Goal: Transaction & Acquisition: Download file/media

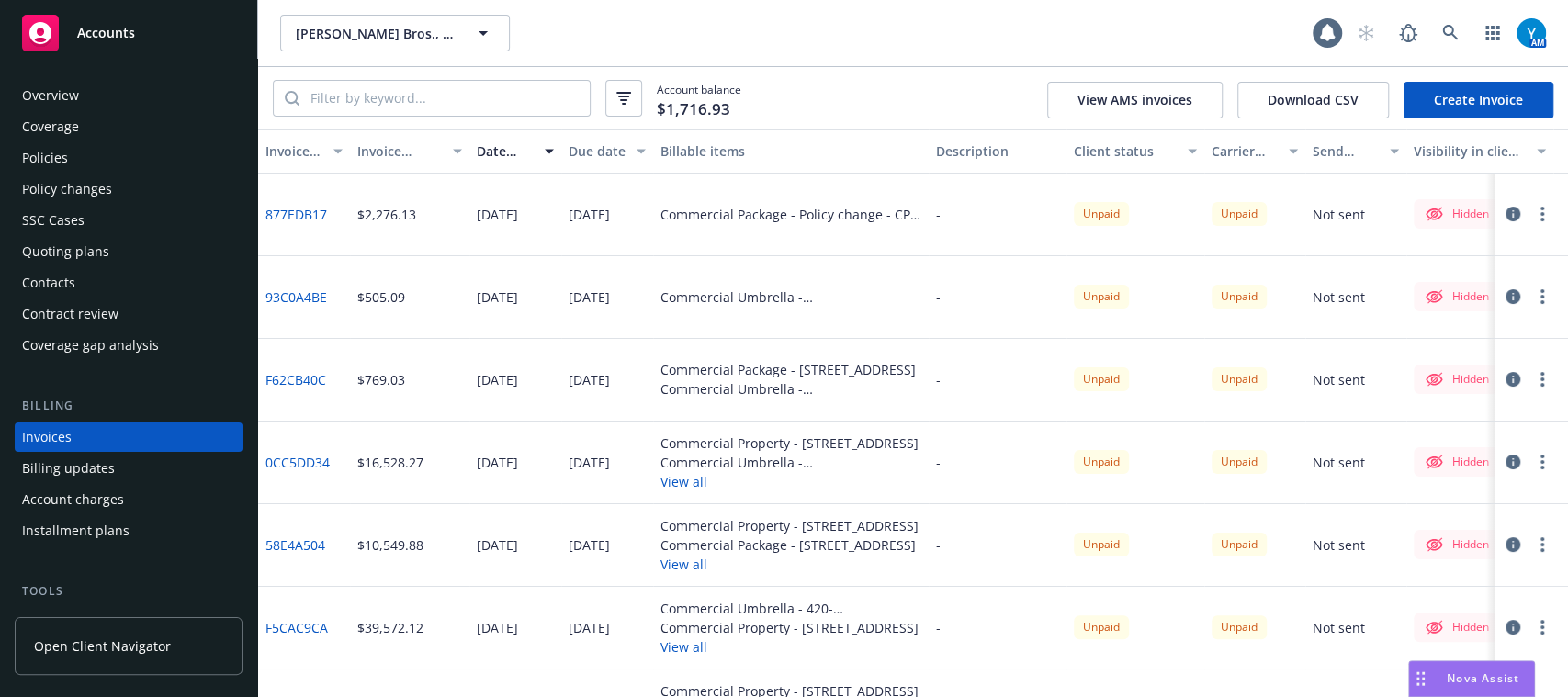
scroll to position [59, 0]
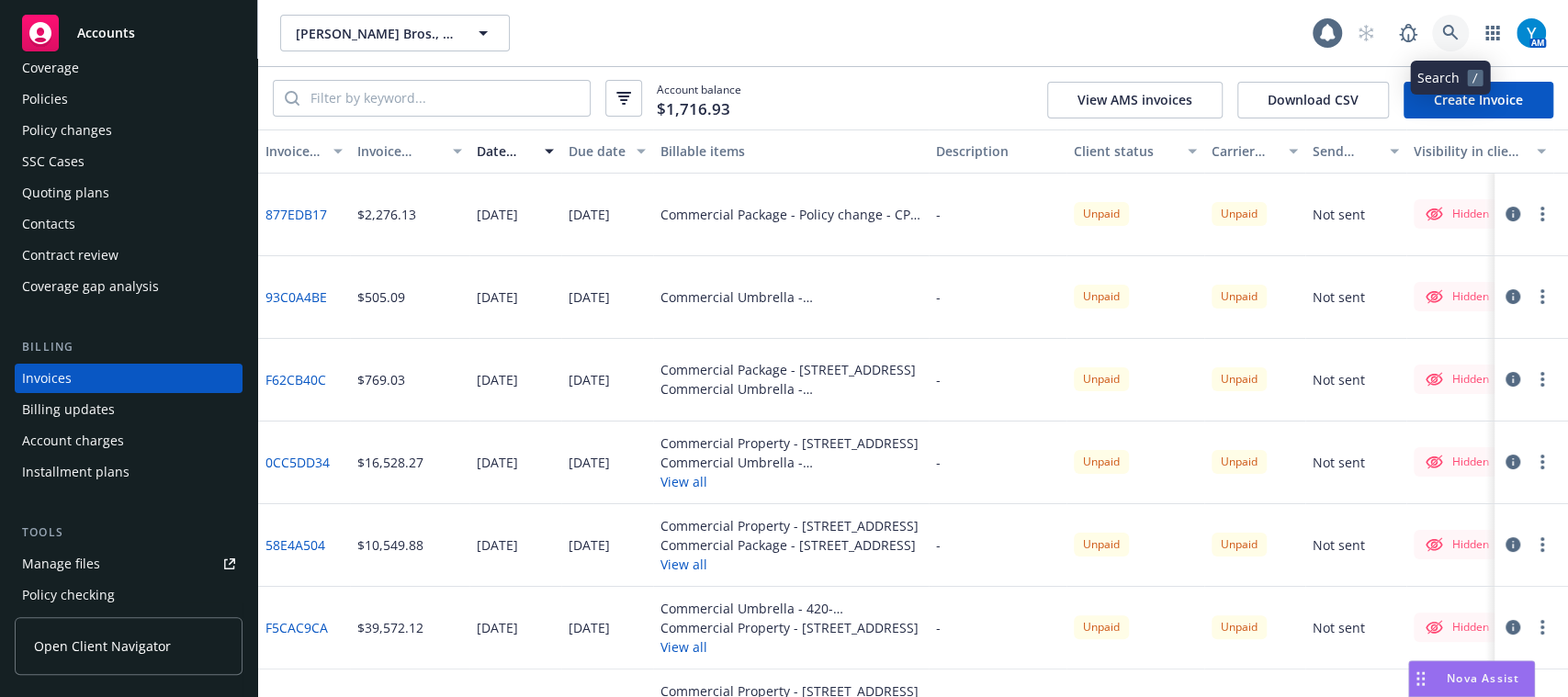
click at [1458, 39] on link at bounding box center [1450, 33] width 37 height 37
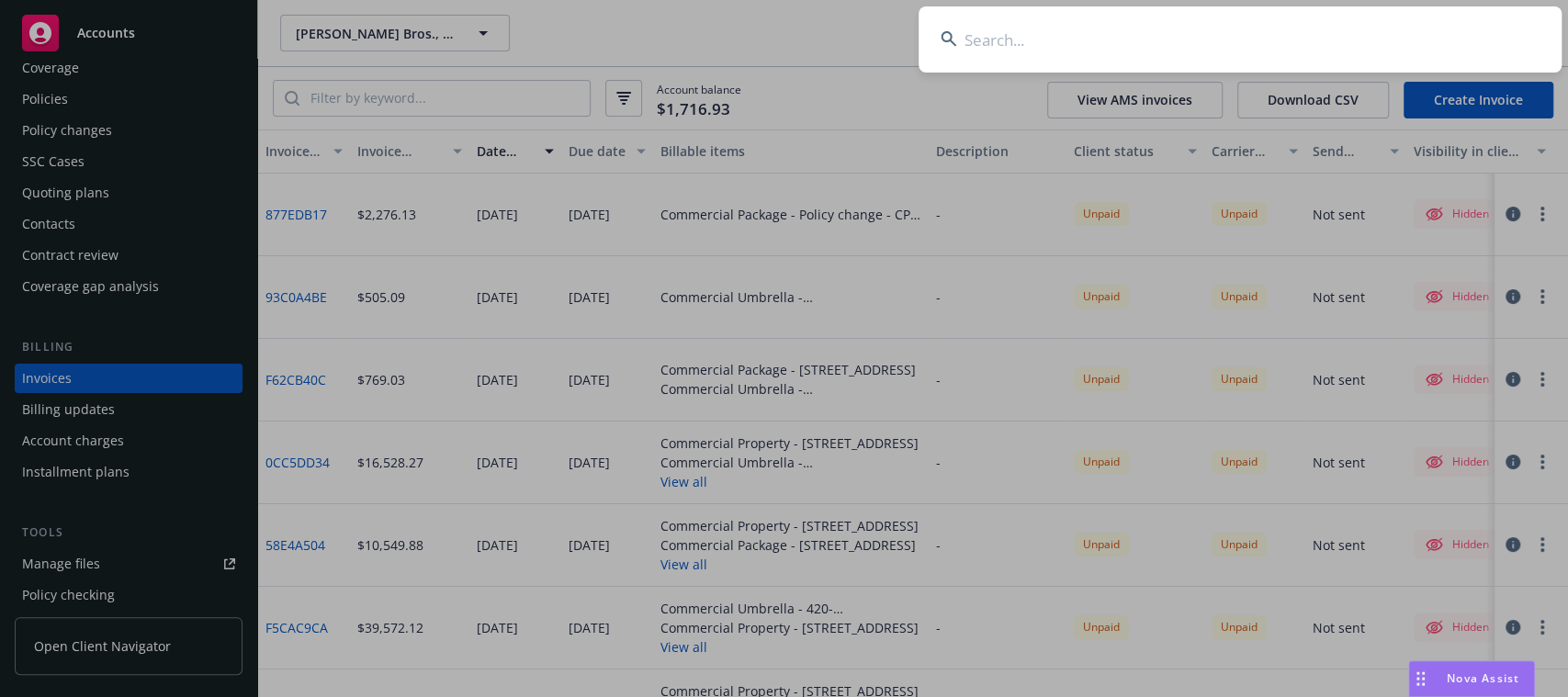
click at [1458, 39] on input at bounding box center [1239, 39] width 643 height 66
type input "tipalti"
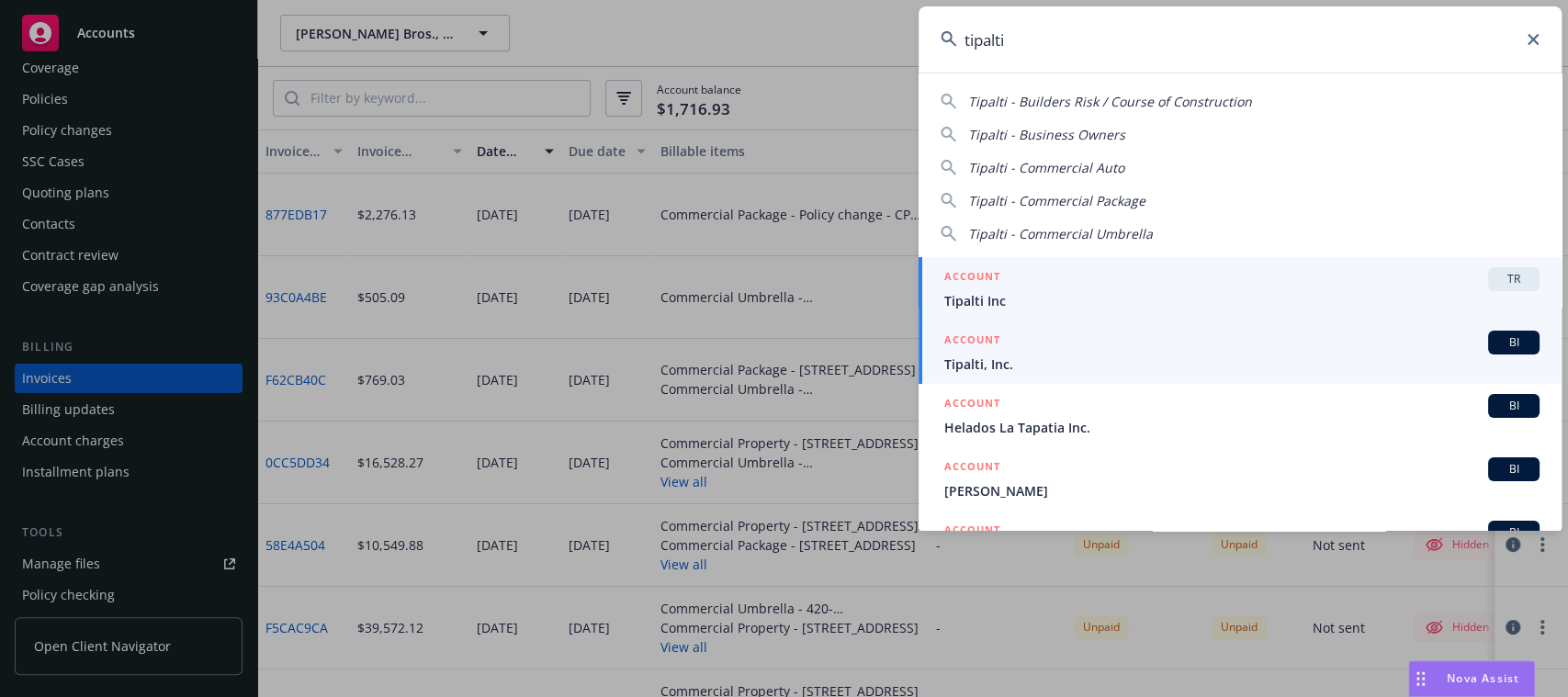
click at [1113, 347] on div "ACCOUNT BI" at bounding box center [1241, 343] width 595 height 24
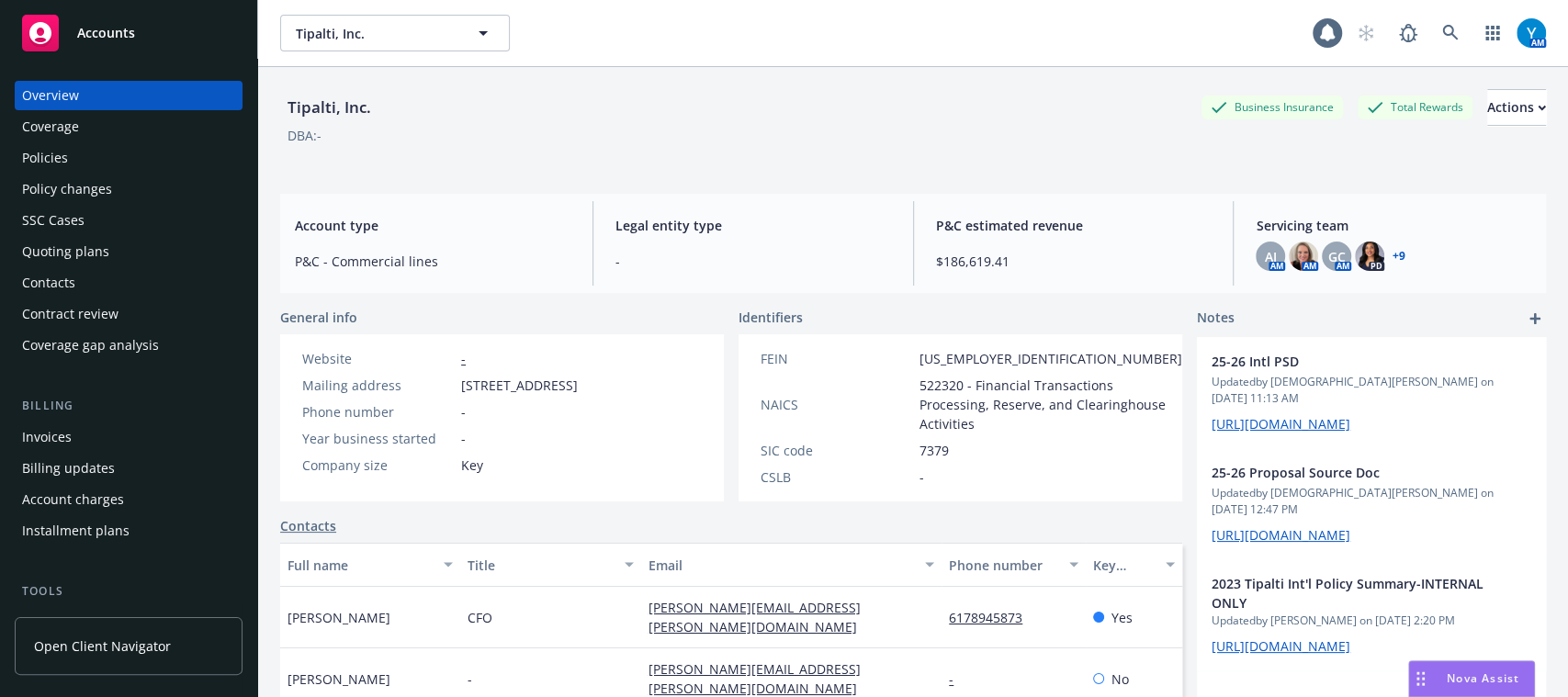
click at [129, 151] on div "Policies" at bounding box center [128, 157] width 213 height 29
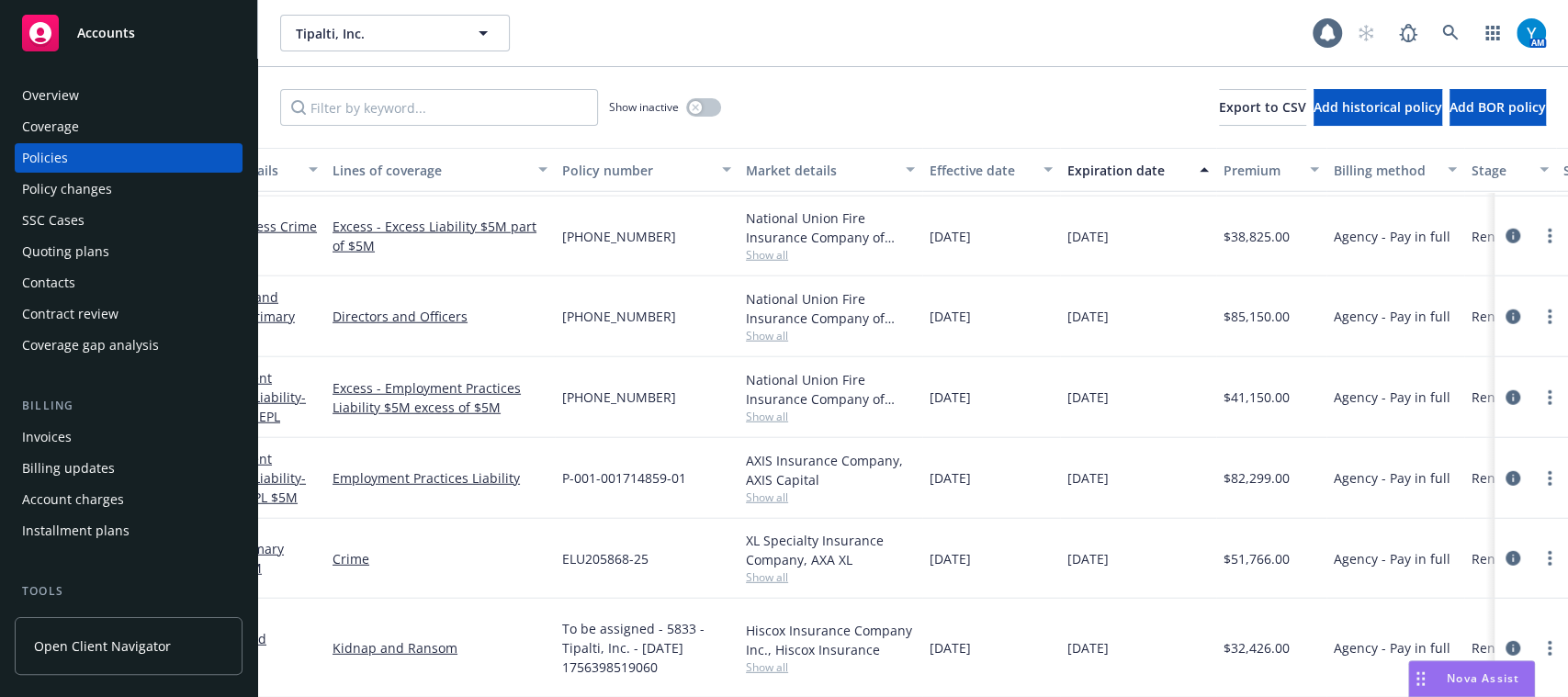
scroll to position [3309, 0]
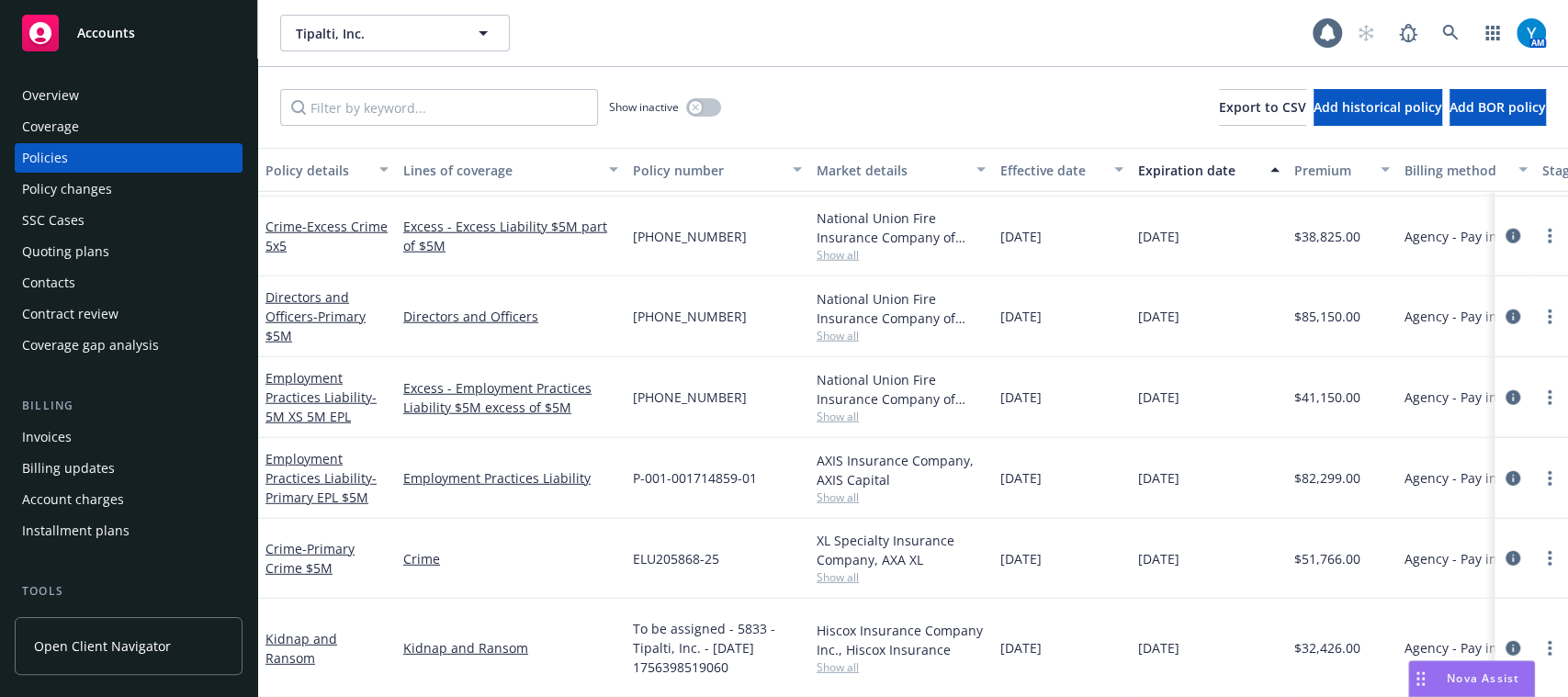
drag, startPoint x: 1154, startPoint y: 686, endPoint x: 618, endPoint y: 674, distance: 536.4
click at [618, 674] on div "Kidnap and Ransom" at bounding box center [511, 648] width 230 height 99
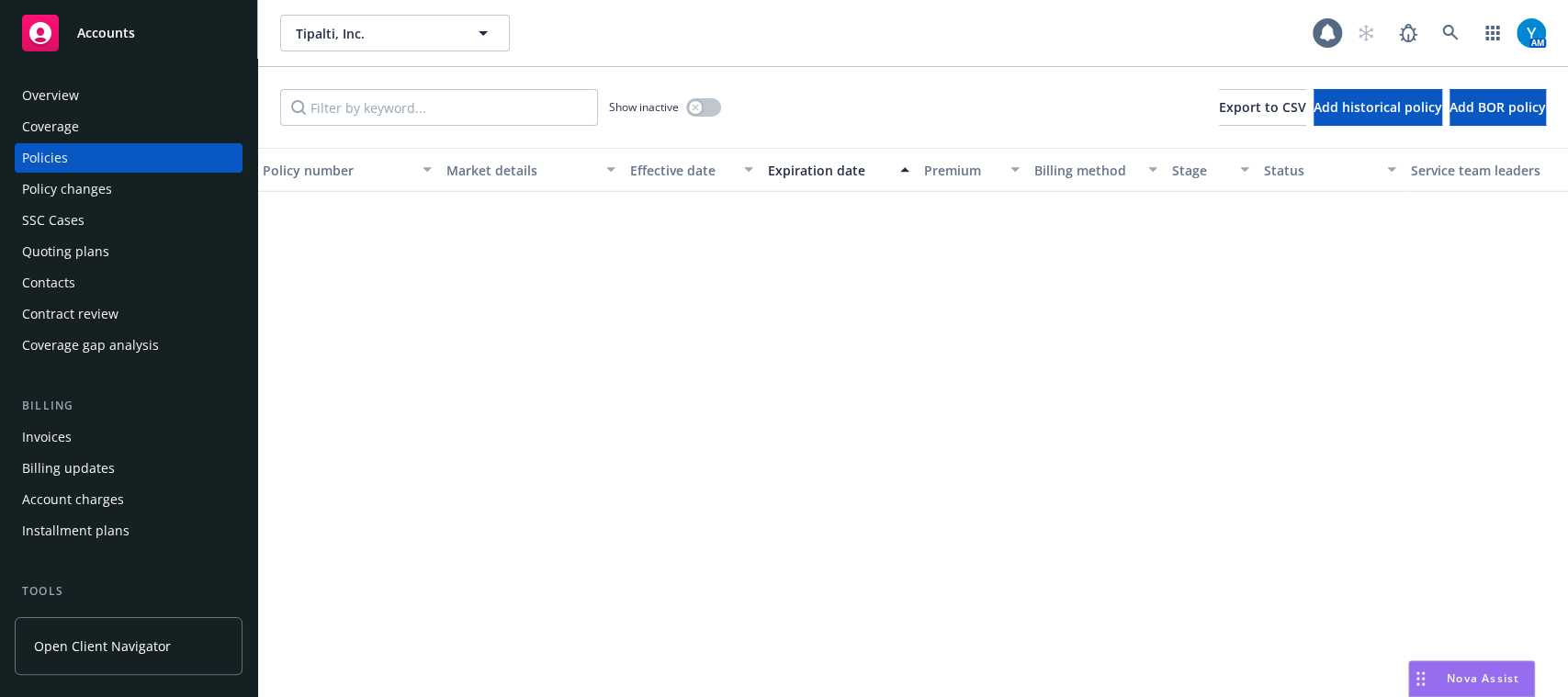
scroll to position [0, 370]
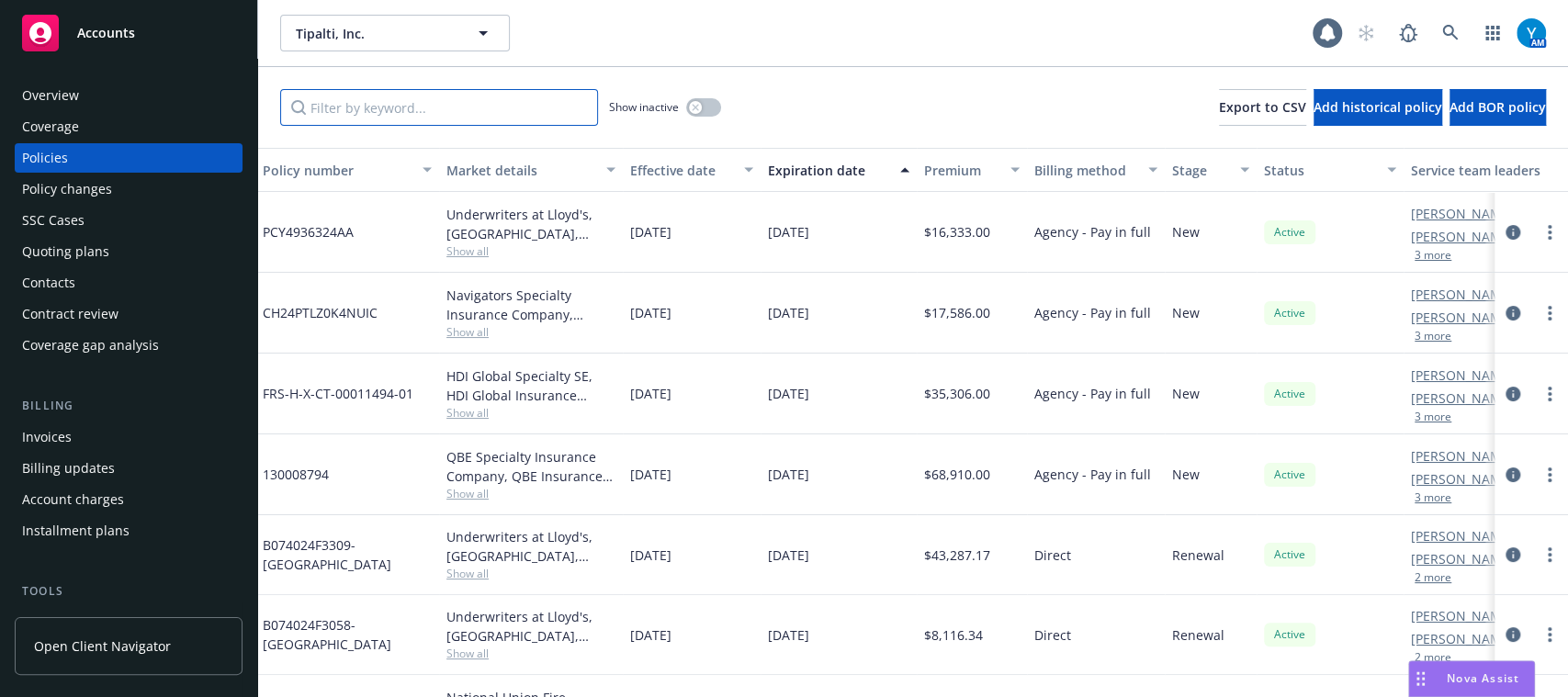
click at [466, 99] on input "Filter by keyword..." at bounding box center [439, 107] width 318 height 37
type input "a"
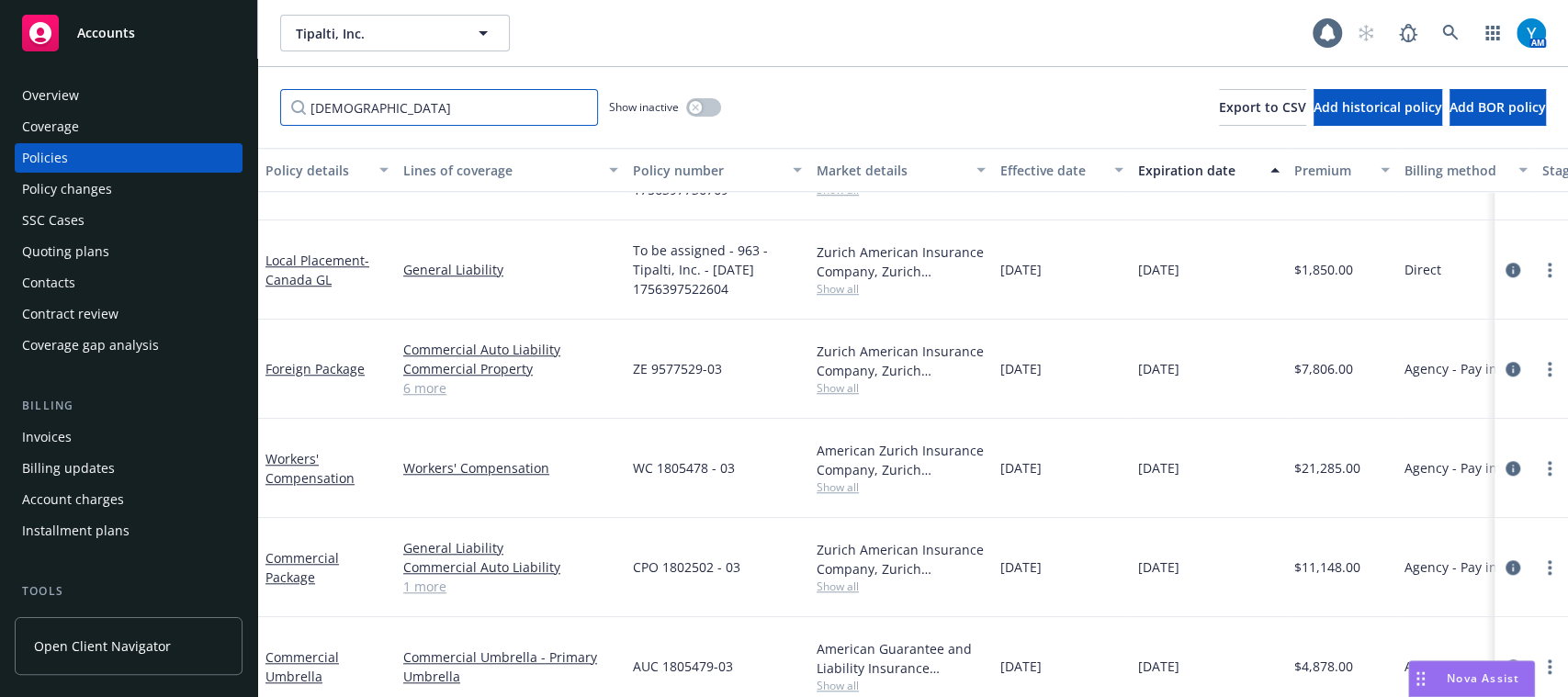
scroll to position [958, 0]
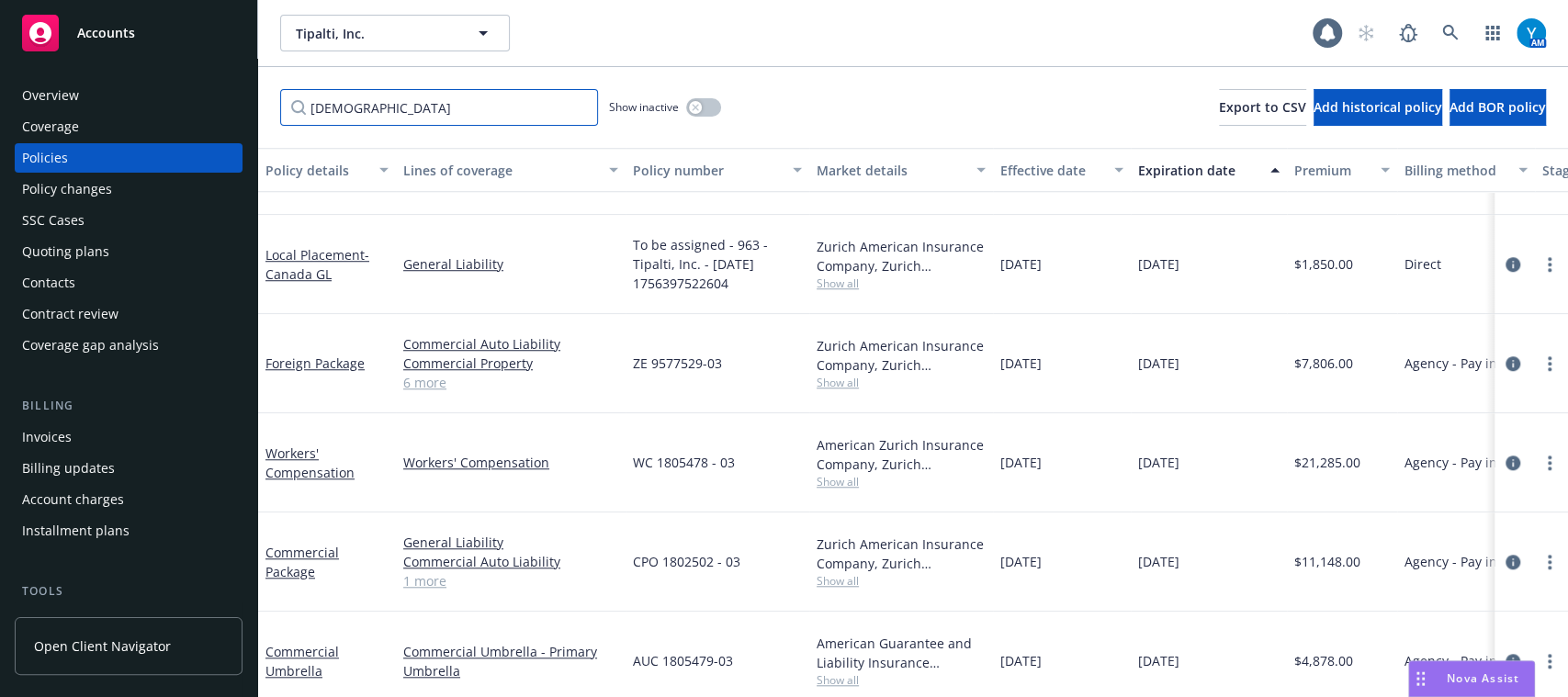
type input "gay"
drag, startPoint x: 1557, startPoint y: 534, endPoint x: 1167, endPoint y: 40, distance: 629.0
click at [1167, 40] on div "Tipalti, Inc. Tipalti, Inc." at bounding box center [796, 33] width 1032 height 37
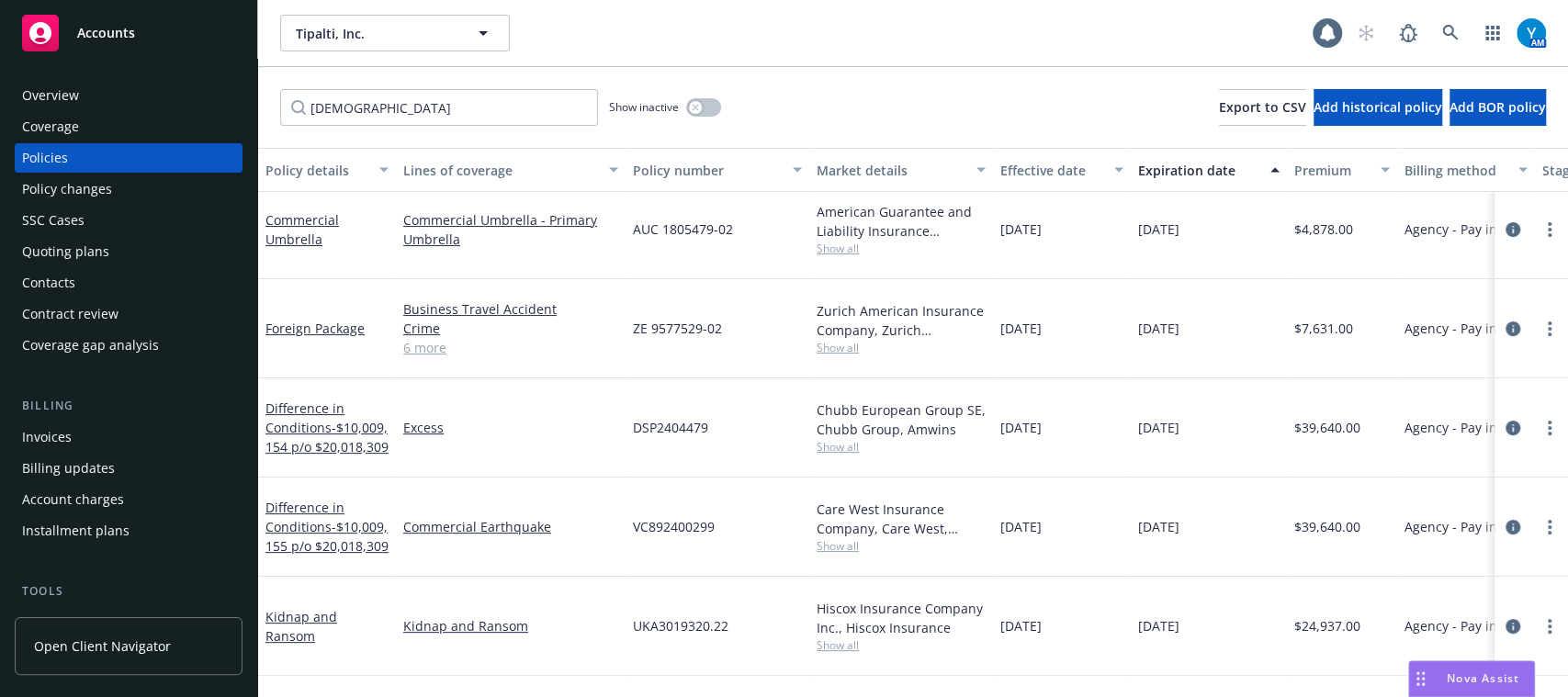
scroll to position [22, 0]
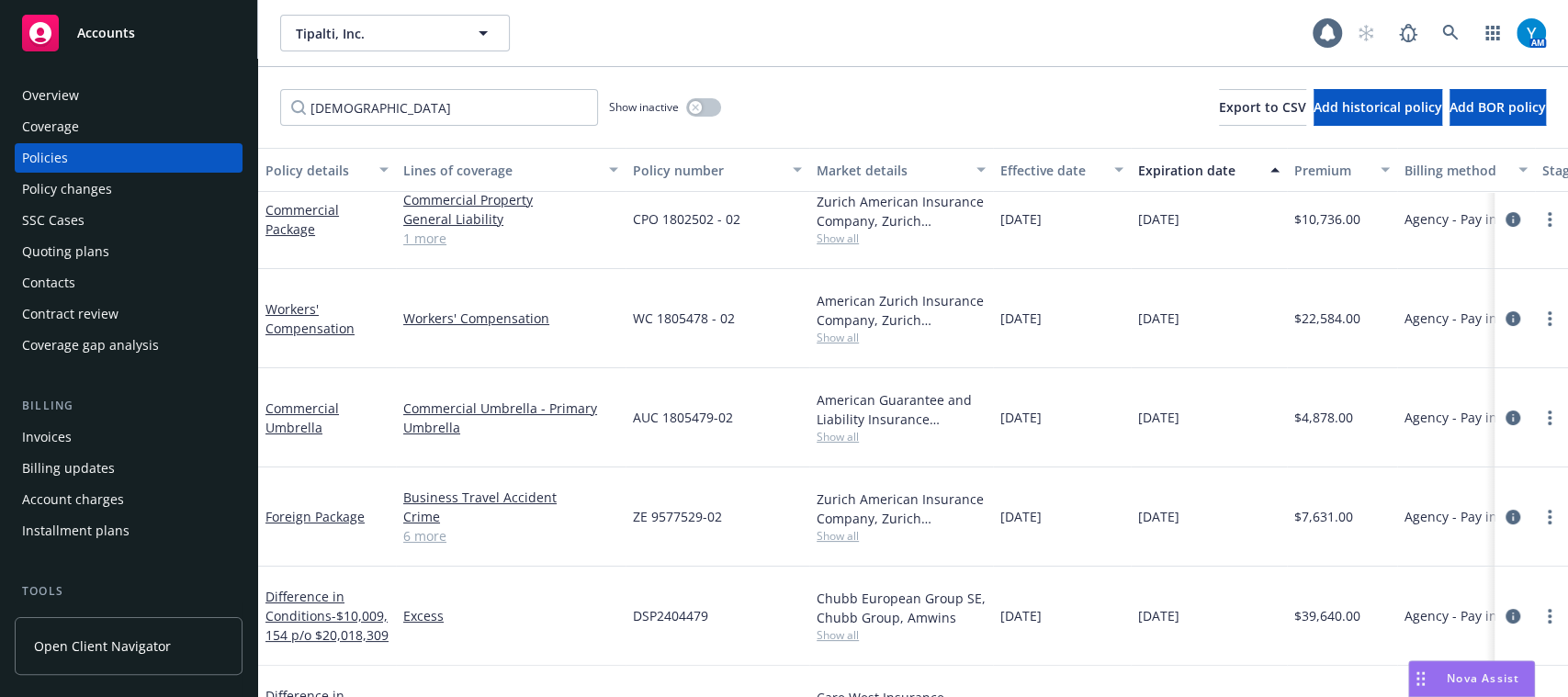
click at [80, 436] on div "Invoices" at bounding box center [128, 436] width 213 height 29
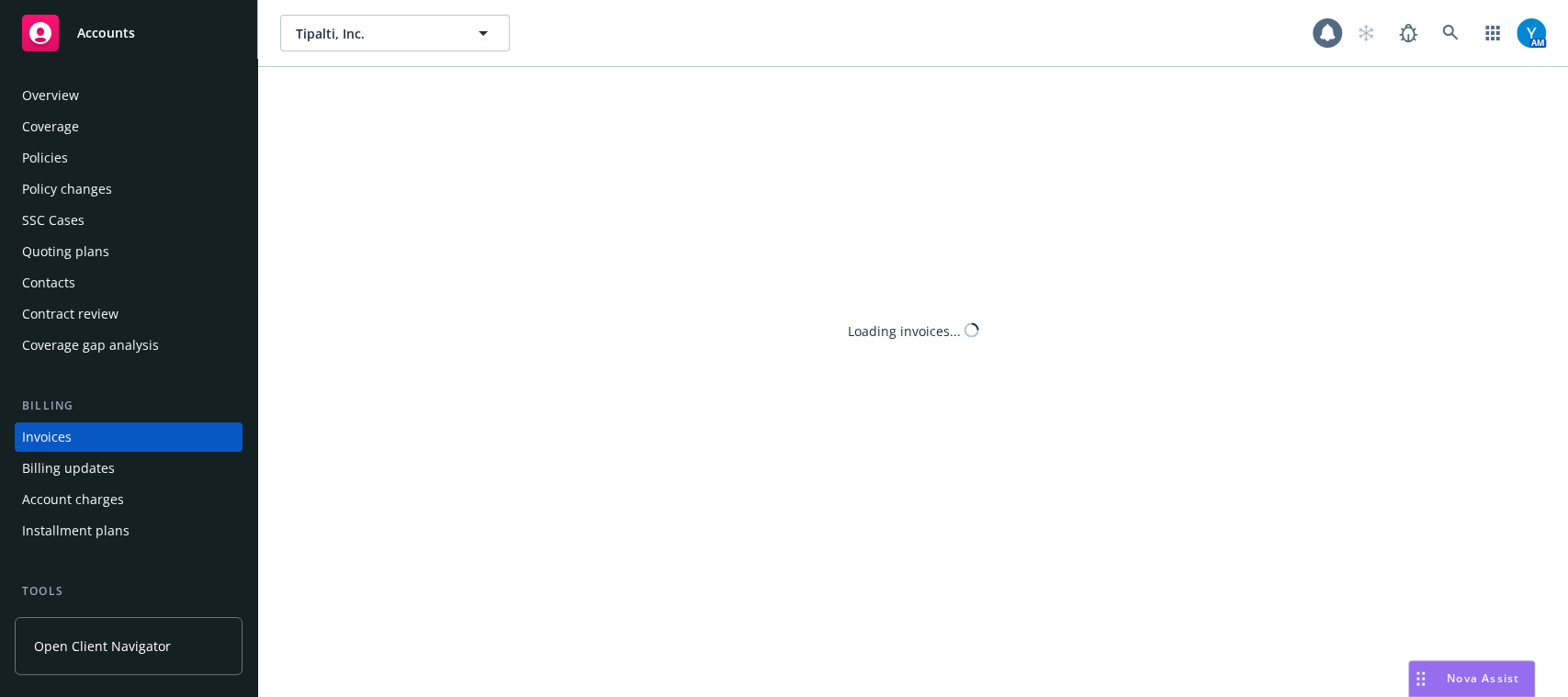
scroll to position [59, 0]
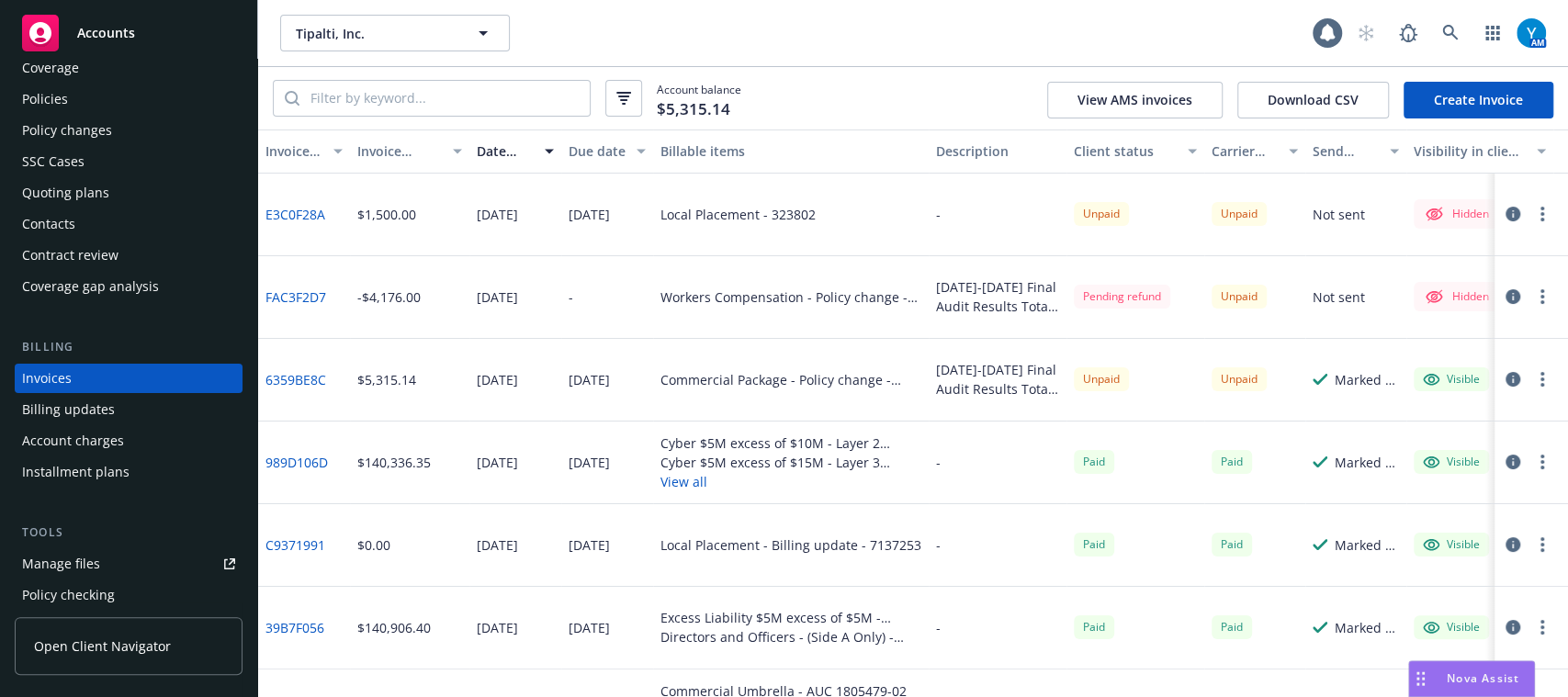
click at [154, 99] on div "Policies" at bounding box center [128, 98] width 213 height 29
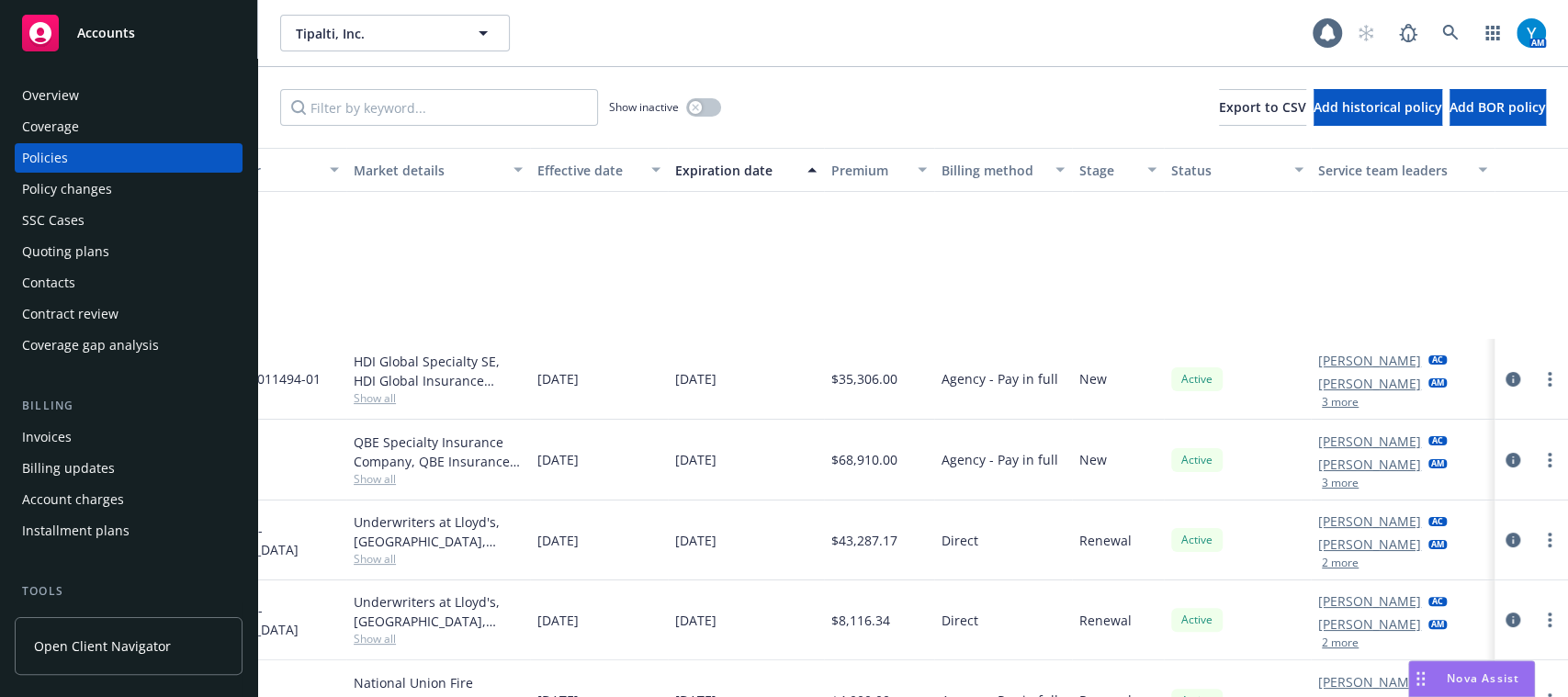
scroll to position [276, 481]
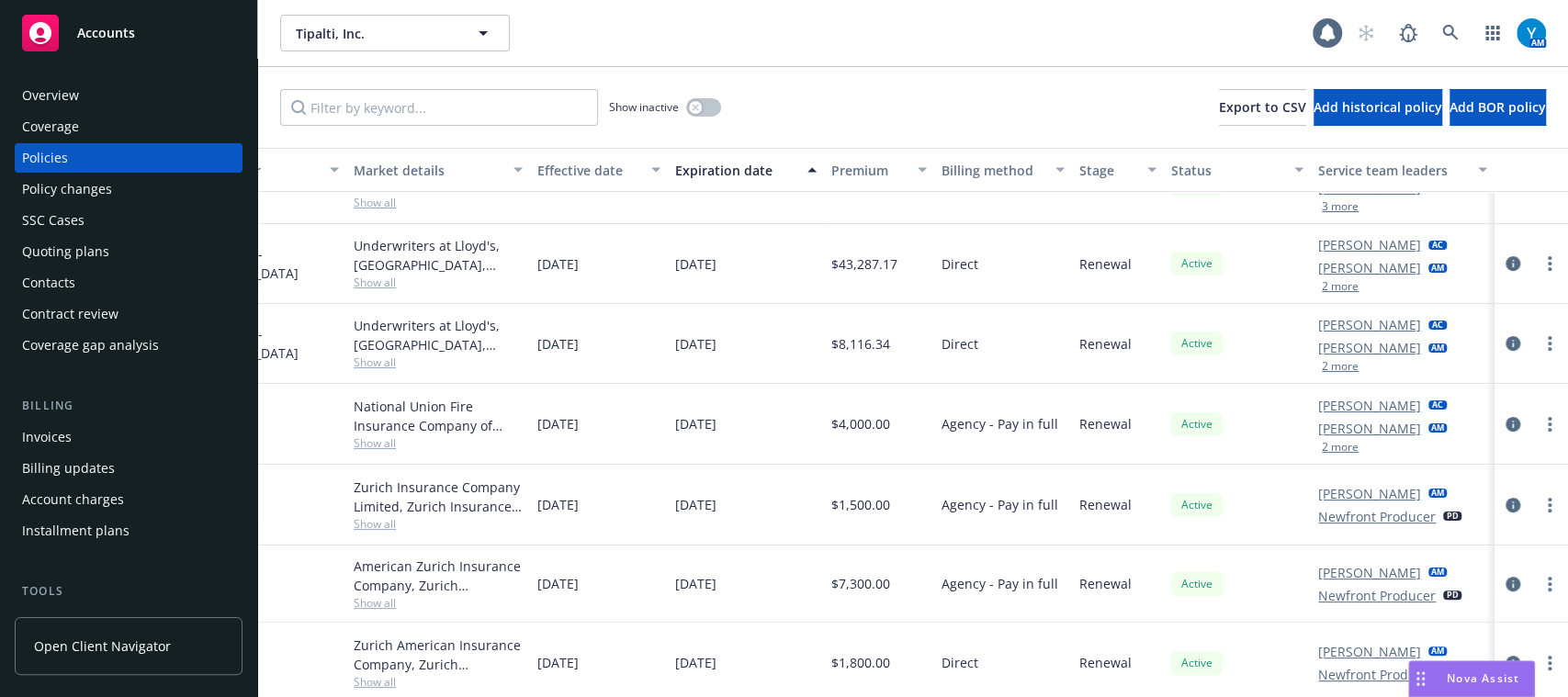
click at [1321, 287] on button "2 more" at bounding box center [1339, 286] width 37 height 11
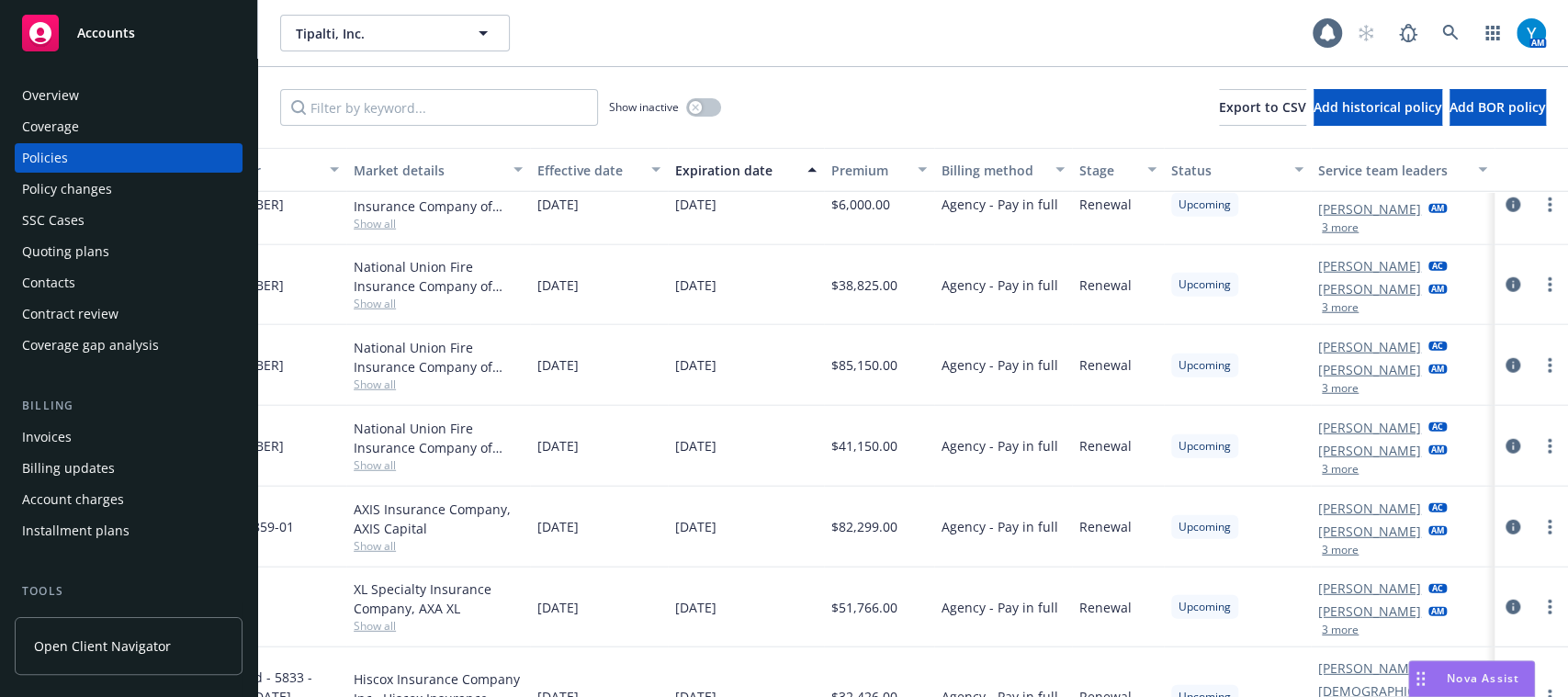
scroll to position [3309, 481]
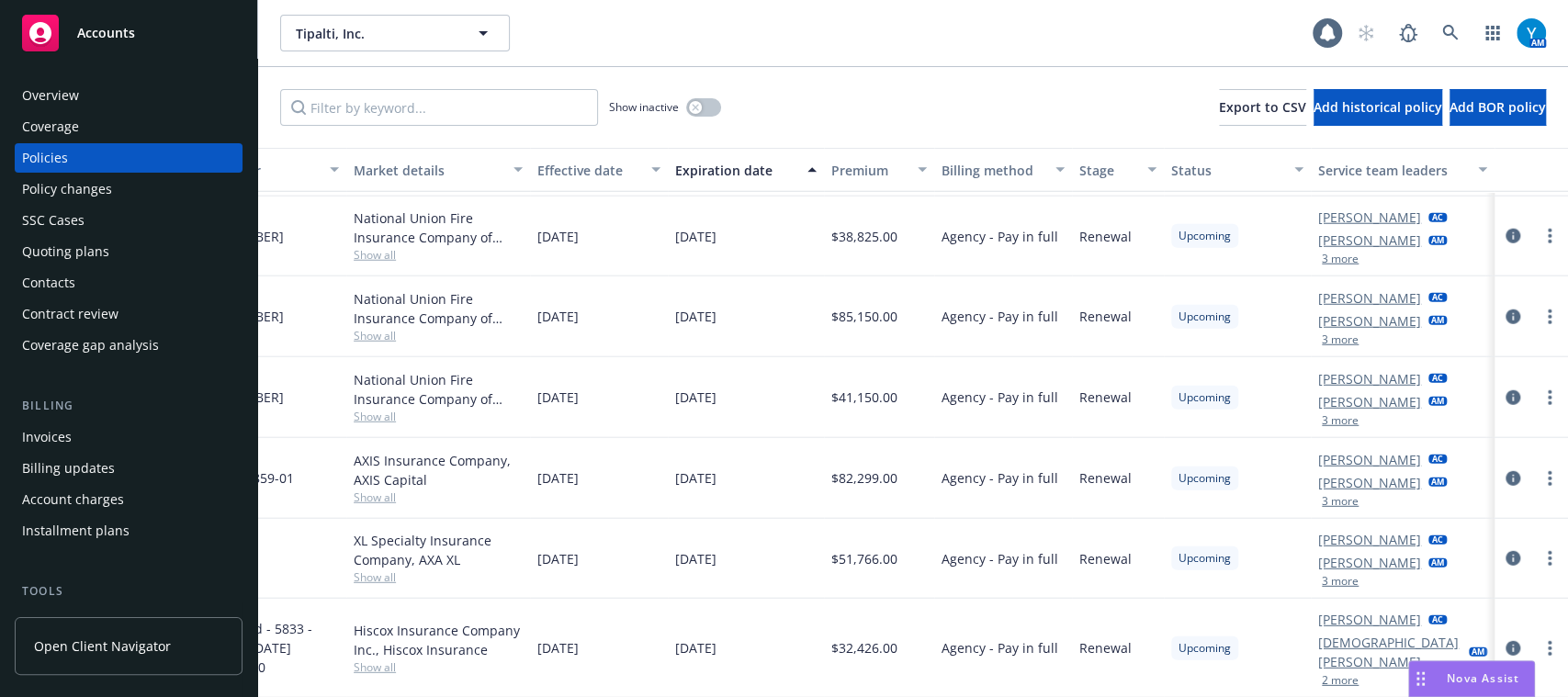
click at [51, 444] on div "Invoices" at bounding box center [47, 436] width 50 height 29
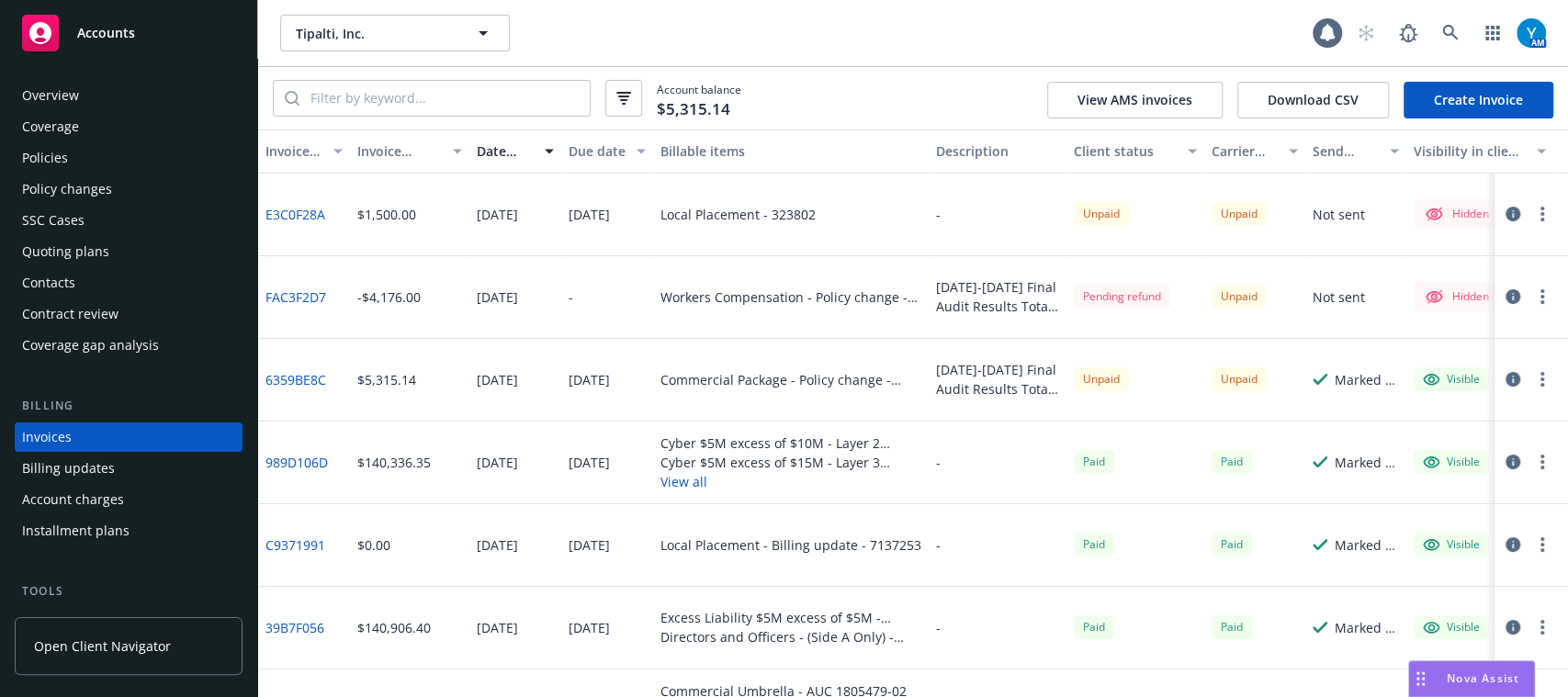
scroll to position [59, 0]
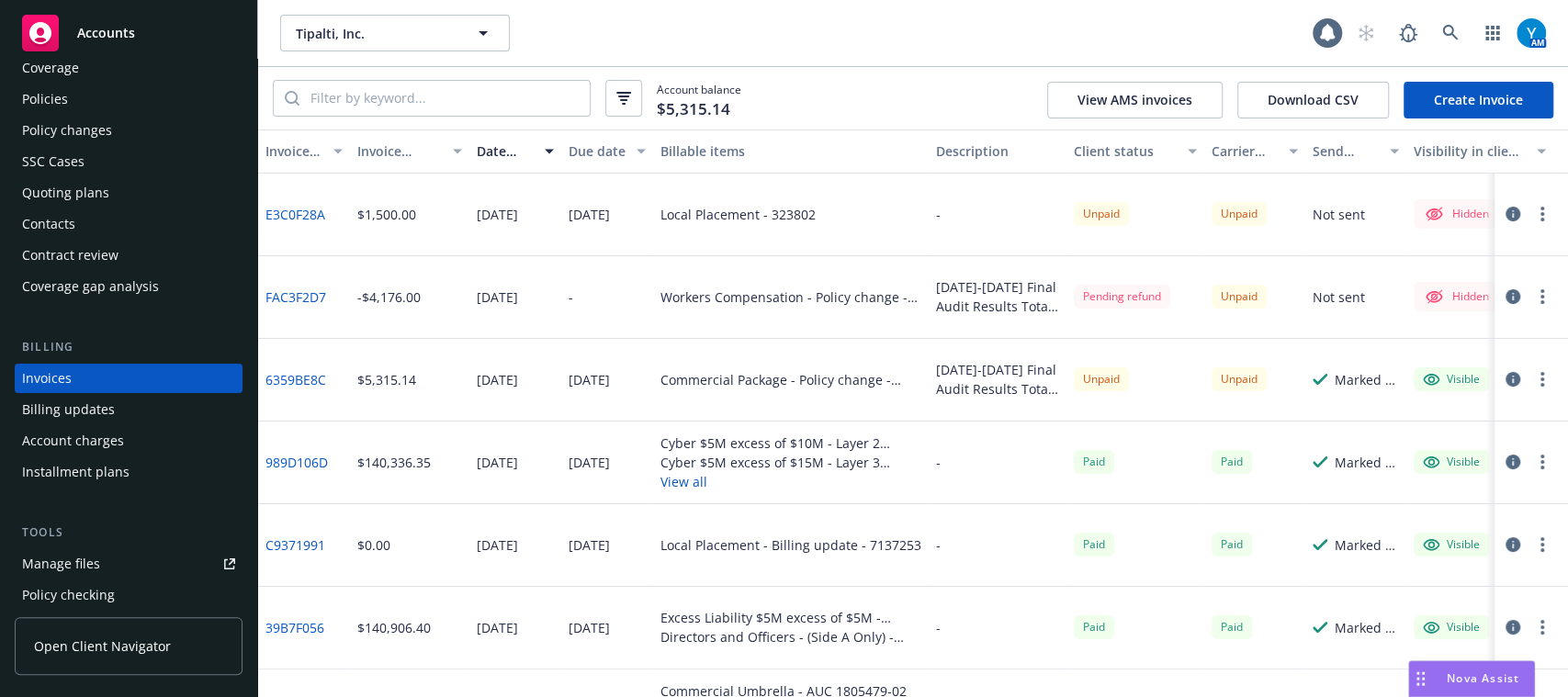
click at [494, 149] on div "Date issued" at bounding box center [505, 150] width 57 height 19
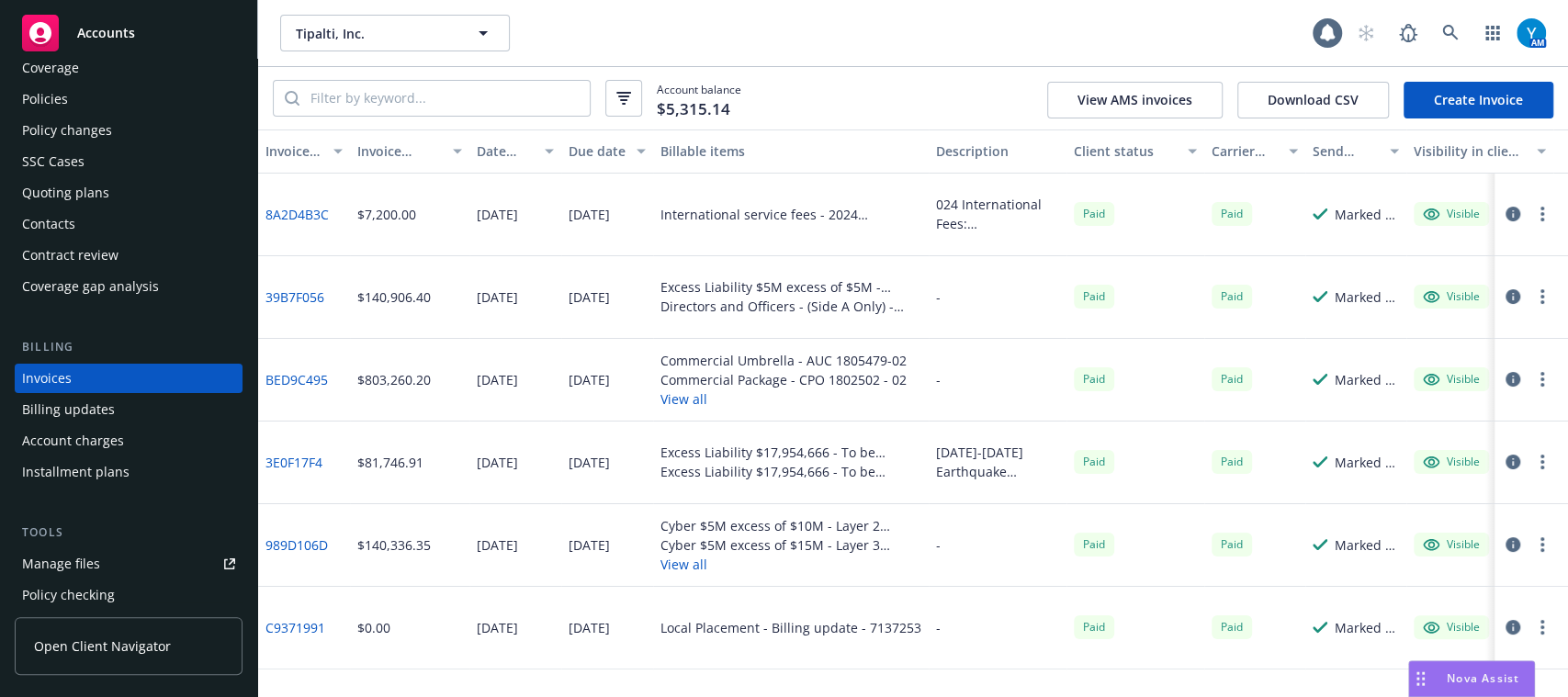
click at [494, 149] on div "Date issued" at bounding box center [505, 150] width 57 height 19
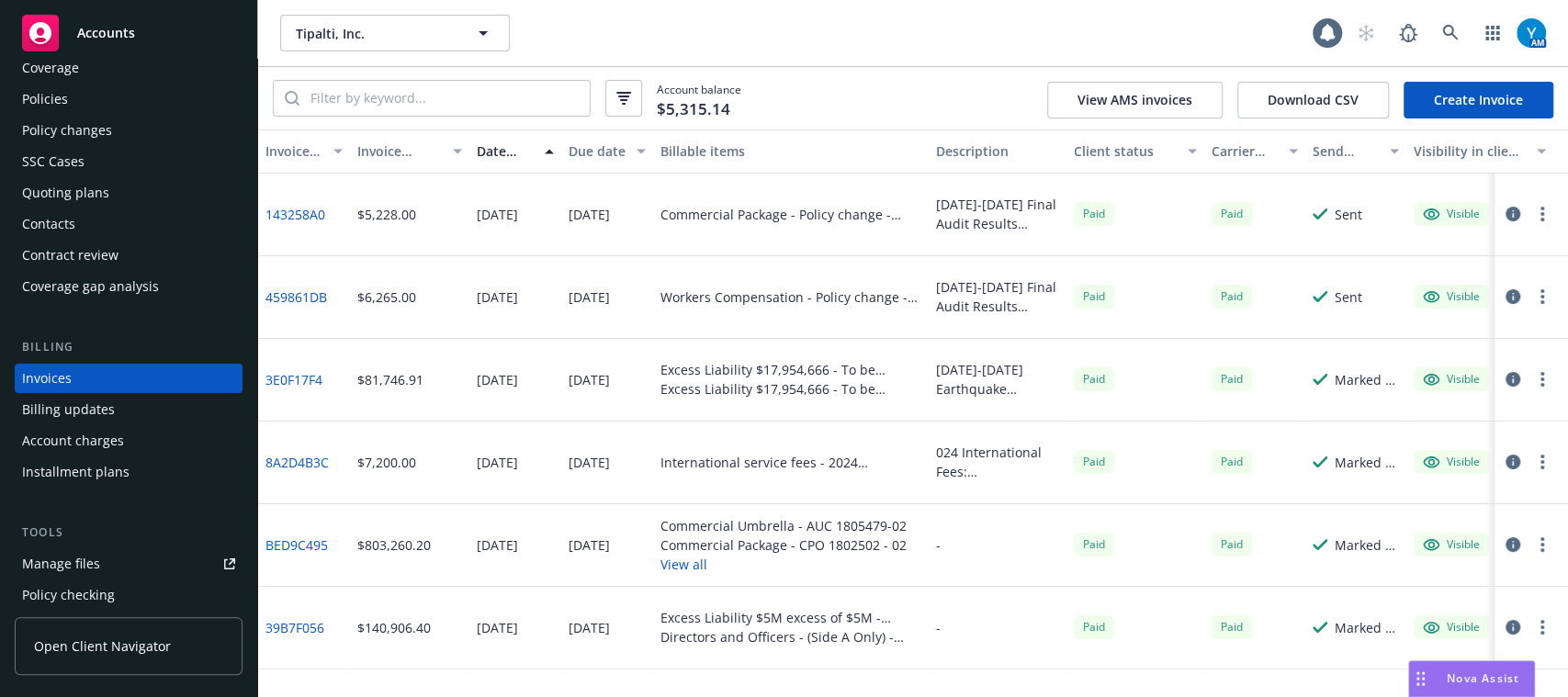
click at [484, 145] on div "Date issued" at bounding box center [505, 150] width 57 height 19
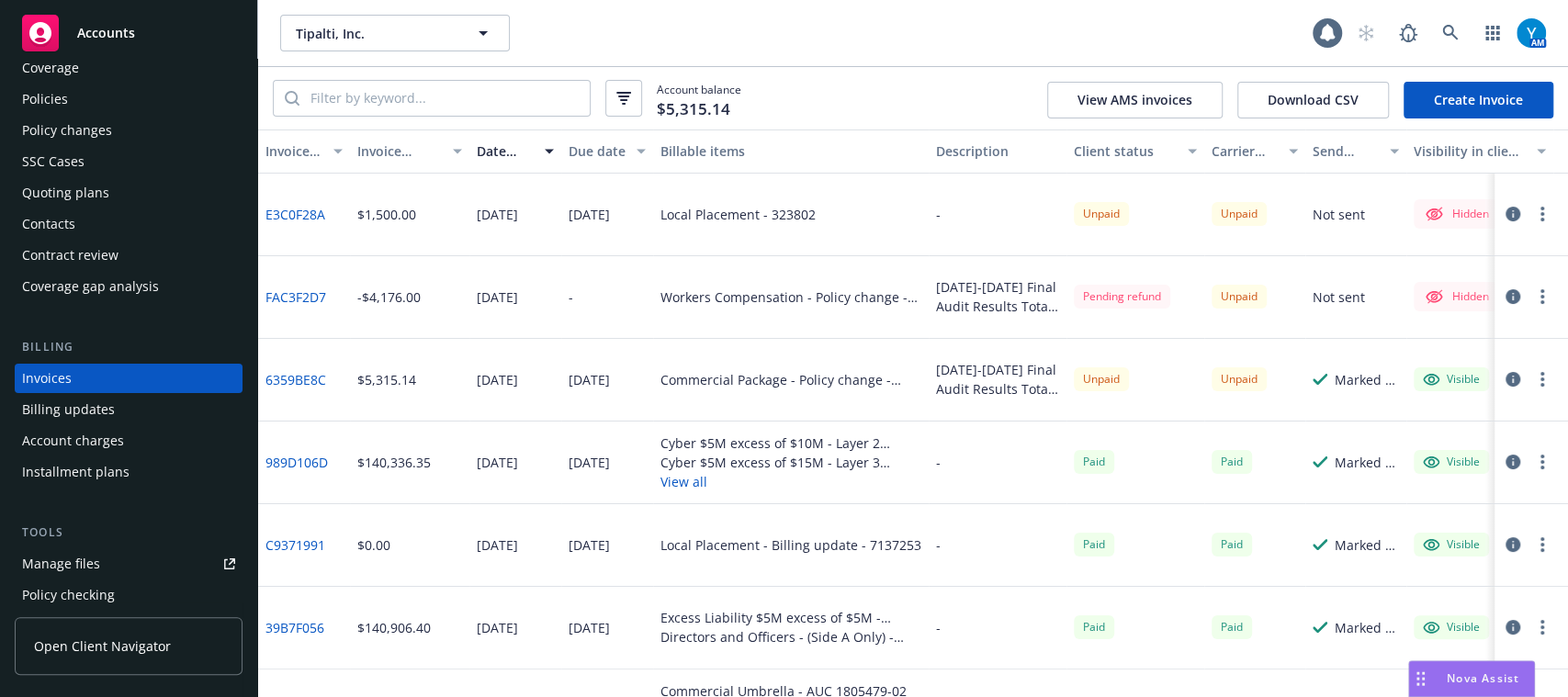
click at [96, 85] on div "Policies" at bounding box center [128, 98] width 213 height 29
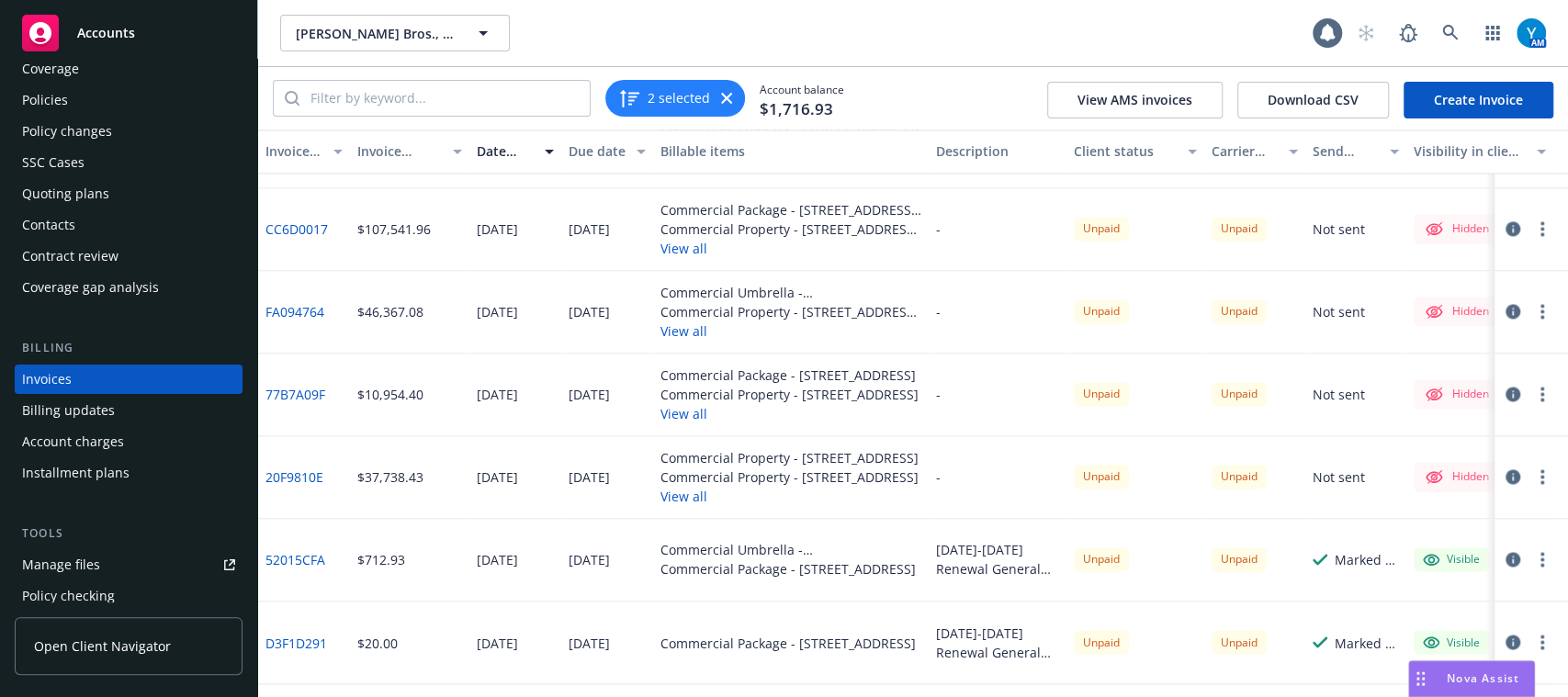
scroll to position [1973, 0]
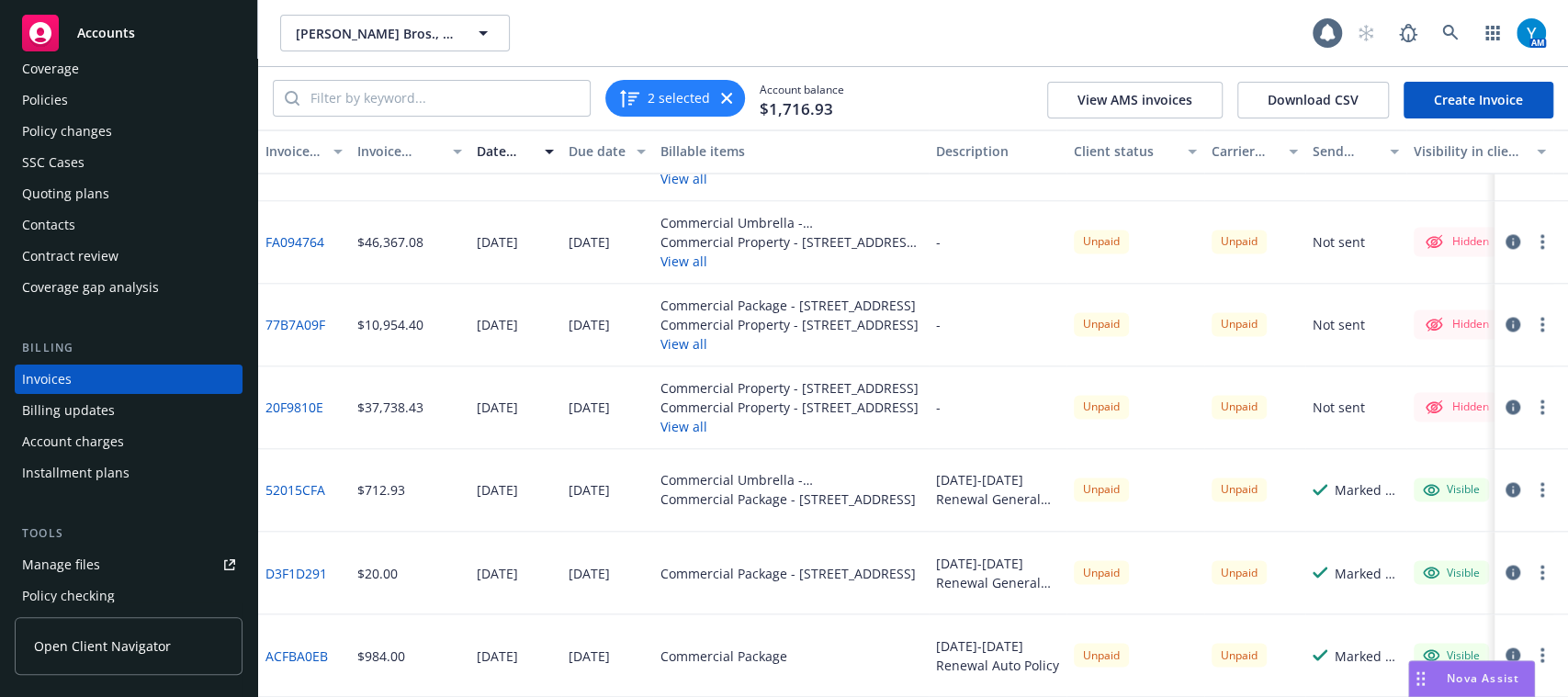
click at [1531, 396] on button "button" at bounding box center [1542, 407] width 22 height 22
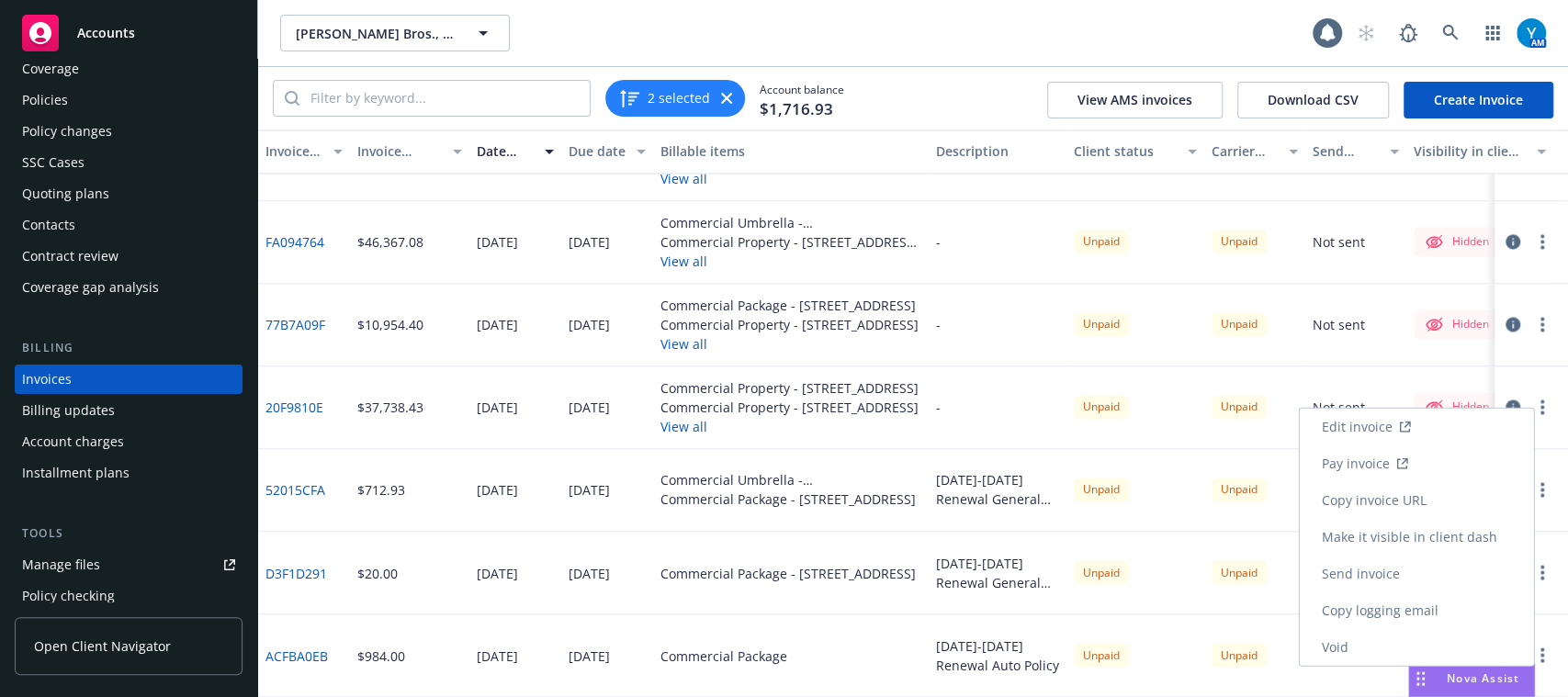
click at [1378, 534] on link "Make it visible in client dash" at bounding box center [1416, 537] width 234 height 37
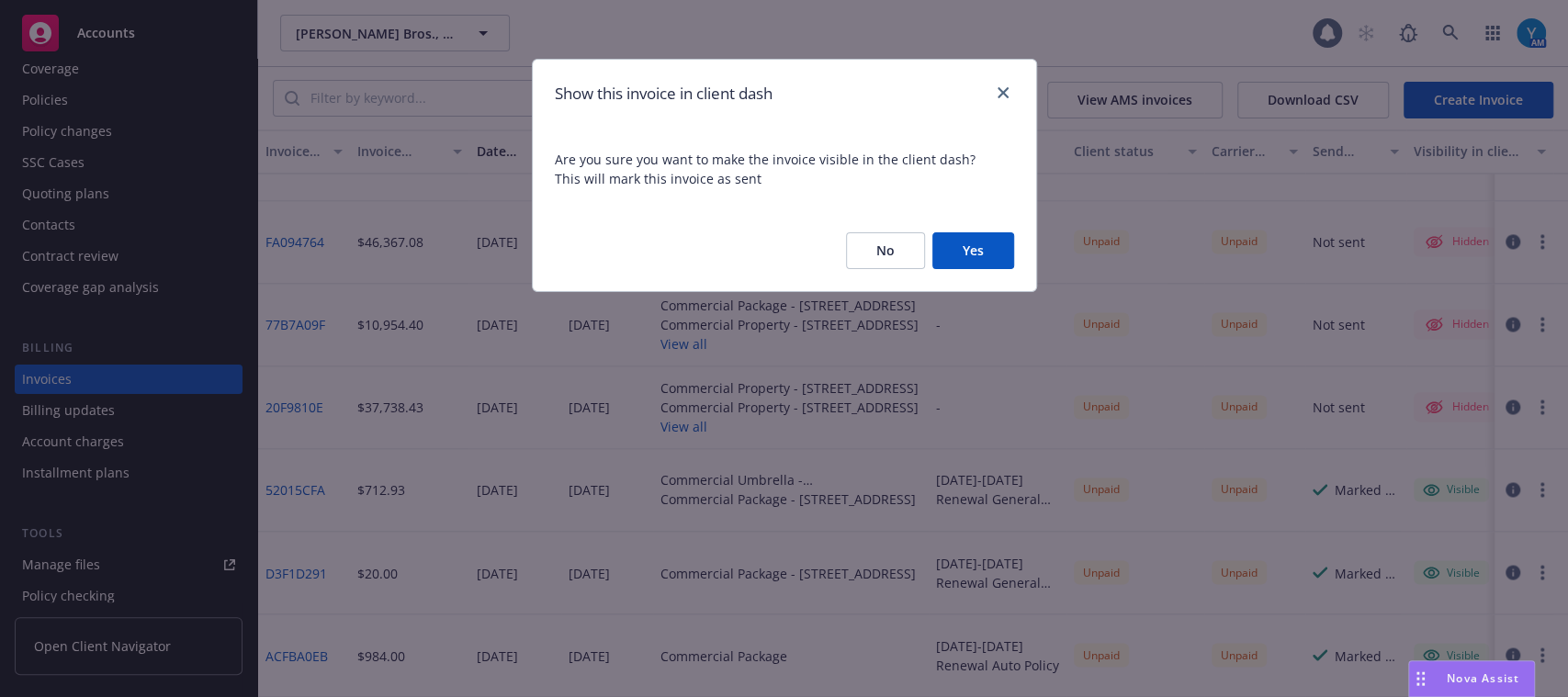
click at [988, 247] on button "Yes" at bounding box center [973, 250] width 82 height 37
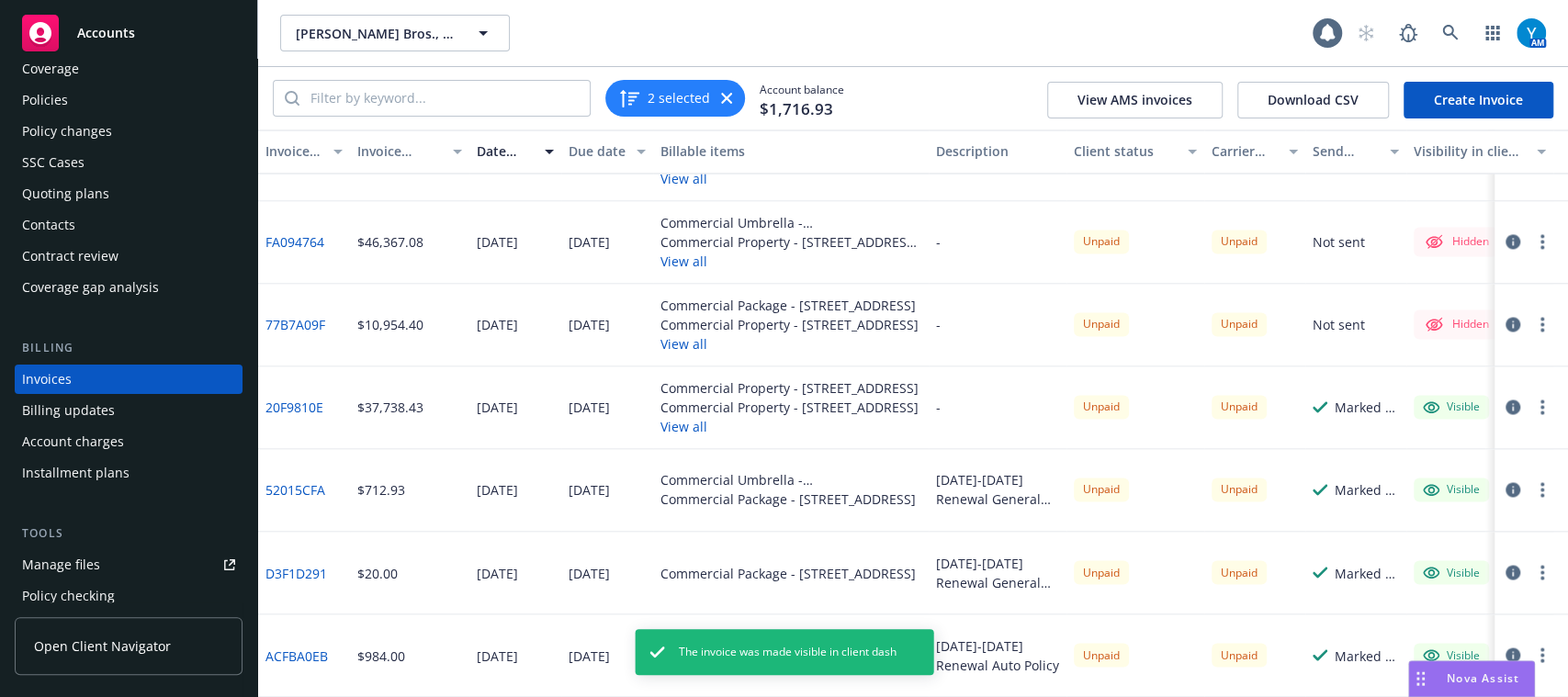
click at [1531, 313] on button "button" at bounding box center [1542, 324] width 22 height 22
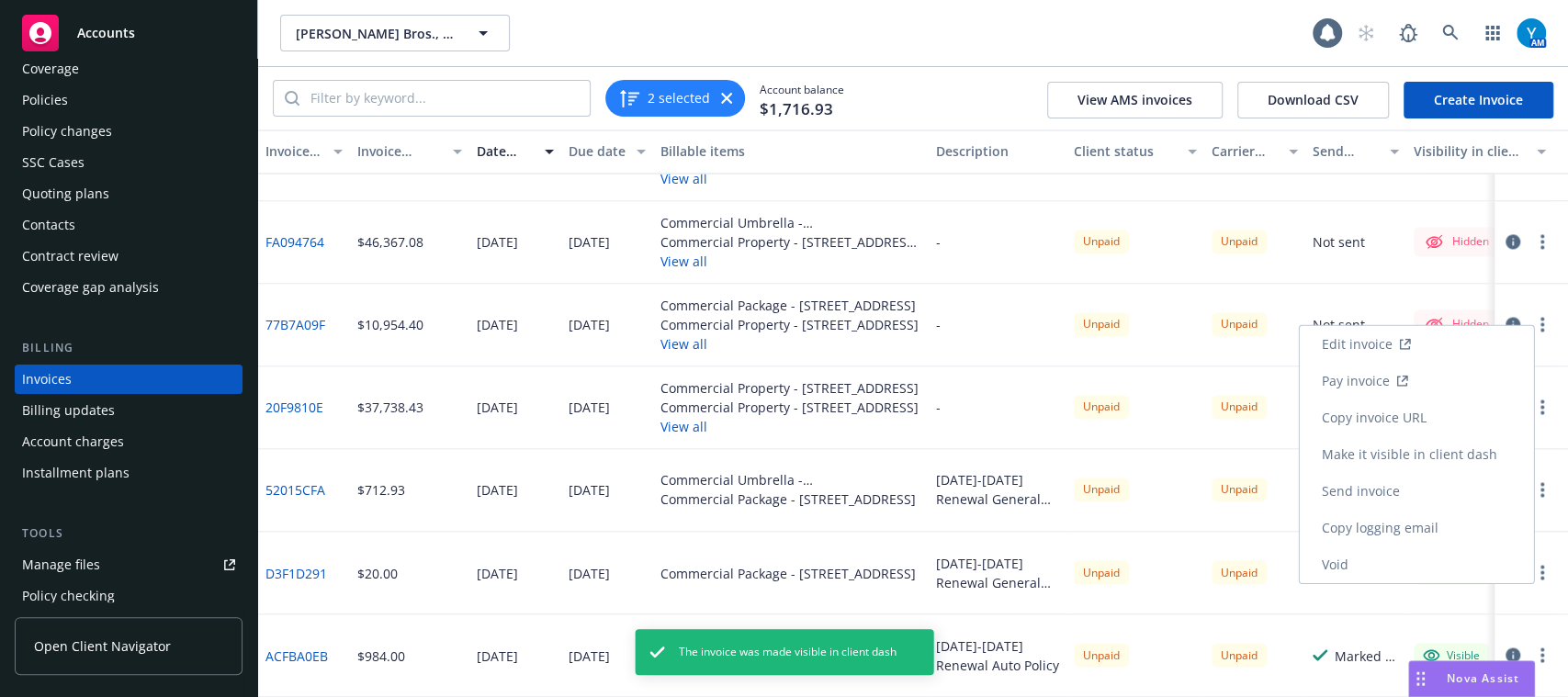
click at [1454, 454] on link "Make it visible in client dash" at bounding box center [1416, 454] width 234 height 37
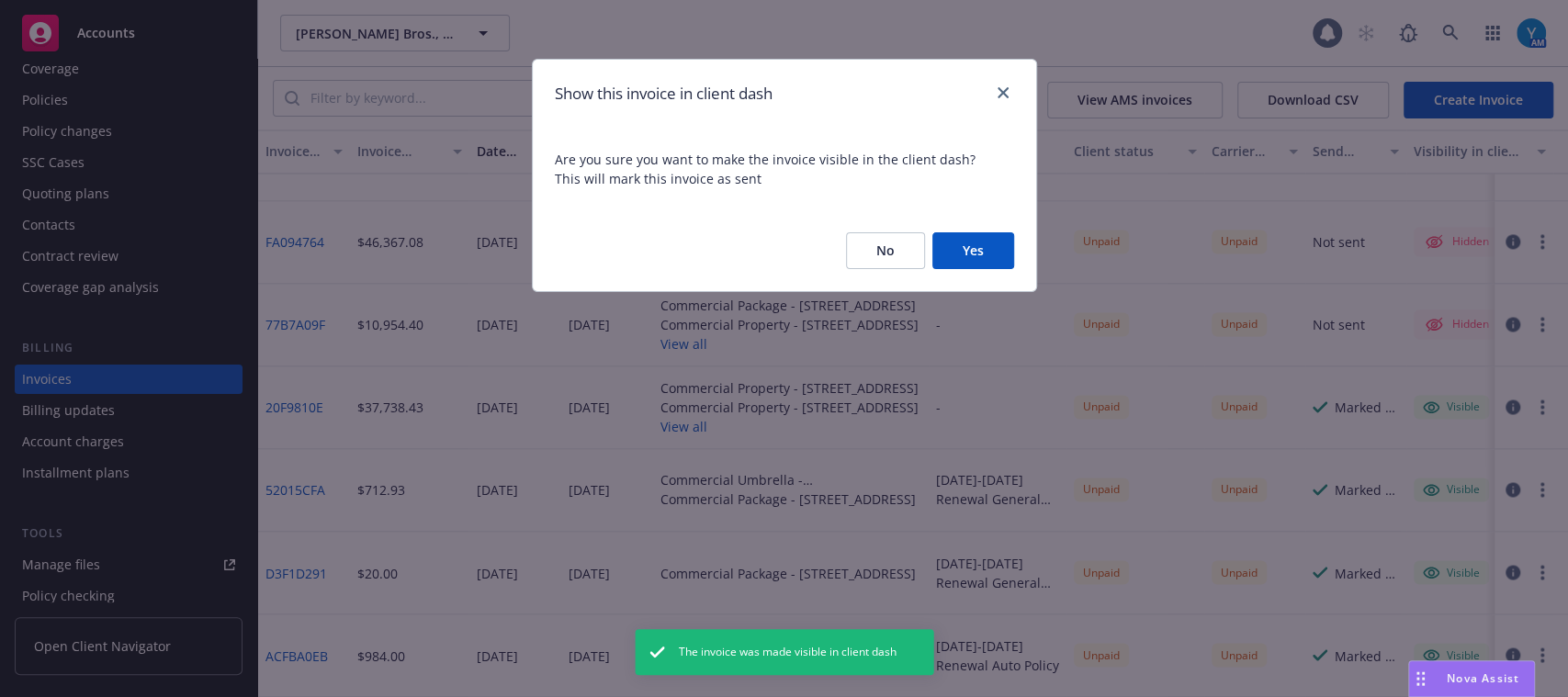
click at [992, 250] on button "Yes" at bounding box center [973, 250] width 82 height 37
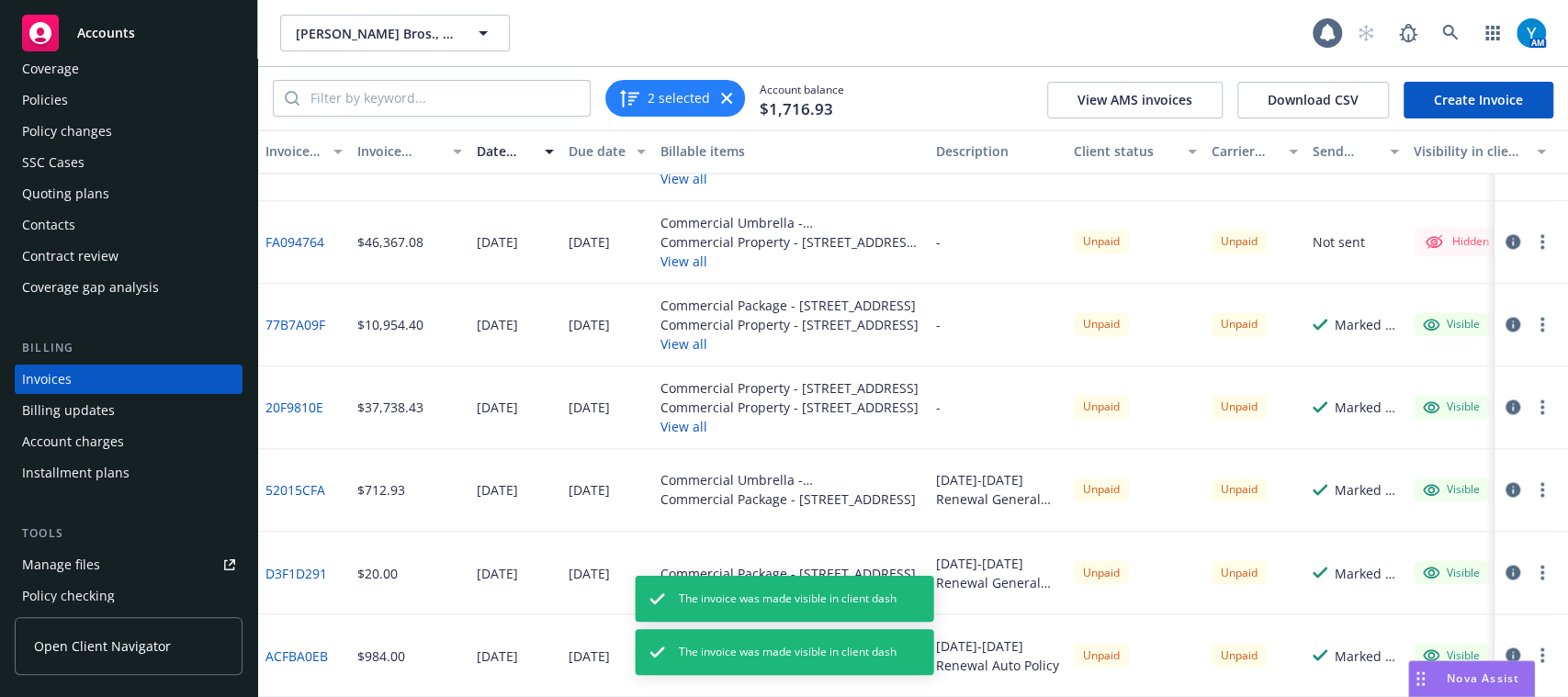
click at [1531, 230] on button "button" at bounding box center [1542, 241] width 22 height 22
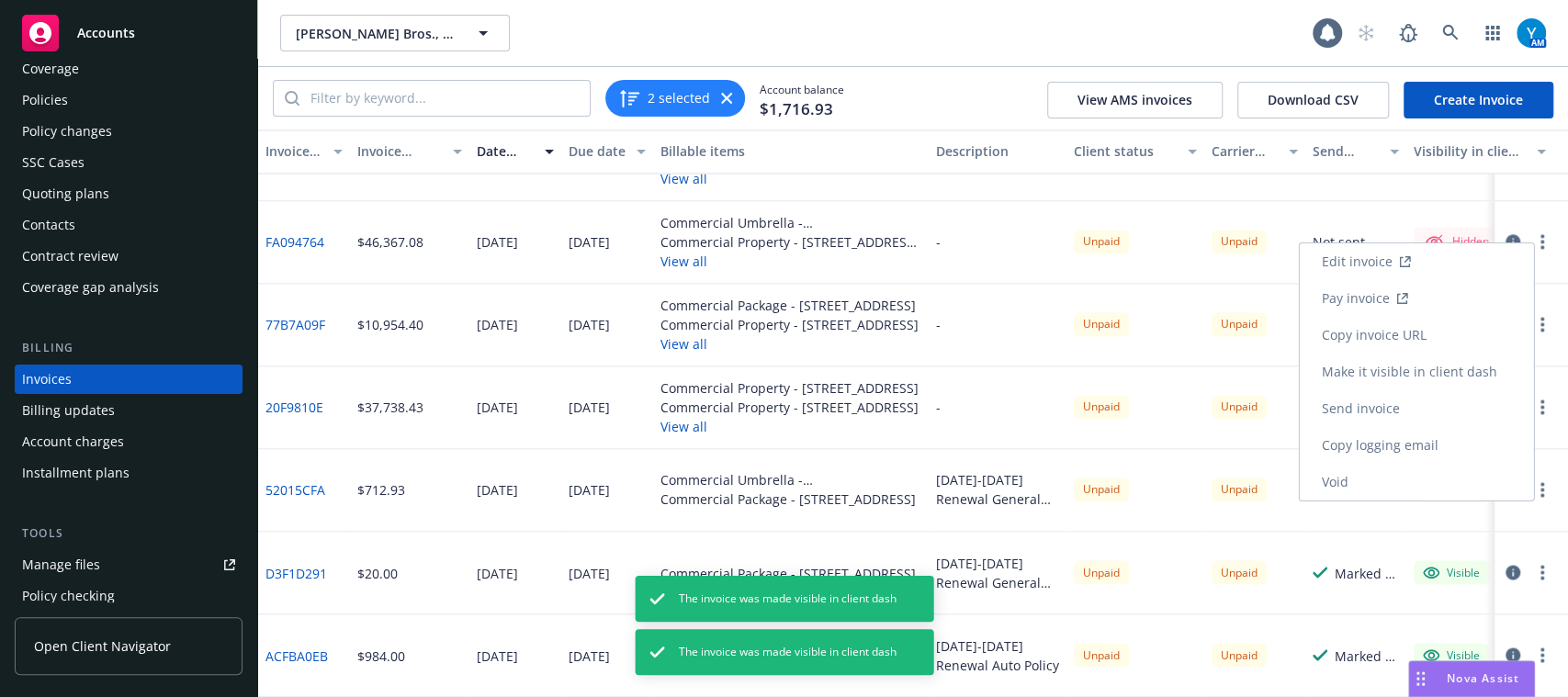
click at [1411, 379] on link "Make it visible in client dash" at bounding box center [1416, 372] width 234 height 37
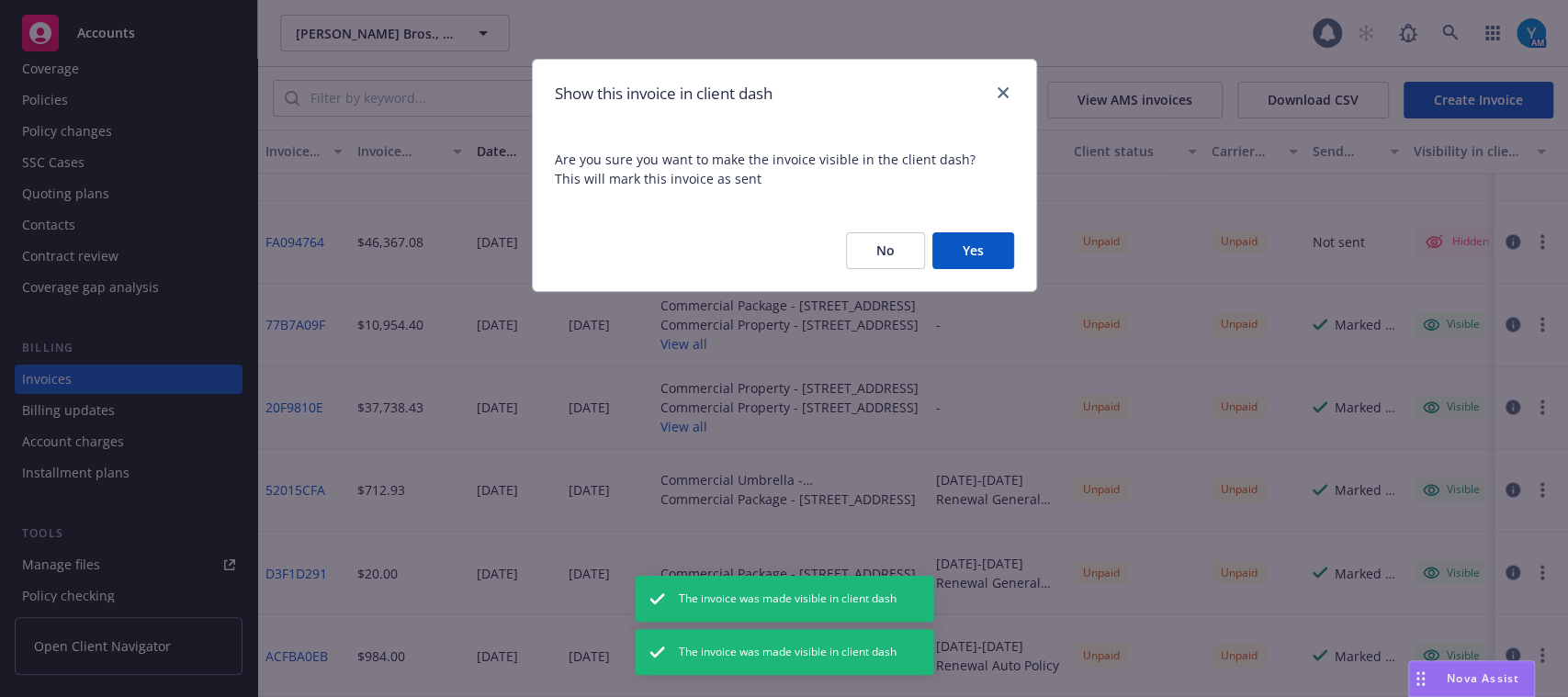
click at [963, 234] on button "Yes" at bounding box center [973, 250] width 82 height 37
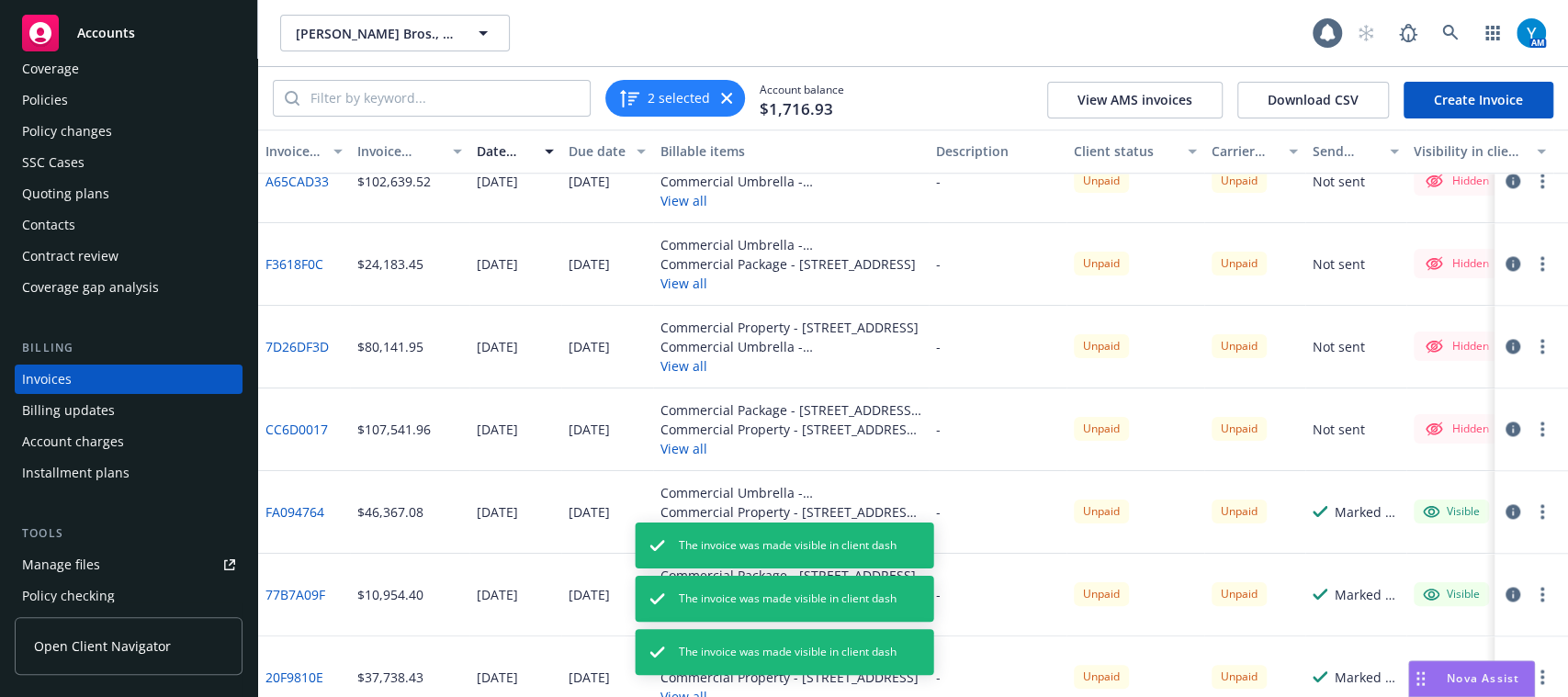
scroll to position [1658, 0]
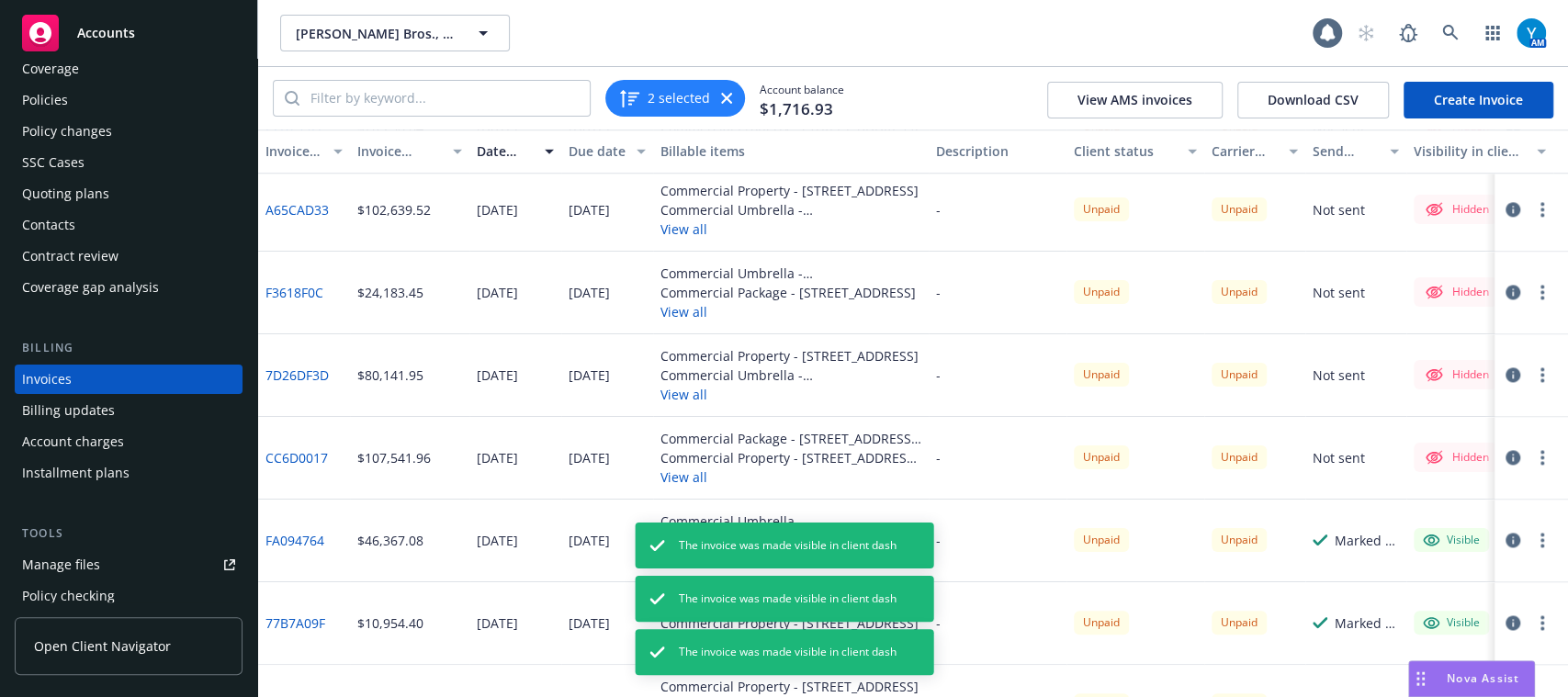
click at [1531, 456] on button "button" at bounding box center [1542, 457] width 22 height 22
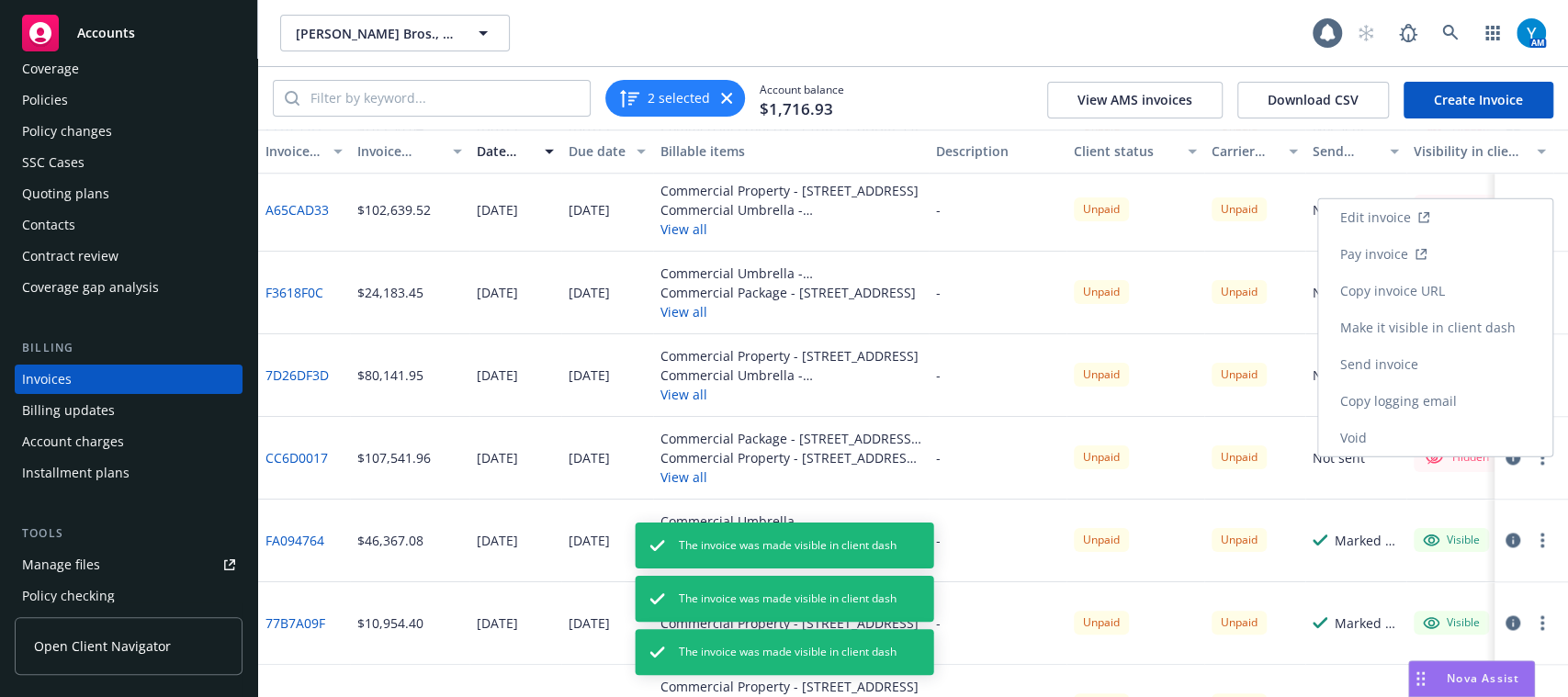
click at [1442, 324] on link "Make it visible in client dash" at bounding box center [1435, 327] width 234 height 37
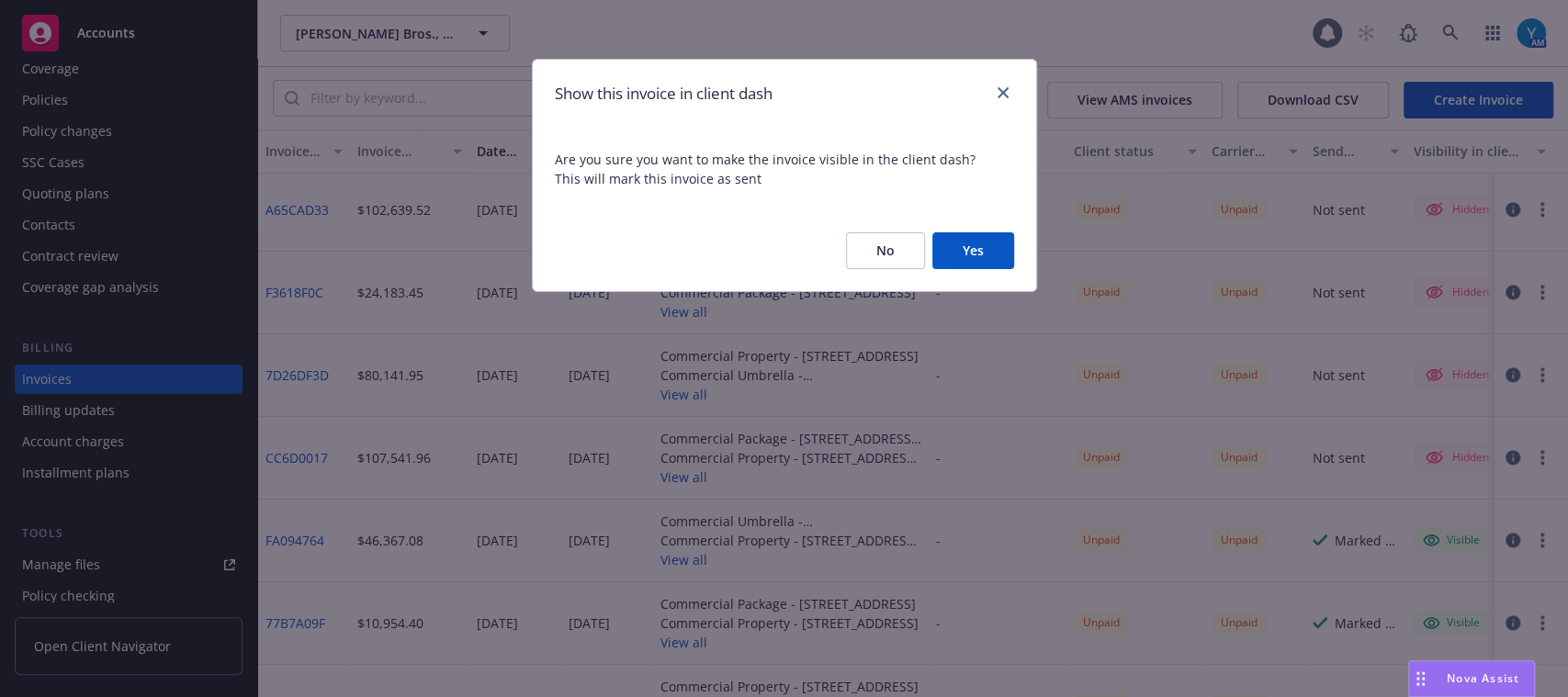
click at [969, 250] on button "Yes" at bounding box center [973, 250] width 82 height 37
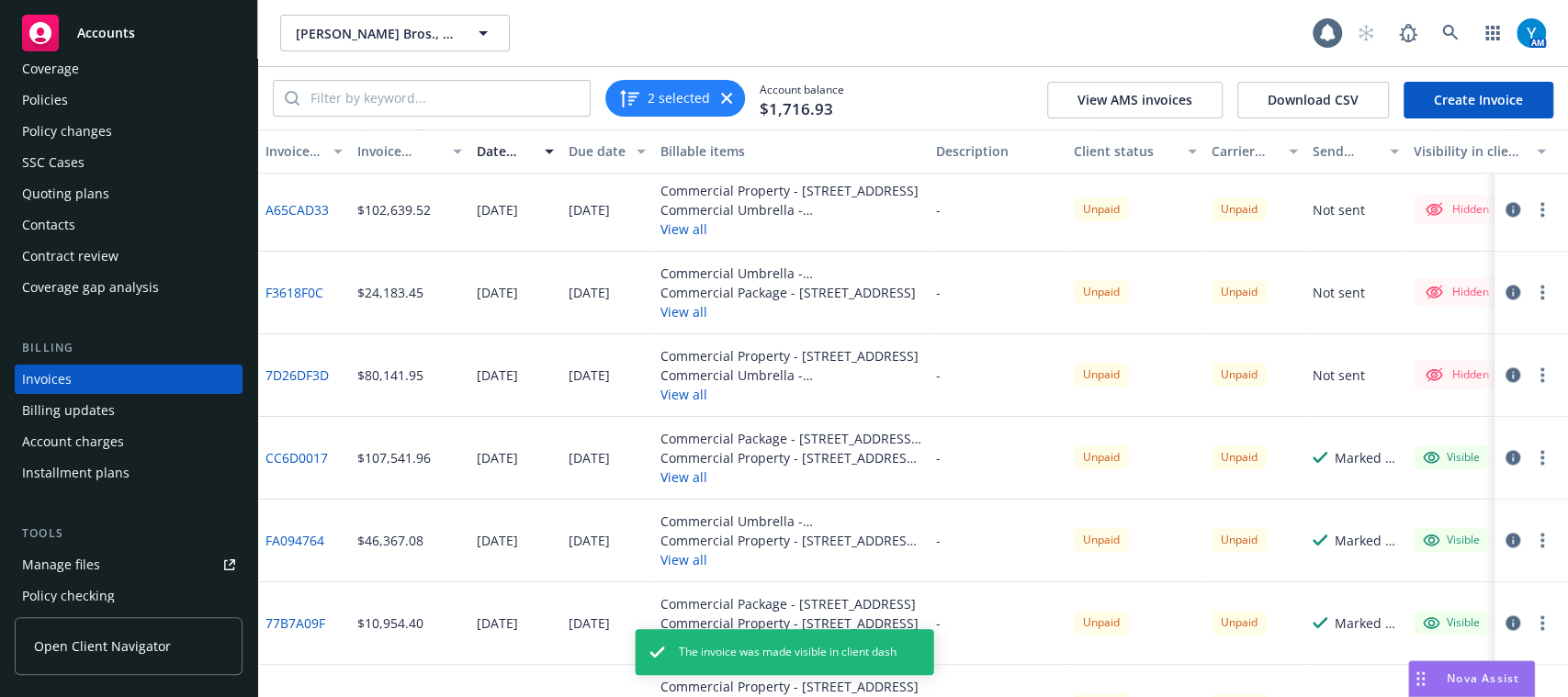
click at [1531, 372] on button "button" at bounding box center [1542, 375] width 22 height 22
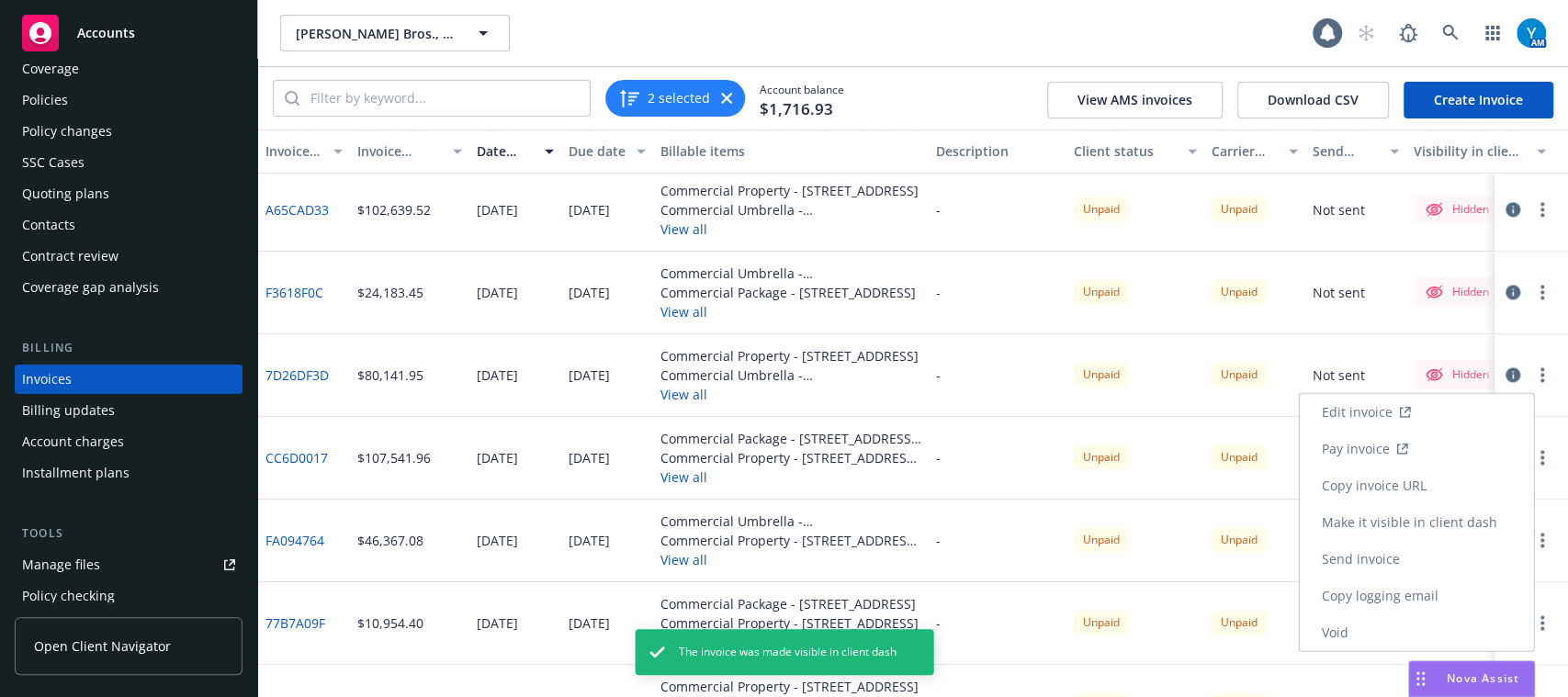
click at [1404, 515] on link "Make it visible in client dash" at bounding box center [1416, 522] width 234 height 37
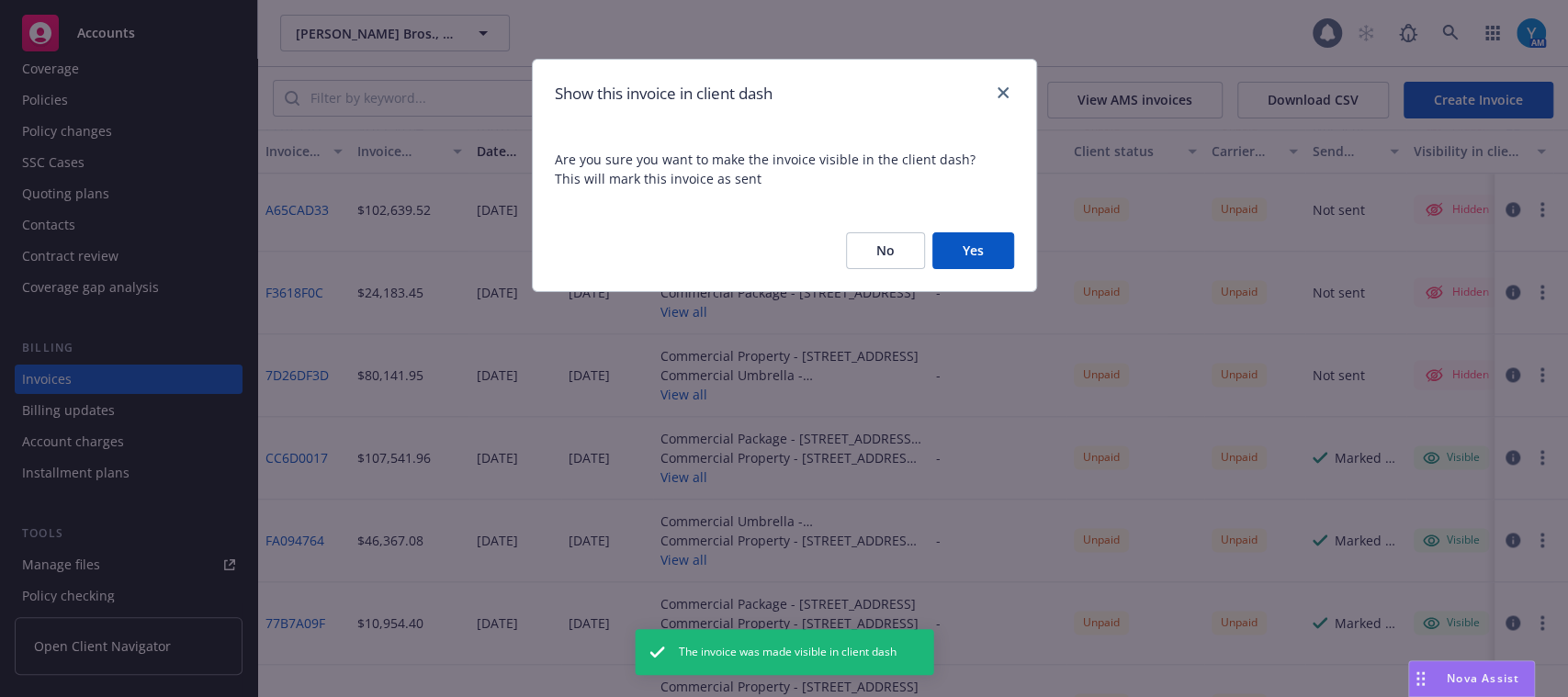
click at [955, 238] on button "Yes" at bounding box center [973, 250] width 82 height 37
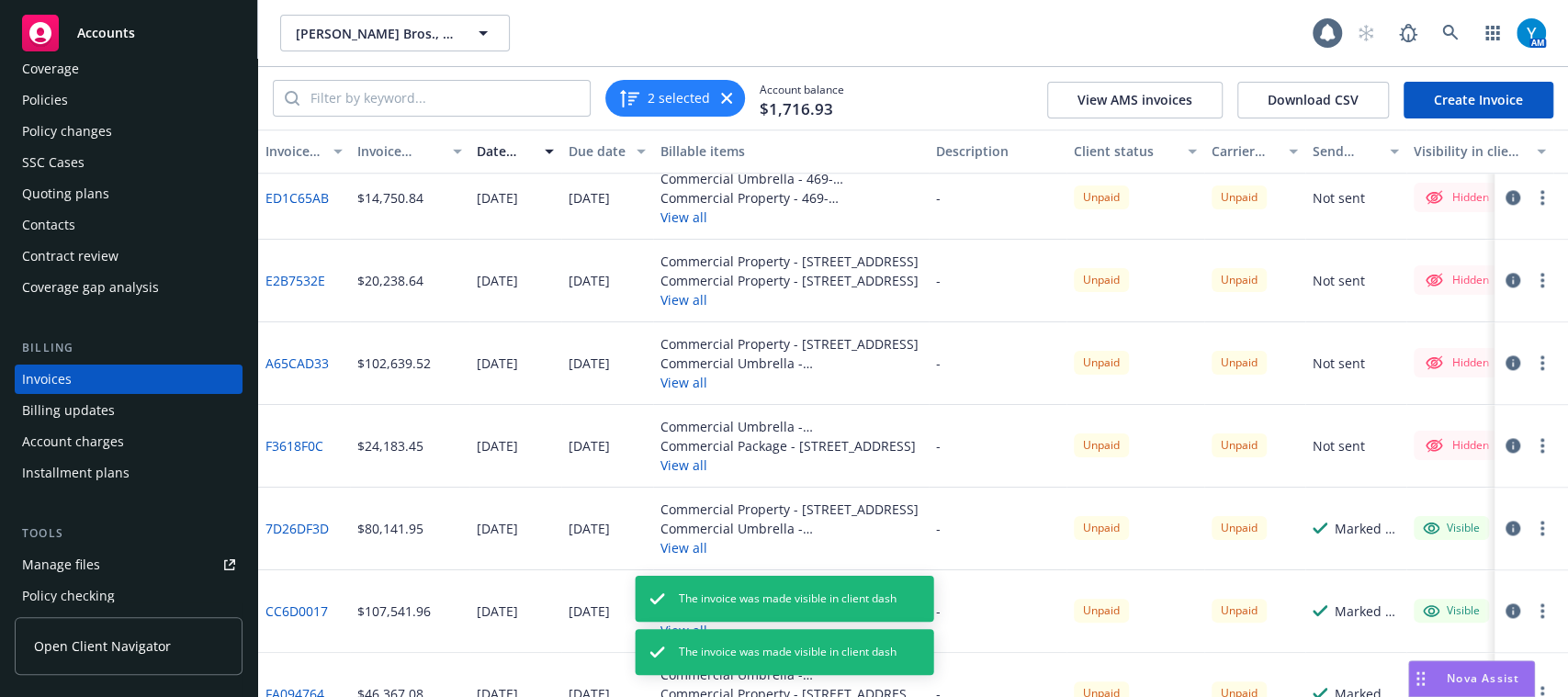
scroll to position [1325, 0]
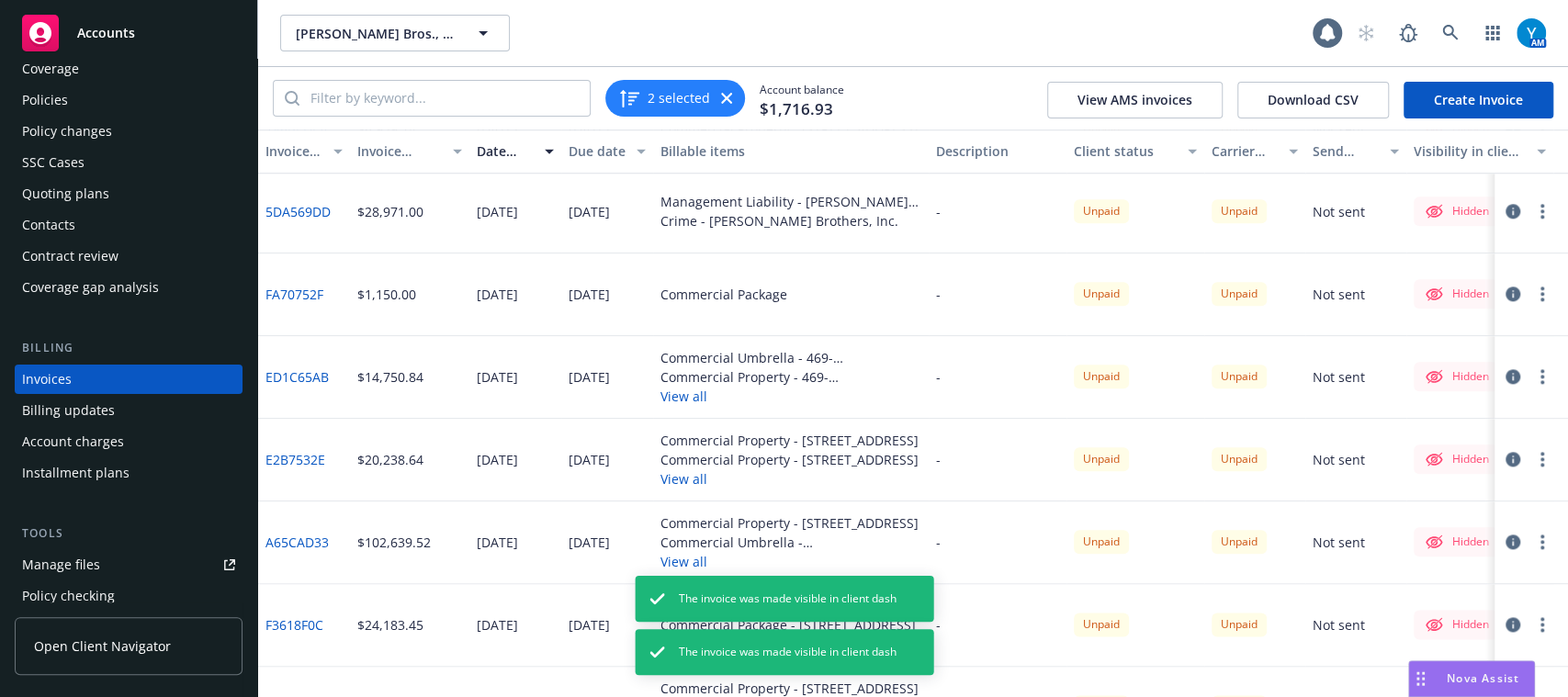
click at [1531, 633] on button "button" at bounding box center [1542, 624] width 22 height 22
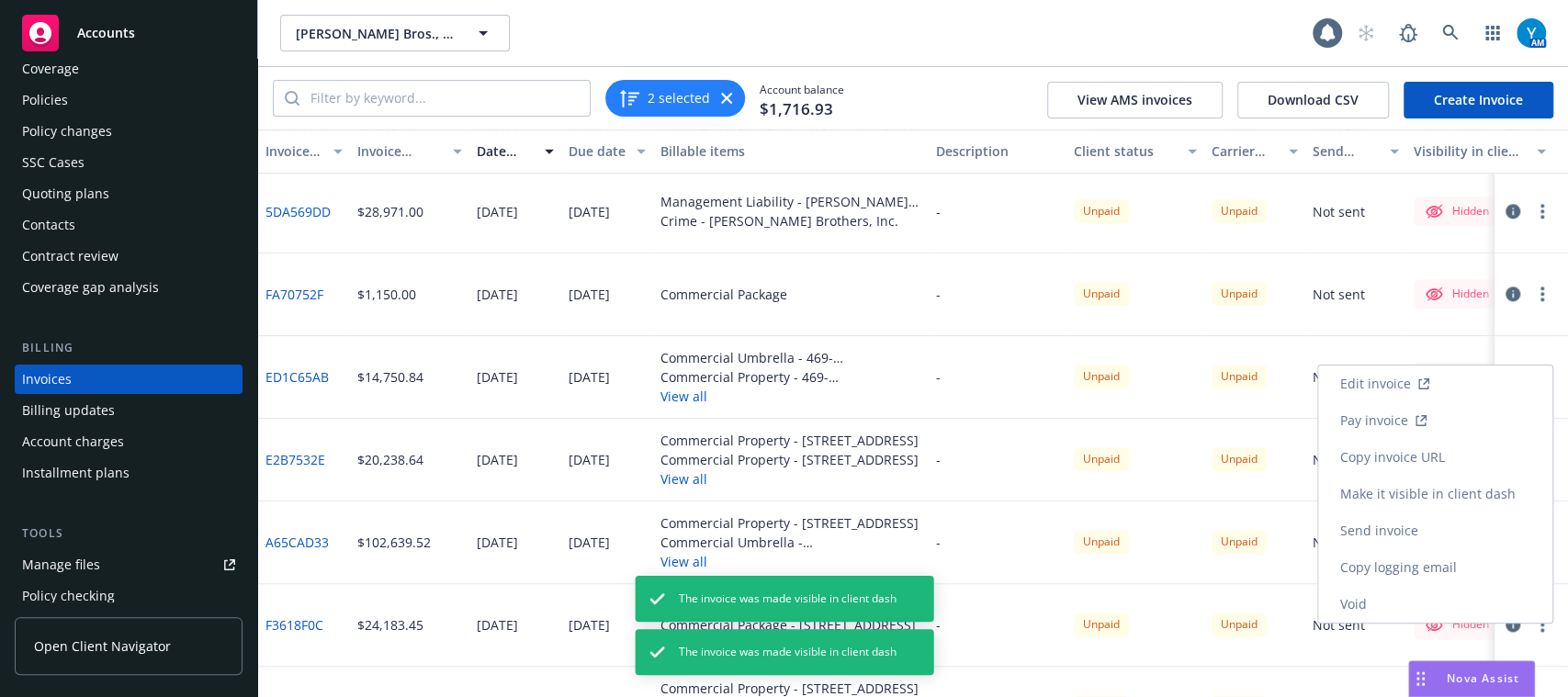
click at [1406, 490] on link "Make it visible in client dash" at bounding box center [1435, 494] width 234 height 37
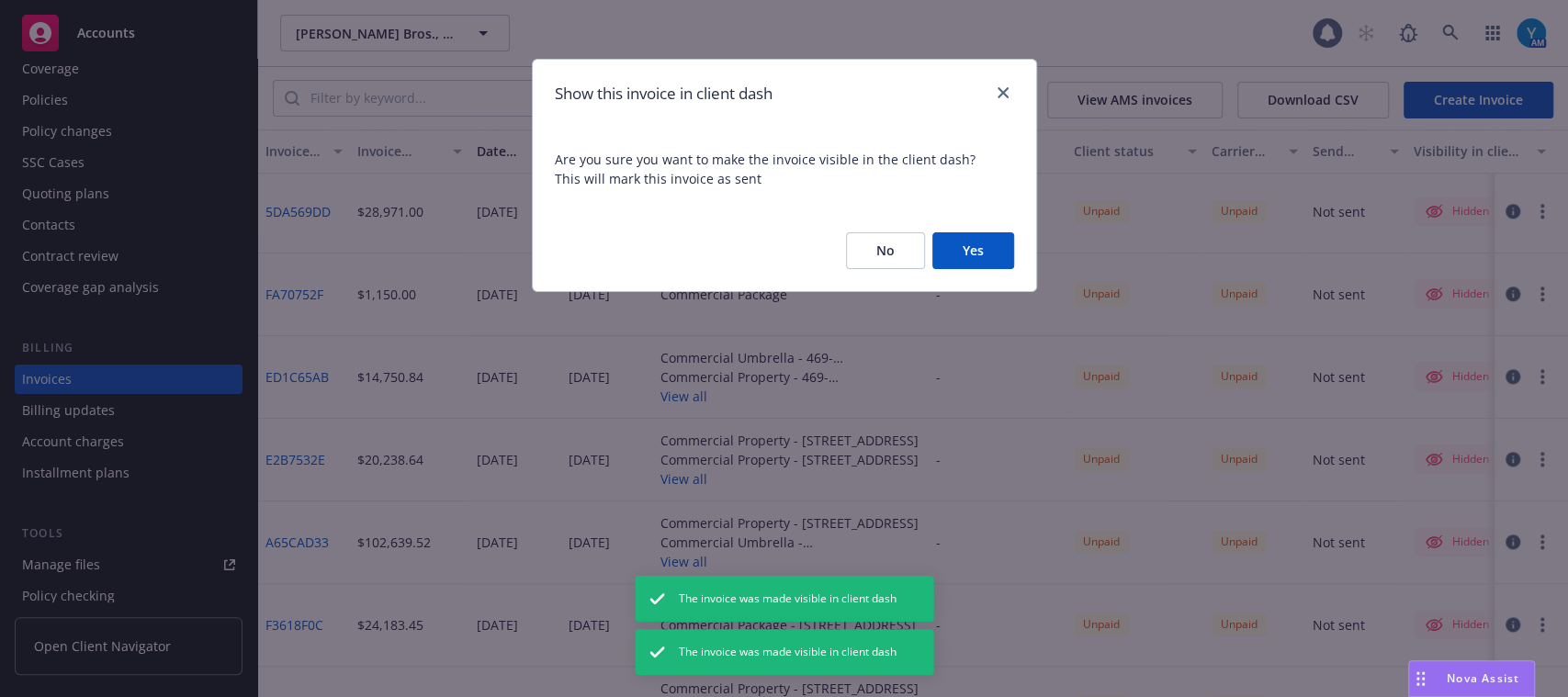
click at [970, 248] on button "Yes" at bounding box center [973, 250] width 82 height 37
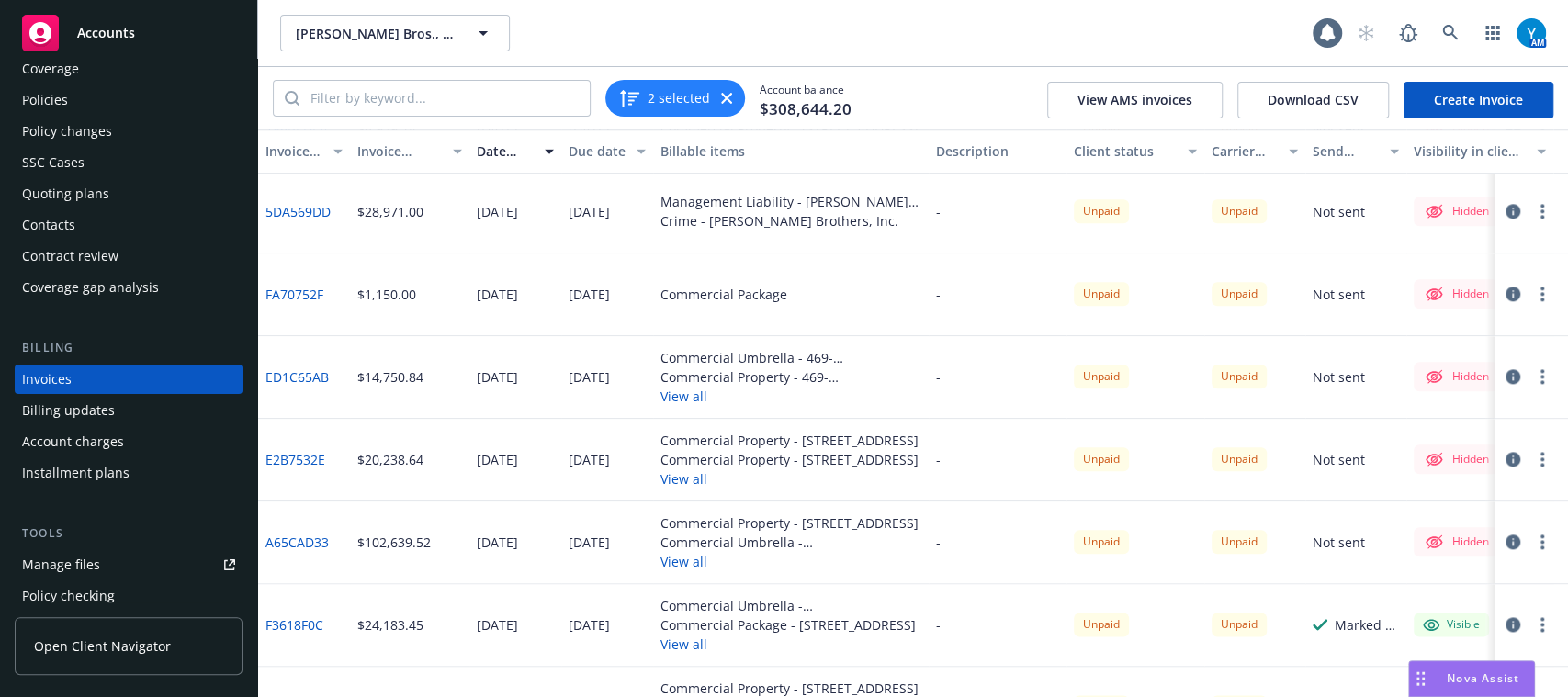
click at [976, 56] on div "[PERSON_NAME] Bros., Inc. [PERSON_NAME] Bros., Inc. 1 AM" at bounding box center [913, 33] width 1310 height 66
click at [1531, 534] on button "button" at bounding box center [1542, 542] width 22 height 22
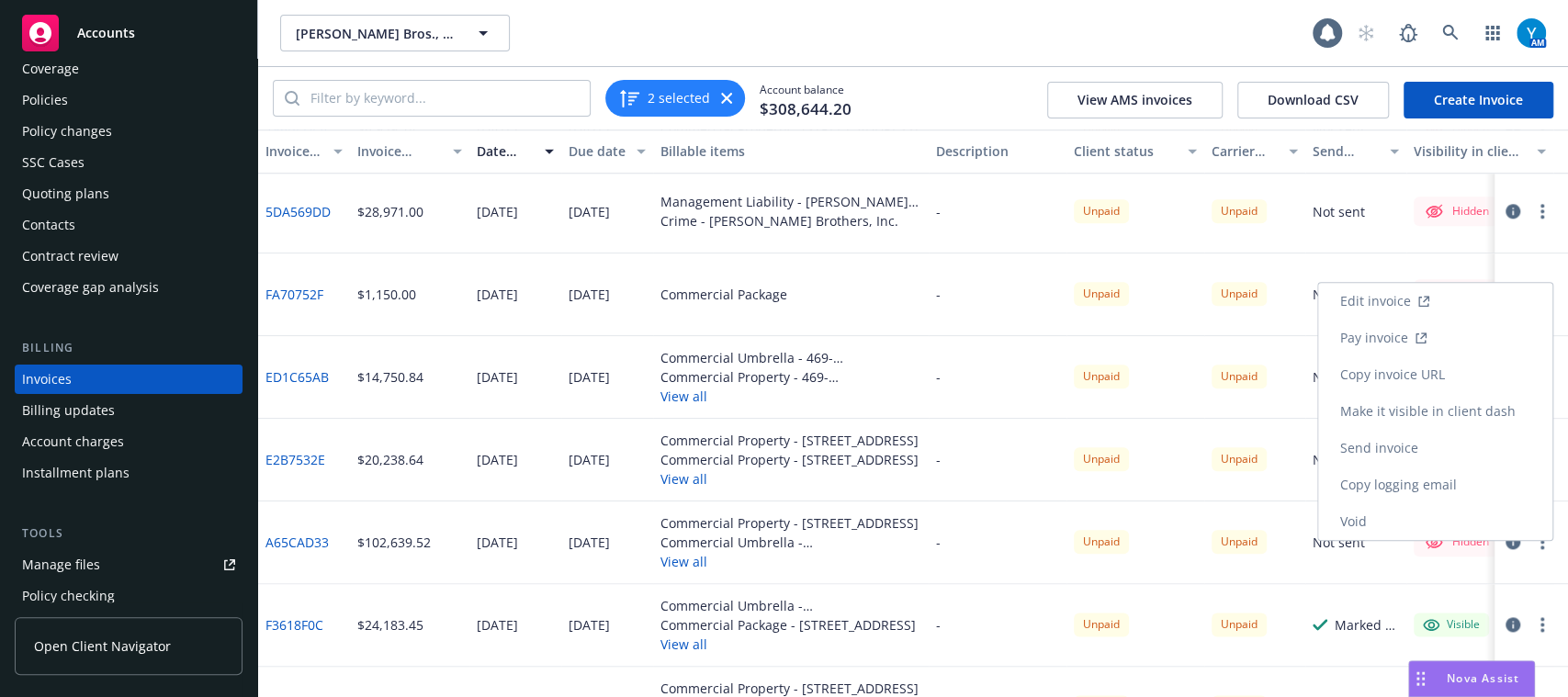
click at [1400, 408] on link "Make it visible in client dash" at bounding box center [1435, 411] width 234 height 37
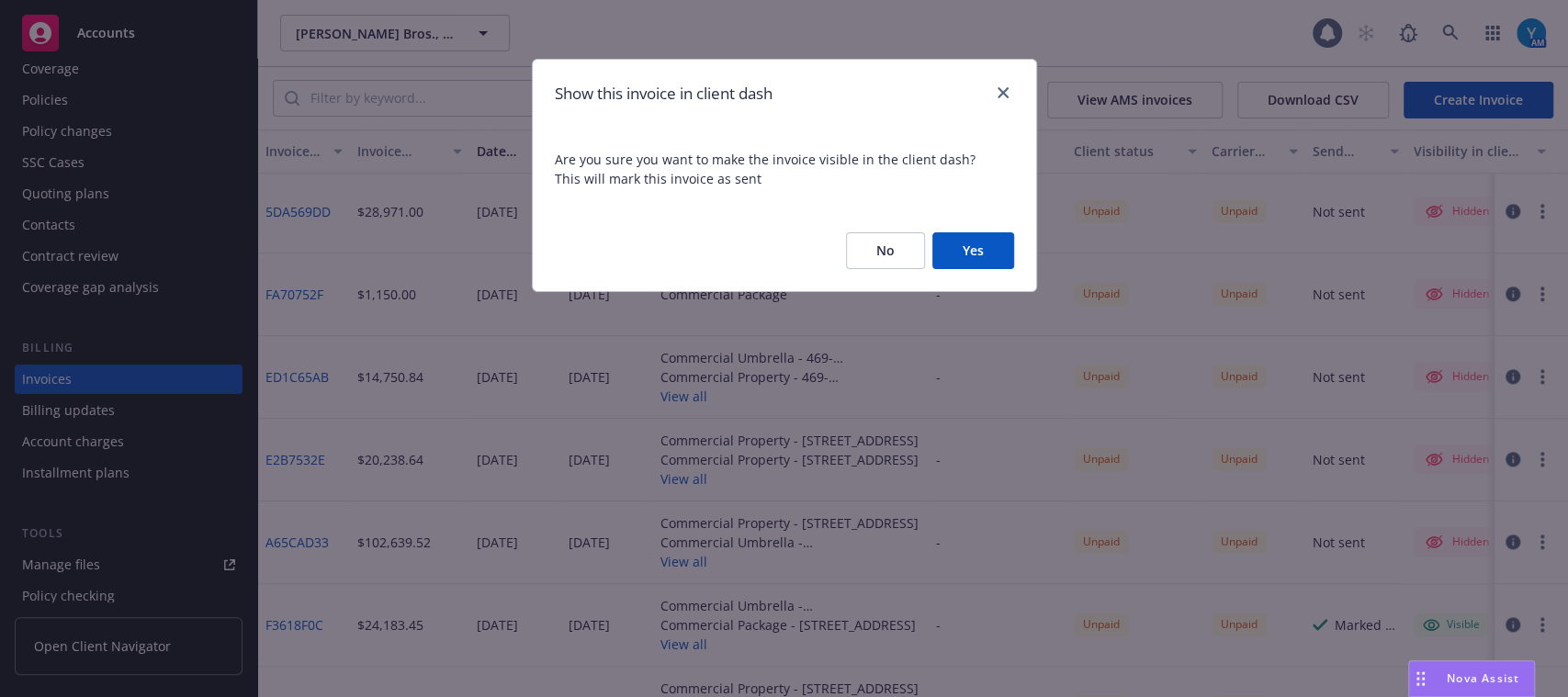
click at [969, 248] on button "Yes" at bounding box center [973, 250] width 82 height 37
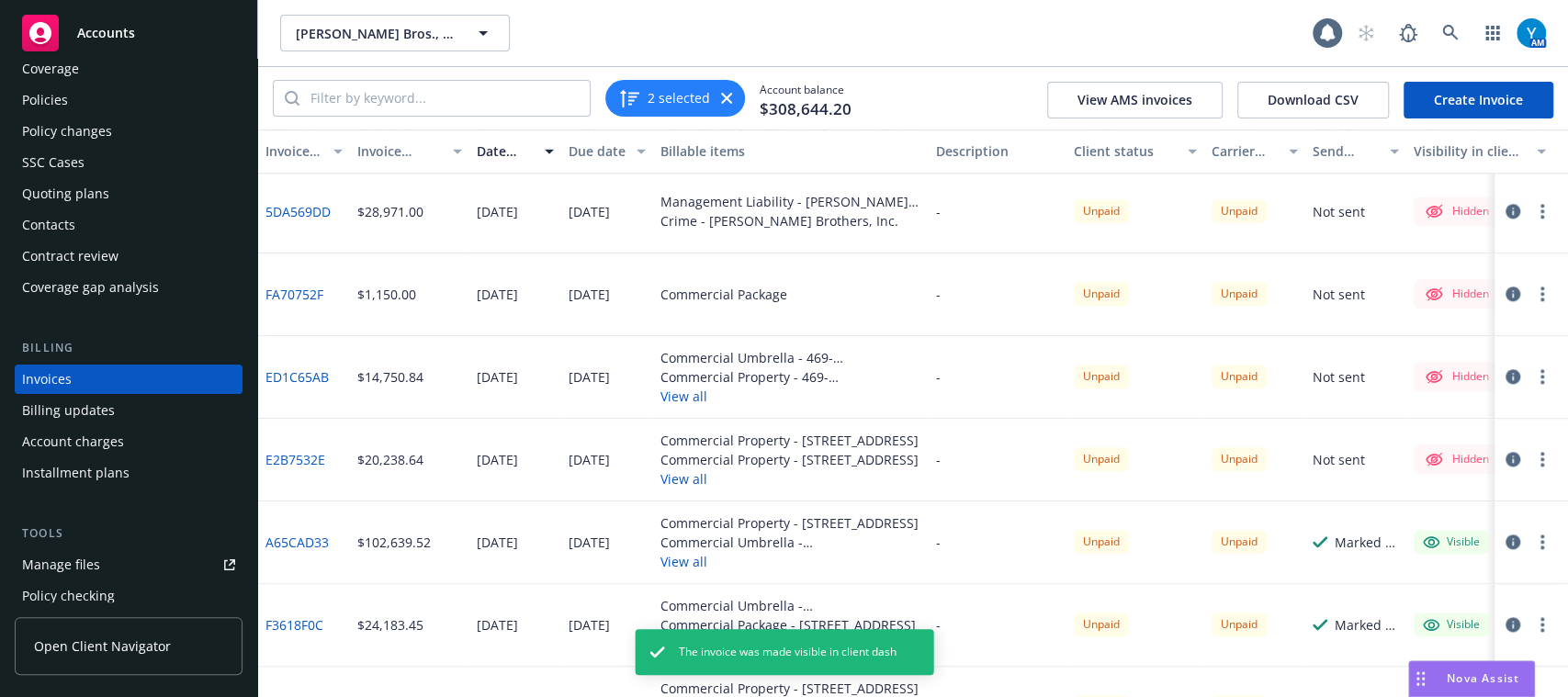
click at [1540, 455] on icon "button" at bounding box center [1542, 459] width 4 height 15
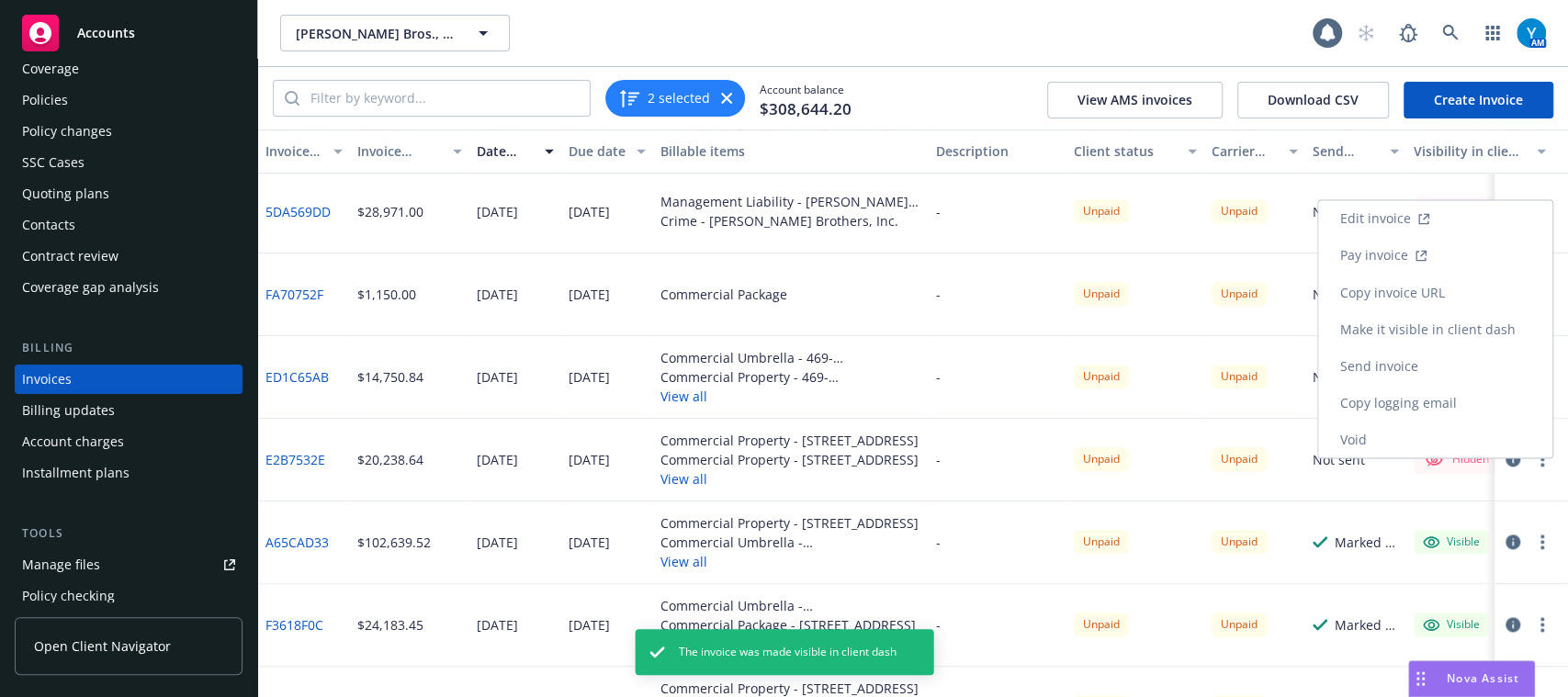
click at [1398, 335] on link "Make it visible in client dash" at bounding box center [1435, 328] width 234 height 37
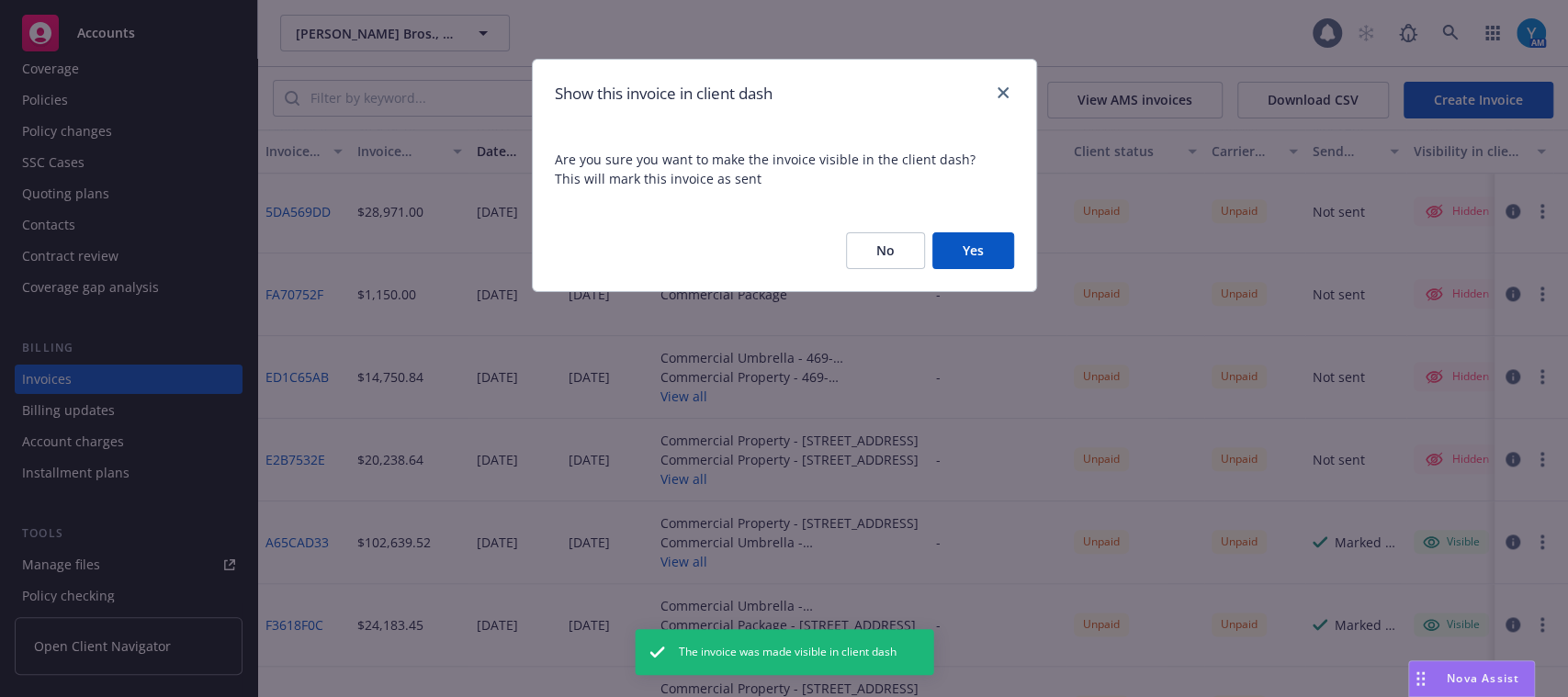
click at [992, 256] on button "Yes" at bounding box center [973, 250] width 82 height 37
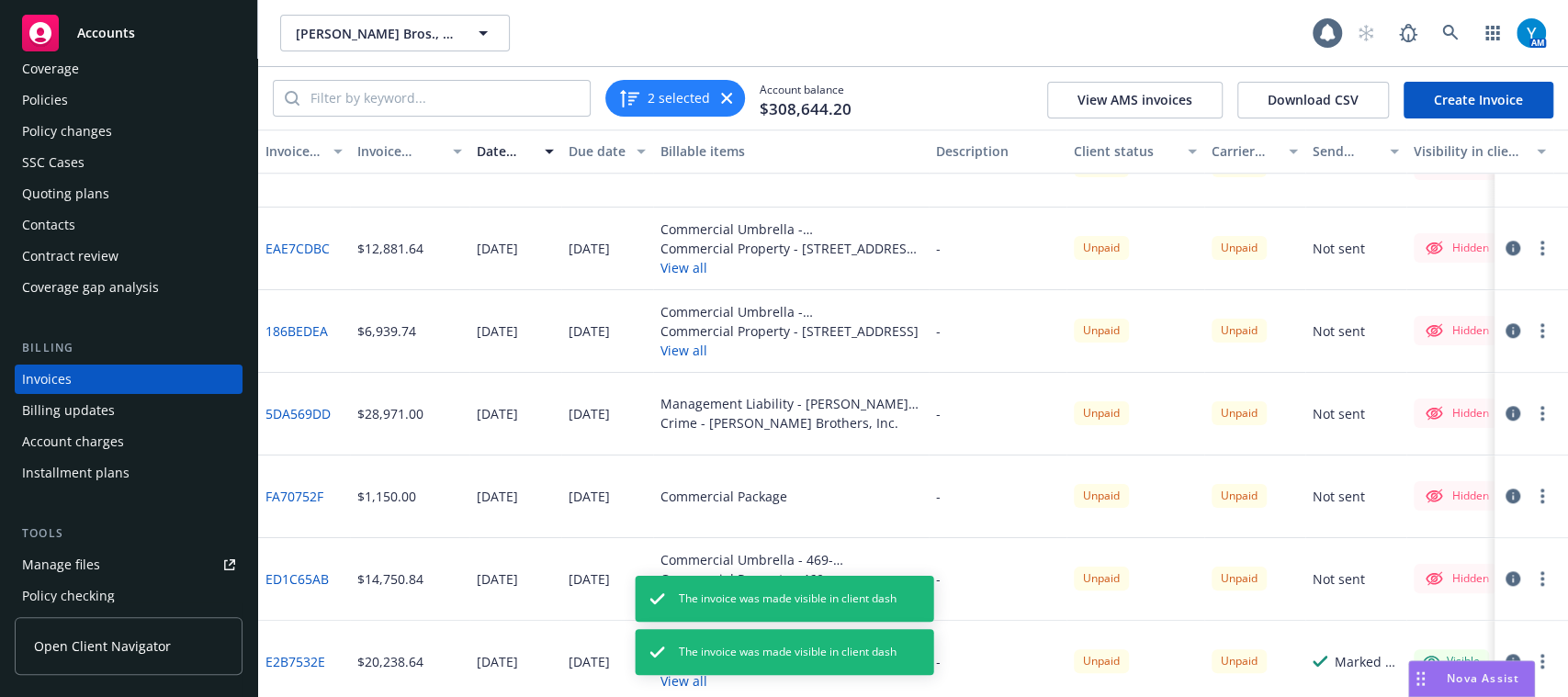
scroll to position [1095, 0]
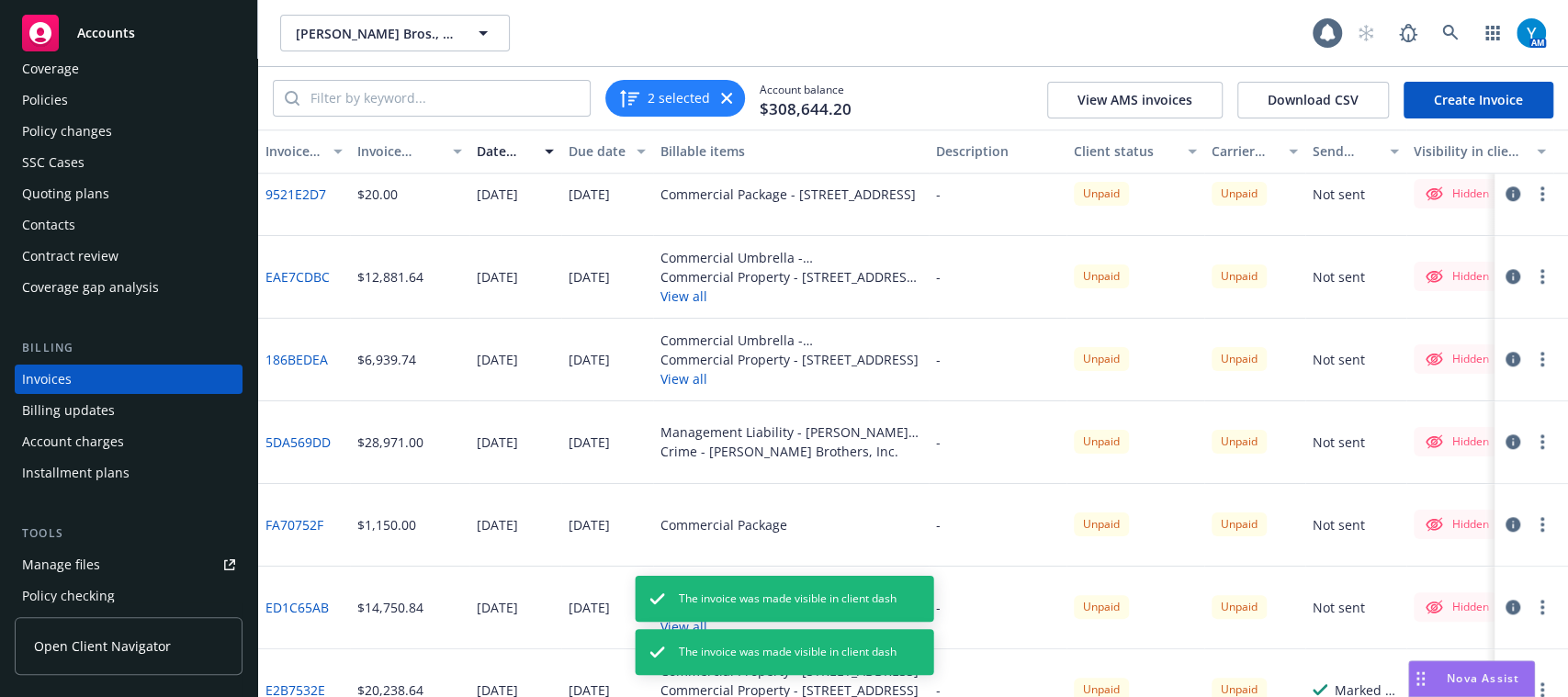
click at [1540, 601] on circle "button" at bounding box center [1542, 602] width 4 height 4
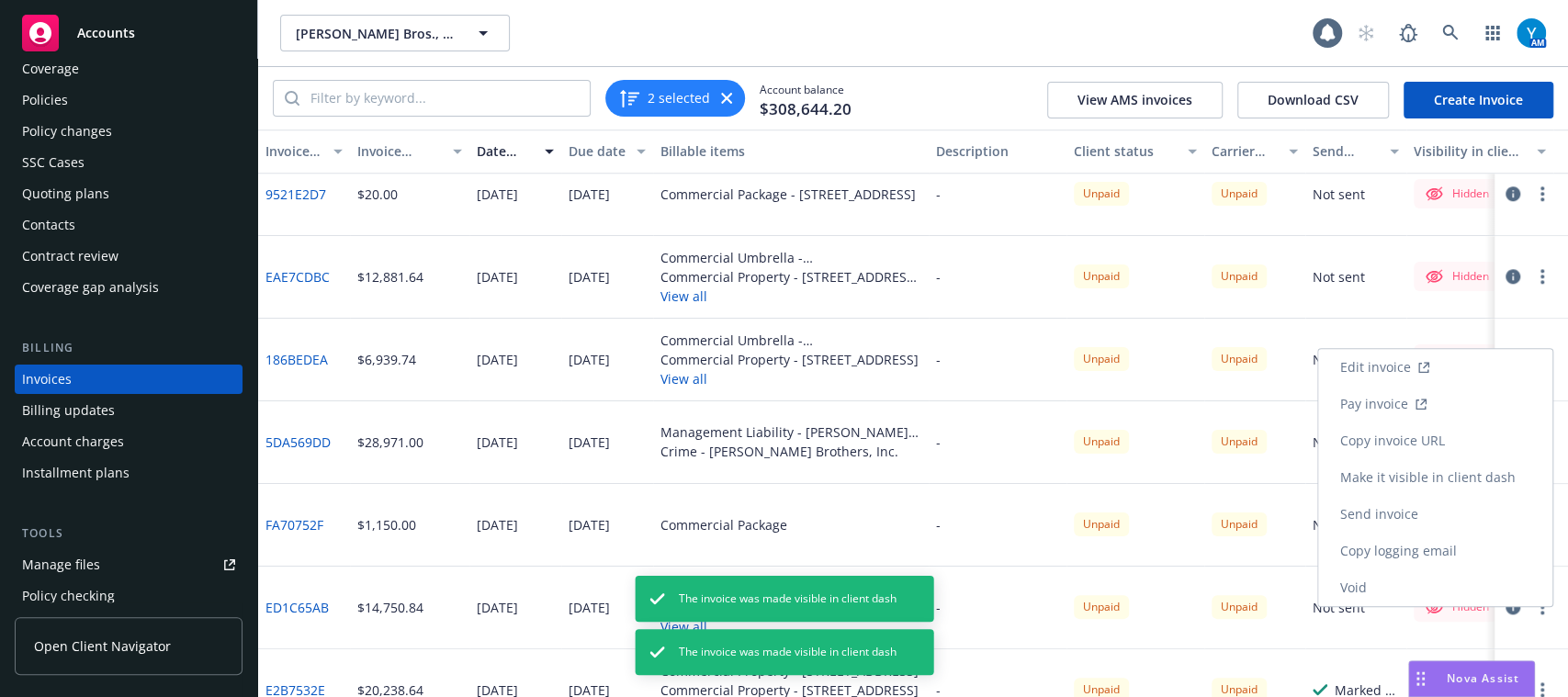
click at [1479, 481] on link "Make it visible in client dash" at bounding box center [1435, 477] width 234 height 37
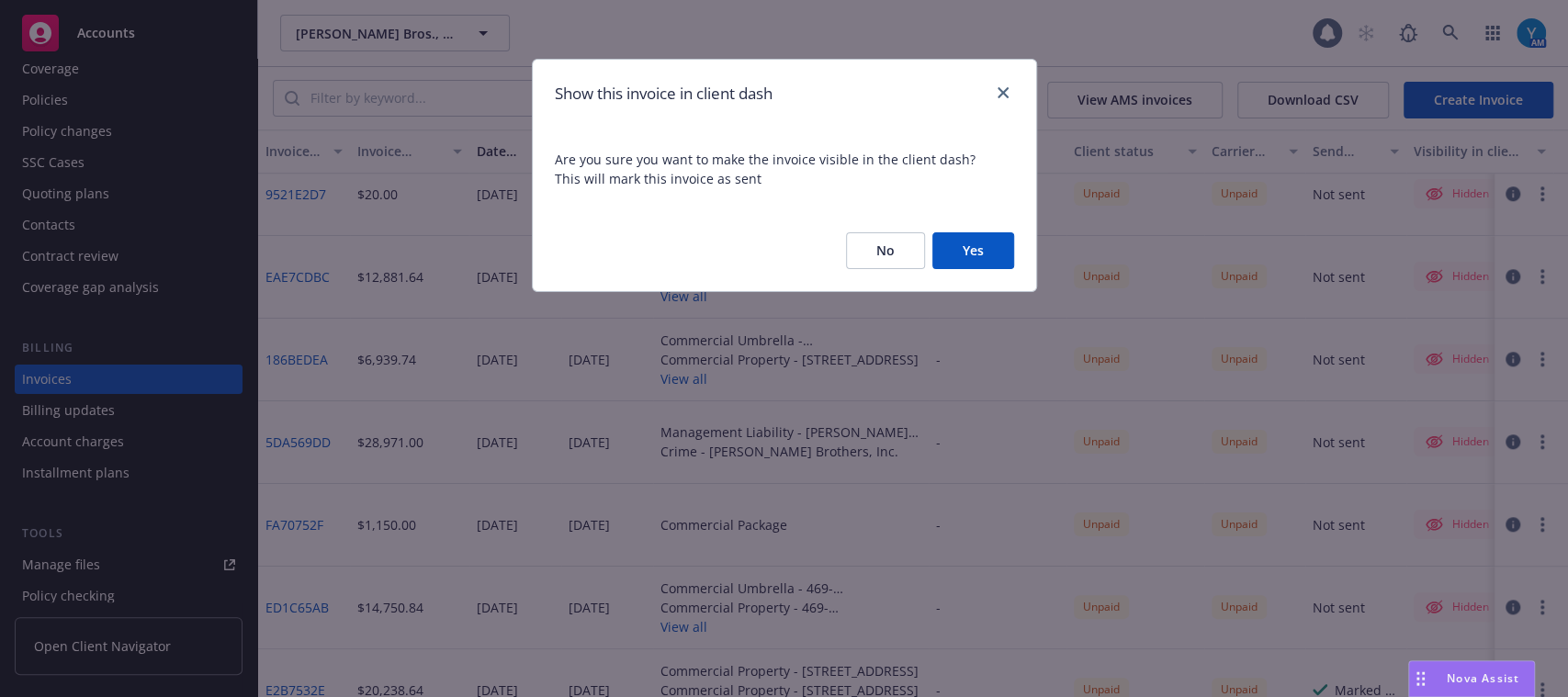
click at [977, 248] on button "Yes" at bounding box center [973, 250] width 82 height 37
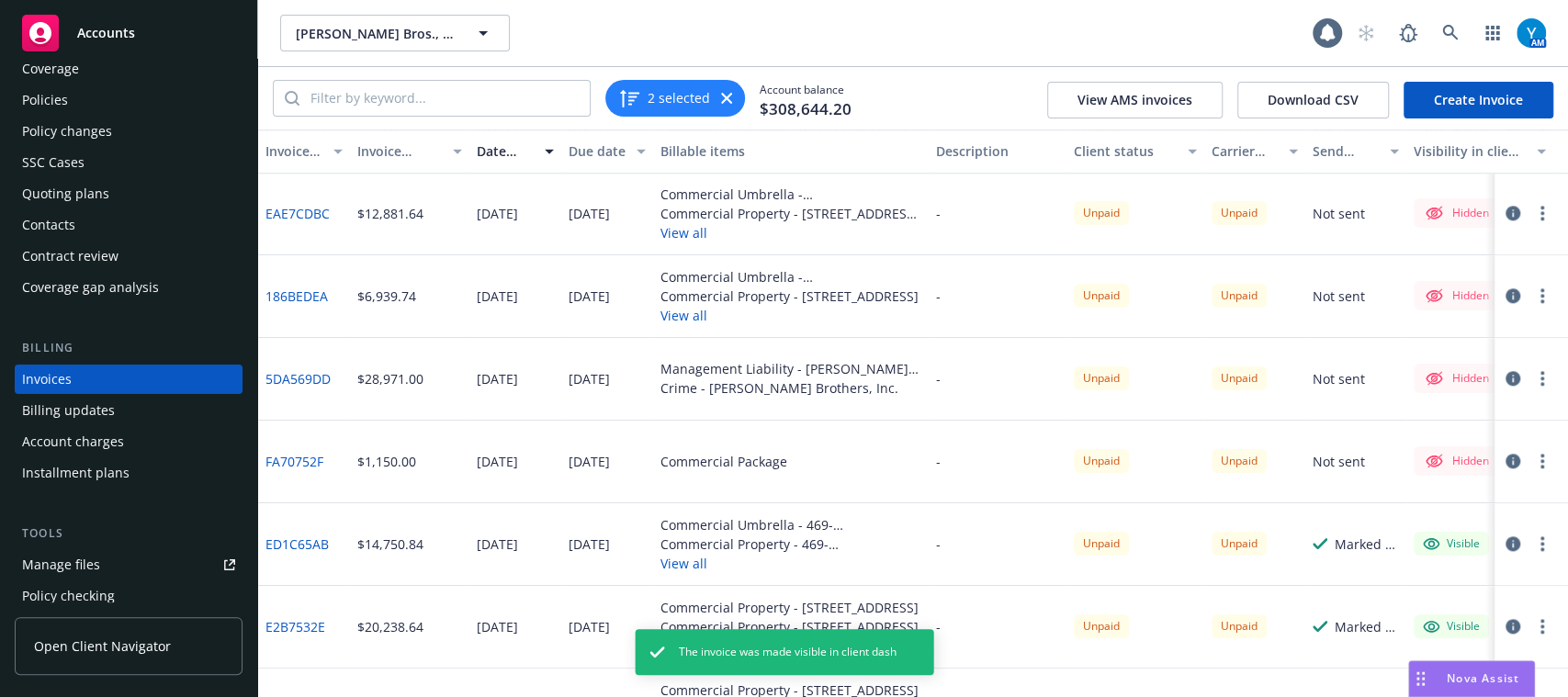
scroll to position [1064, 0]
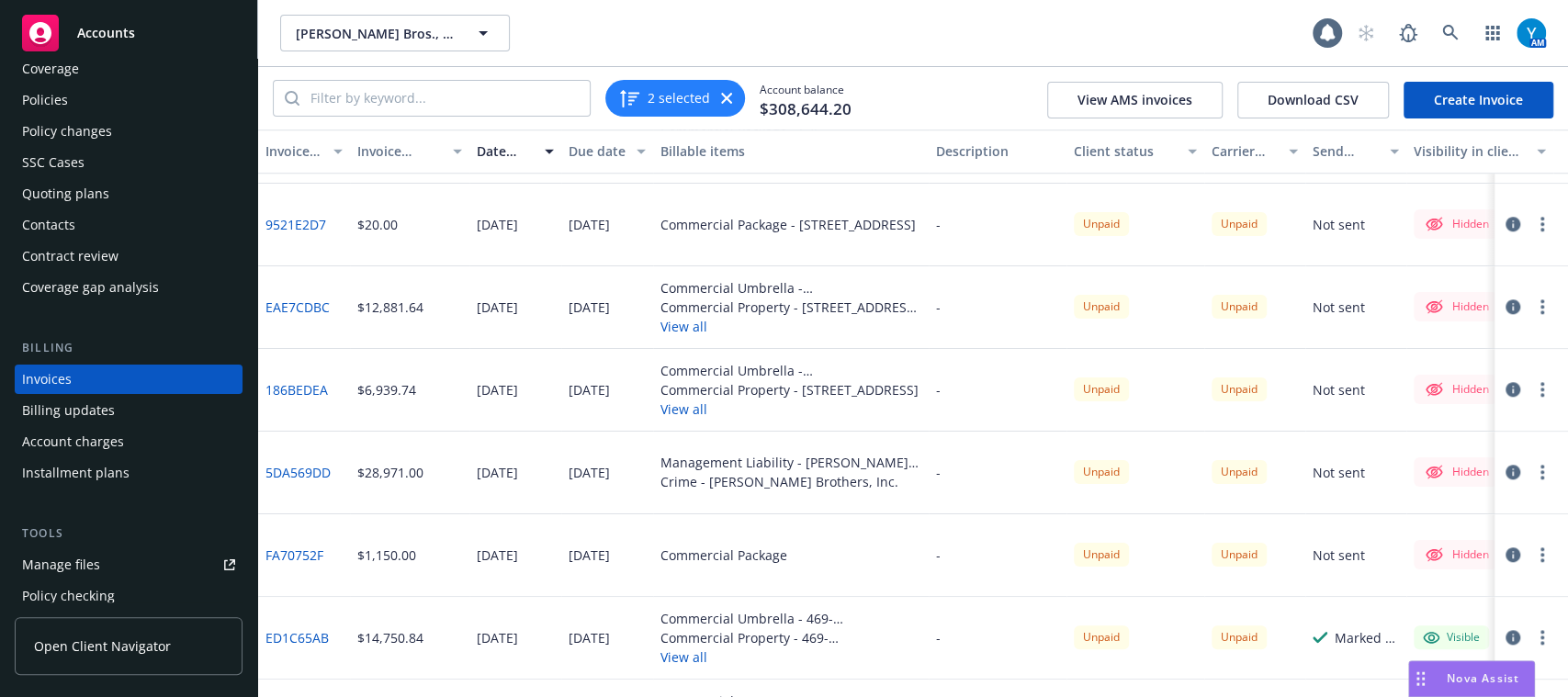
click at [1540, 560] on icon "button" at bounding box center [1542, 554] width 4 height 15
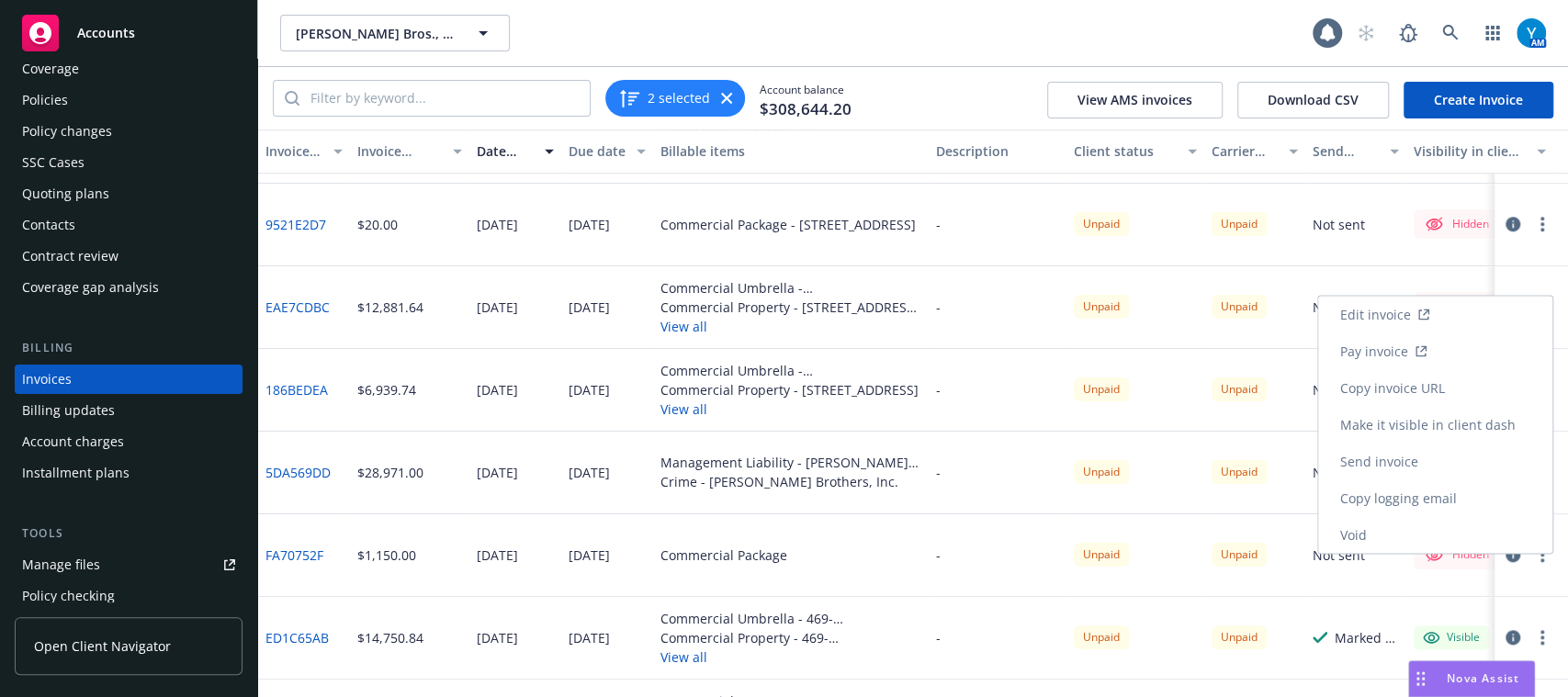
click at [1418, 421] on link "Make it visible in client dash" at bounding box center [1435, 424] width 234 height 37
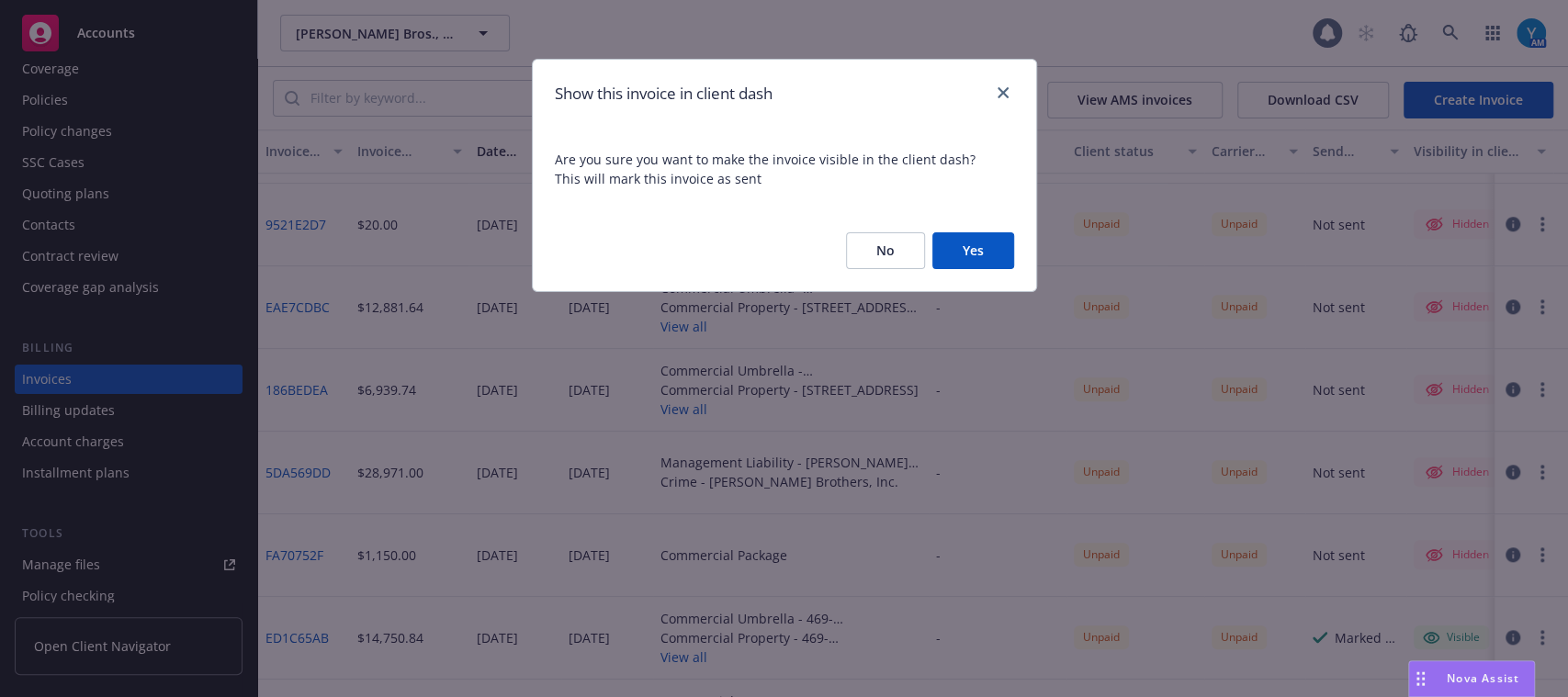
click at [950, 239] on button "Yes" at bounding box center [973, 250] width 82 height 37
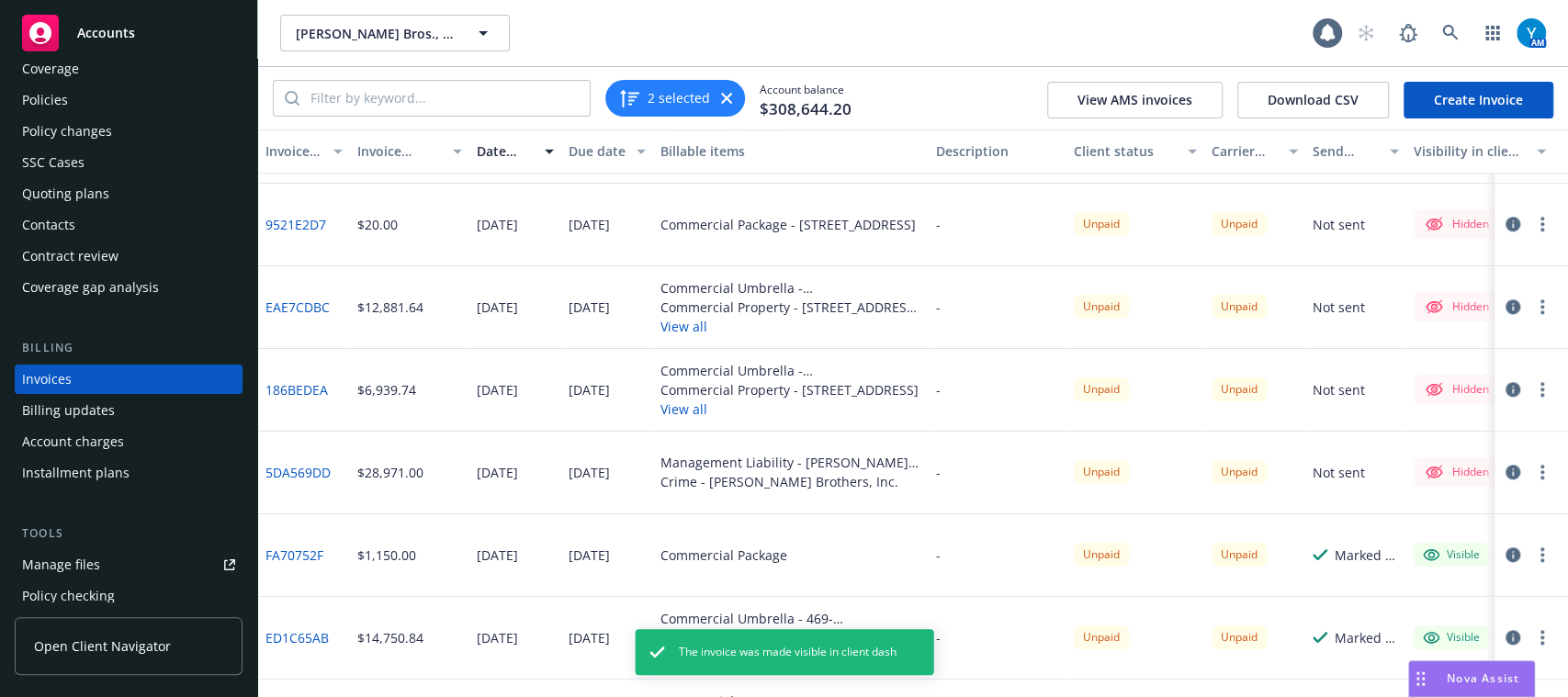
click at [1540, 472] on circle "button" at bounding box center [1542, 472] width 4 height 4
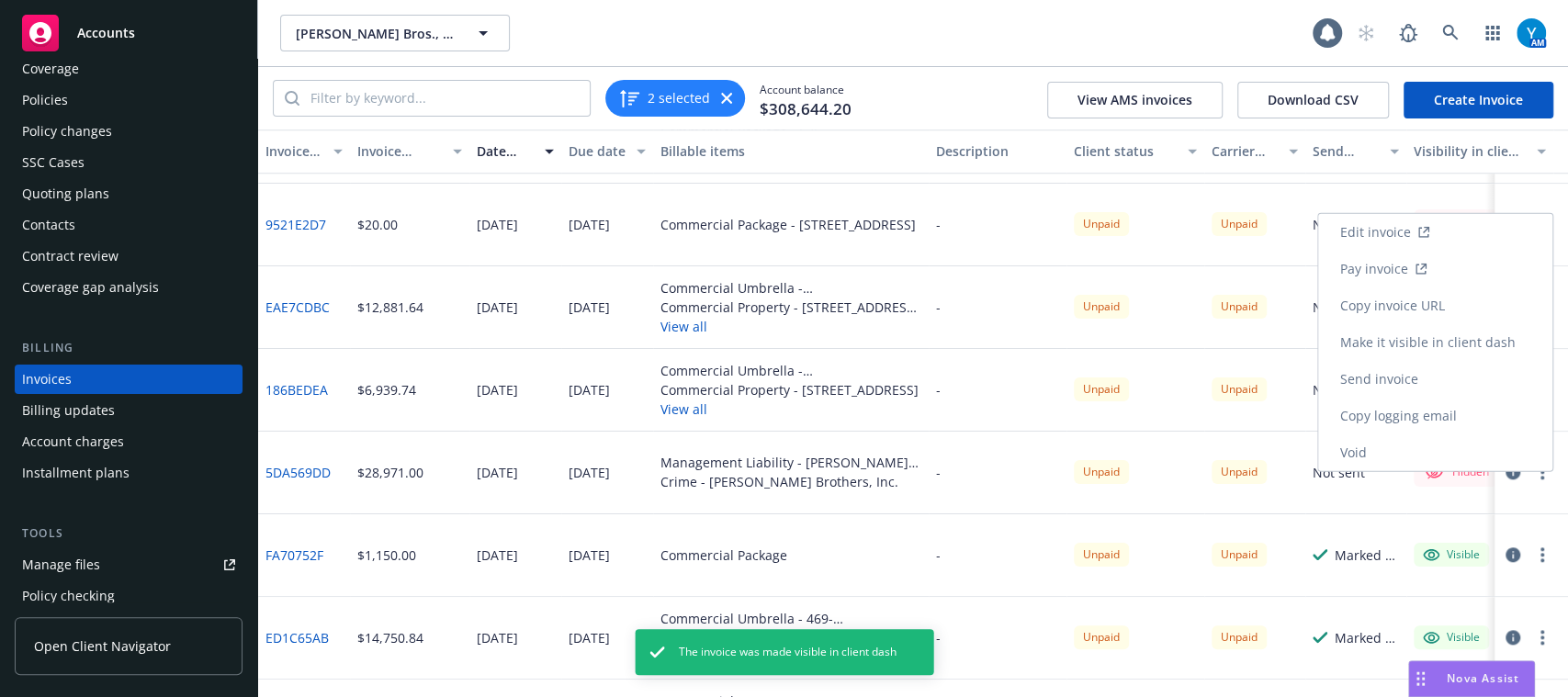
click at [1446, 337] on link "Make it visible in client dash" at bounding box center [1435, 342] width 234 height 37
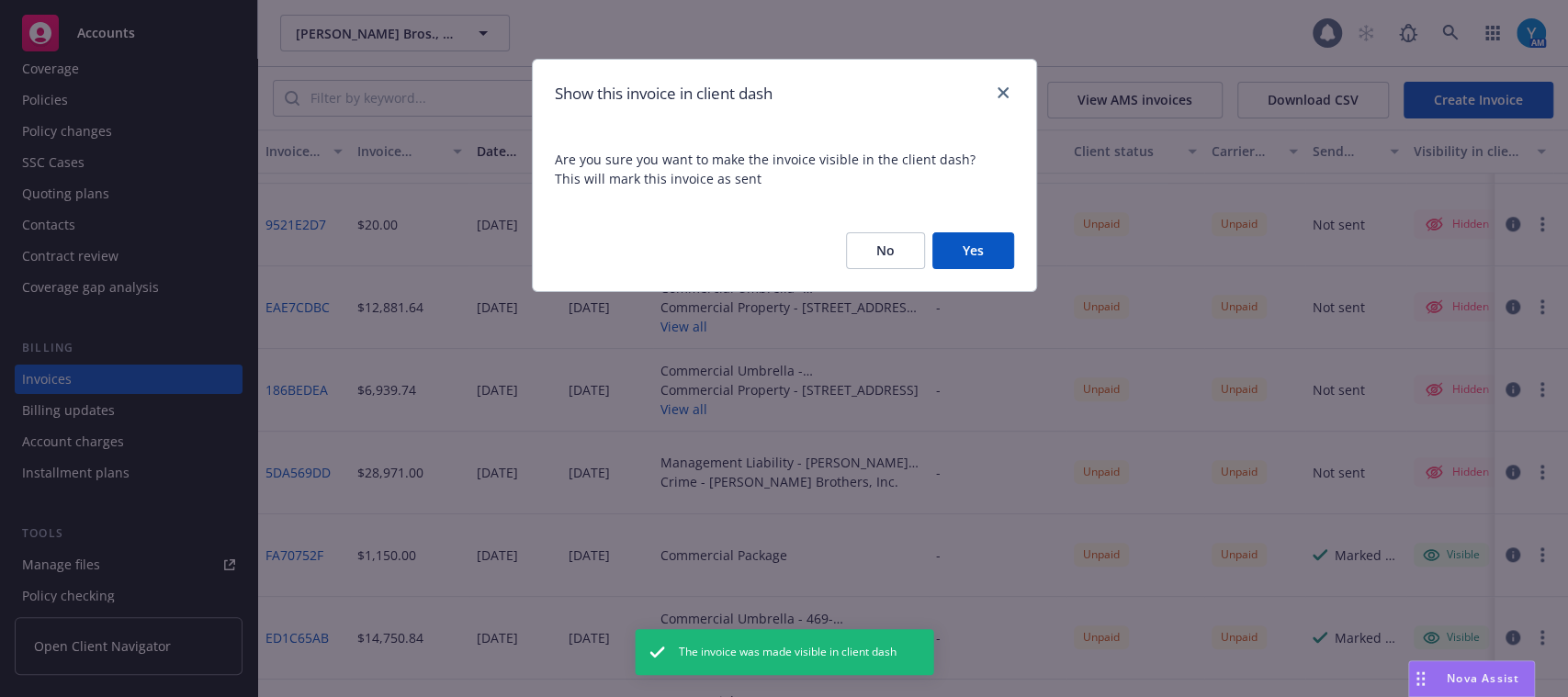
click at [981, 258] on button "Yes" at bounding box center [973, 250] width 82 height 37
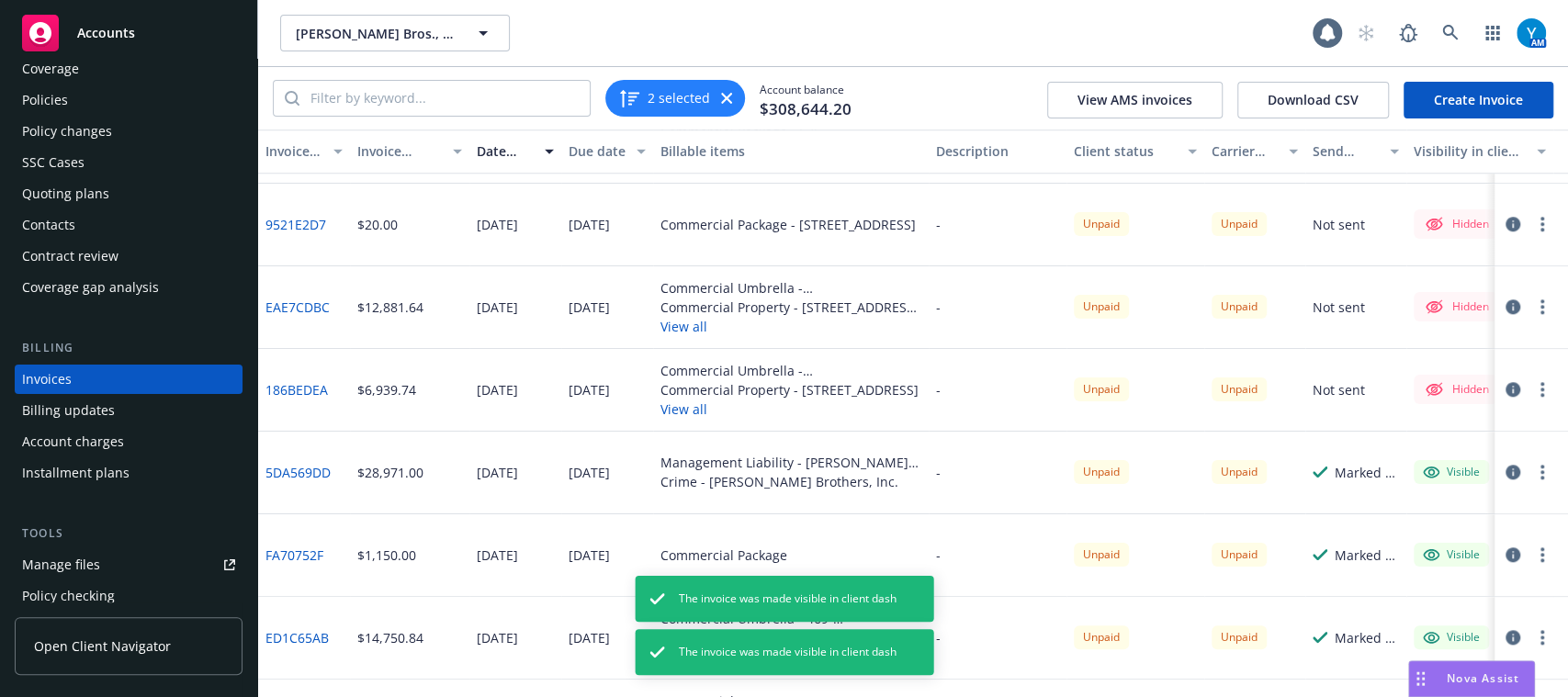
click at [1531, 390] on button "button" at bounding box center [1542, 389] width 22 height 22
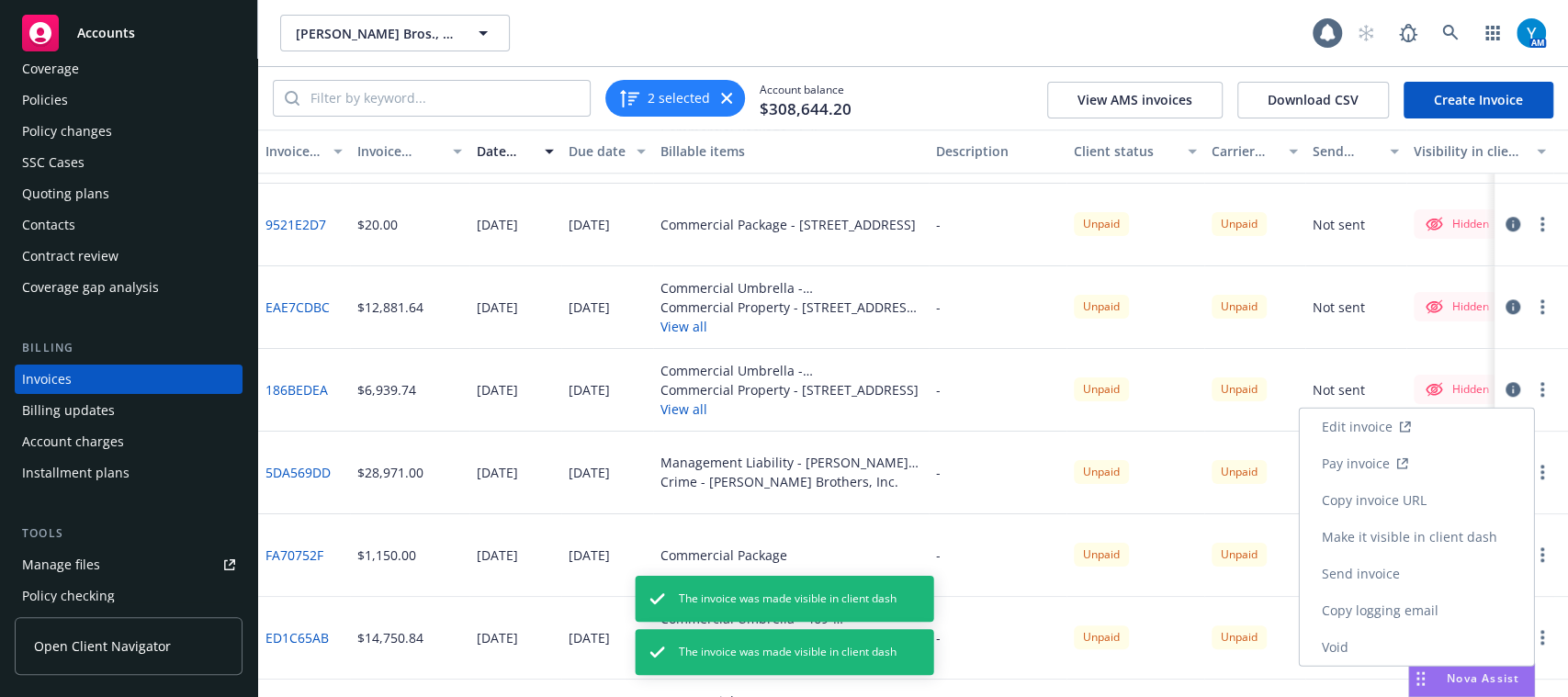
click at [1427, 541] on link "Make it visible in client dash" at bounding box center [1416, 537] width 234 height 37
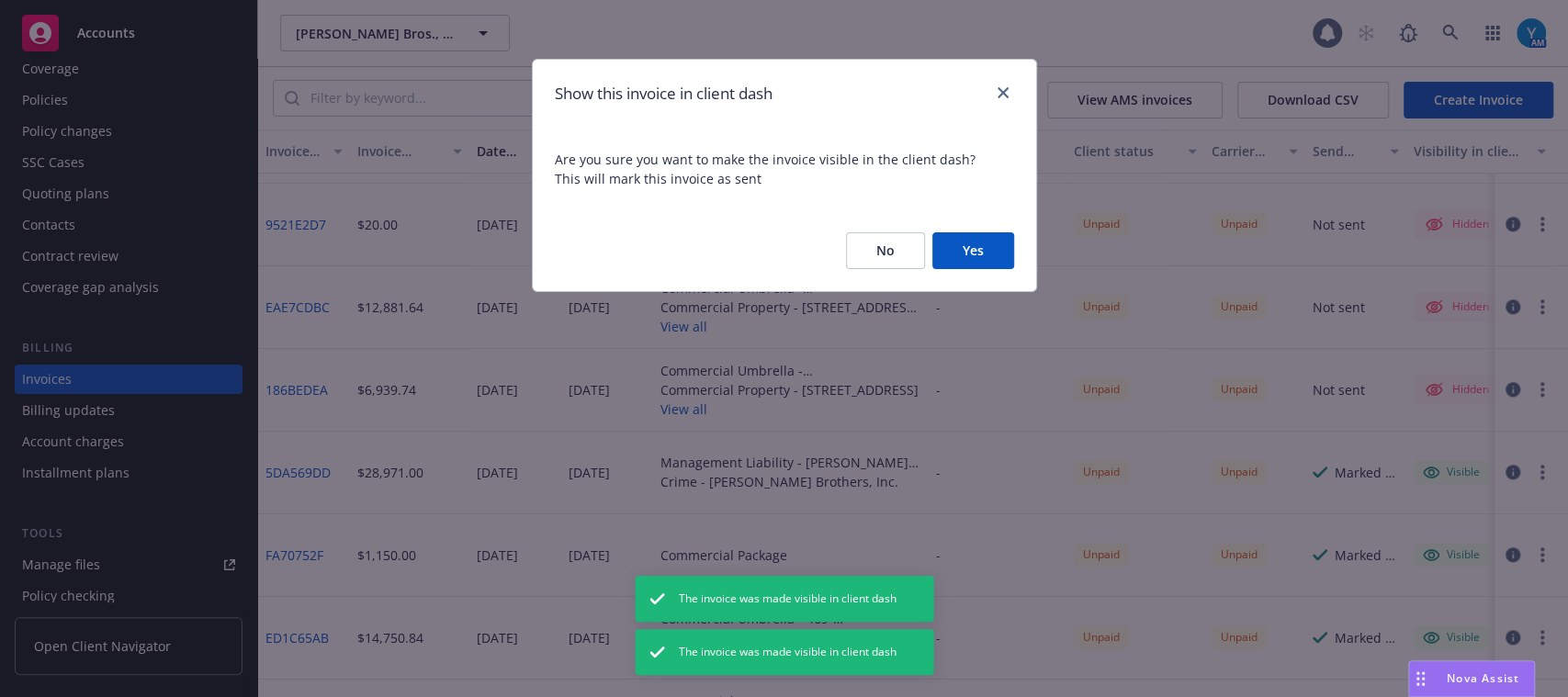
click at [955, 253] on button "Yes" at bounding box center [973, 250] width 82 height 37
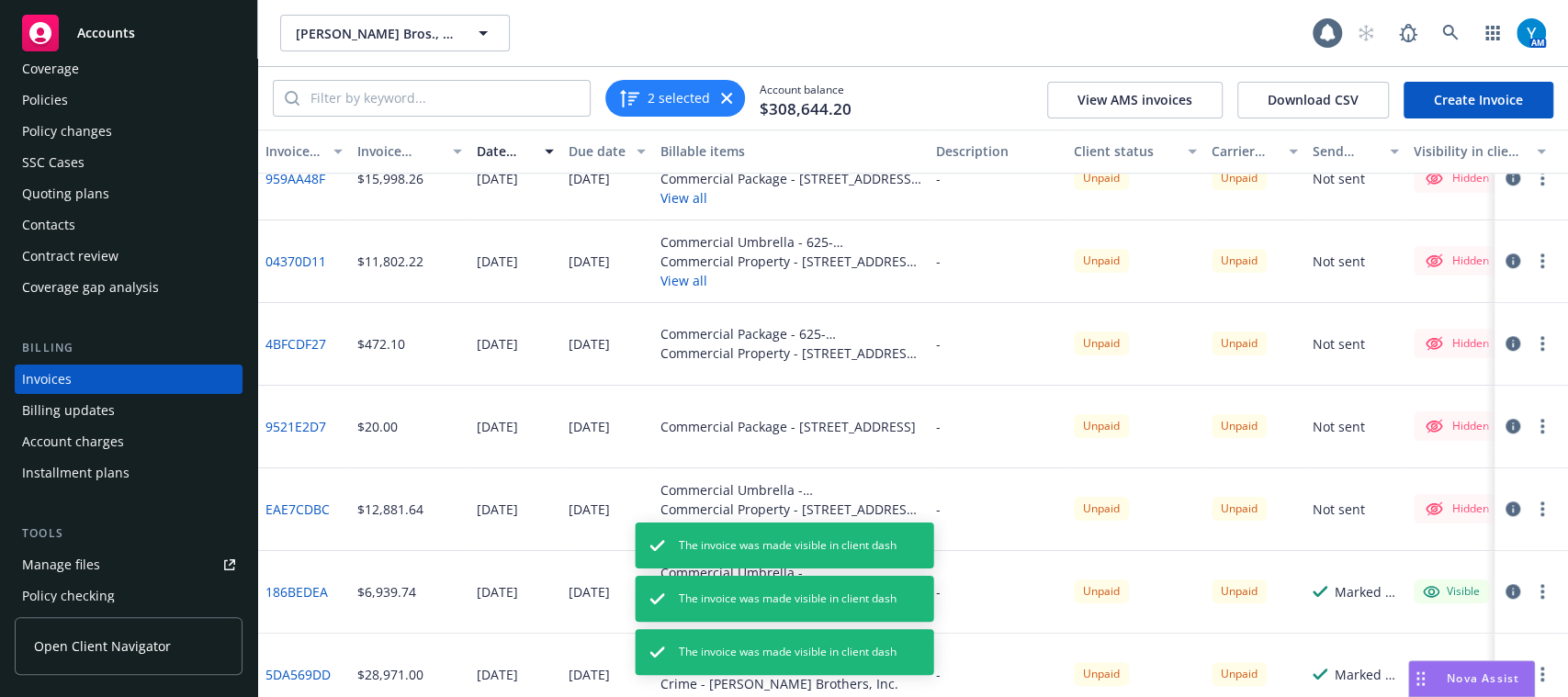
scroll to position [907, 0]
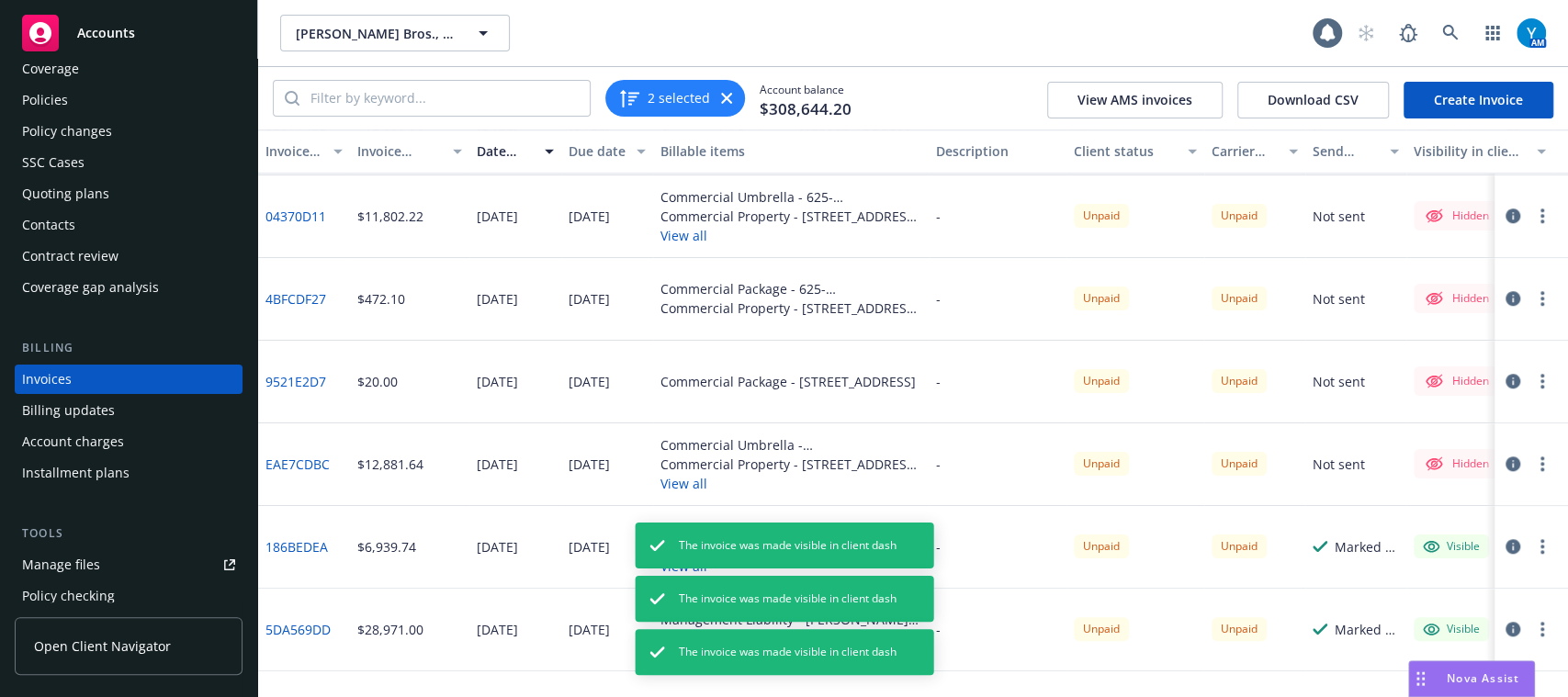
click at [1540, 469] on circle "button" at bounding box center [1542, 469] width 4 height 4
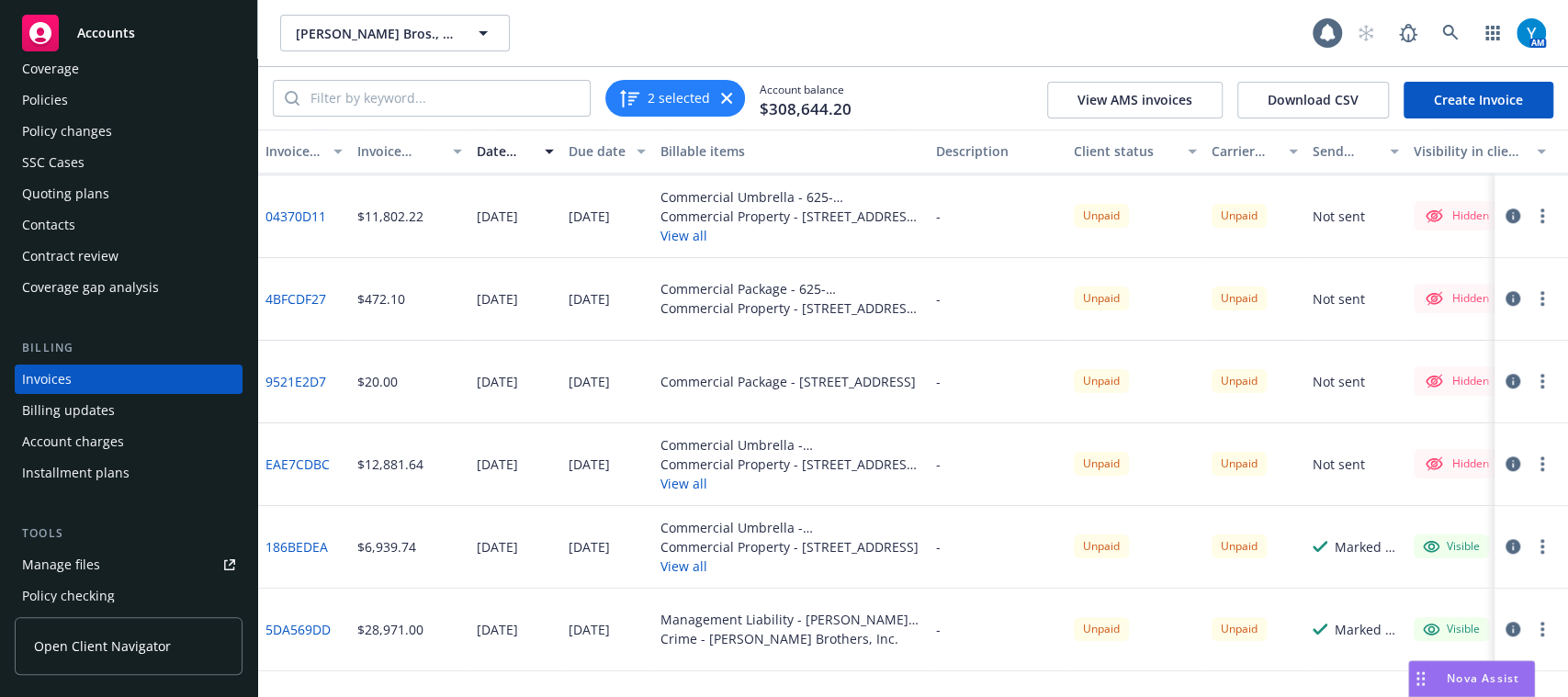
click at [1406, 338] on div "Hidden" at bounding box center [1479, 299] width 147 height 83
click at [1540, 466] on icon "button" at bounding box center [1542, 463] width 4 height 15
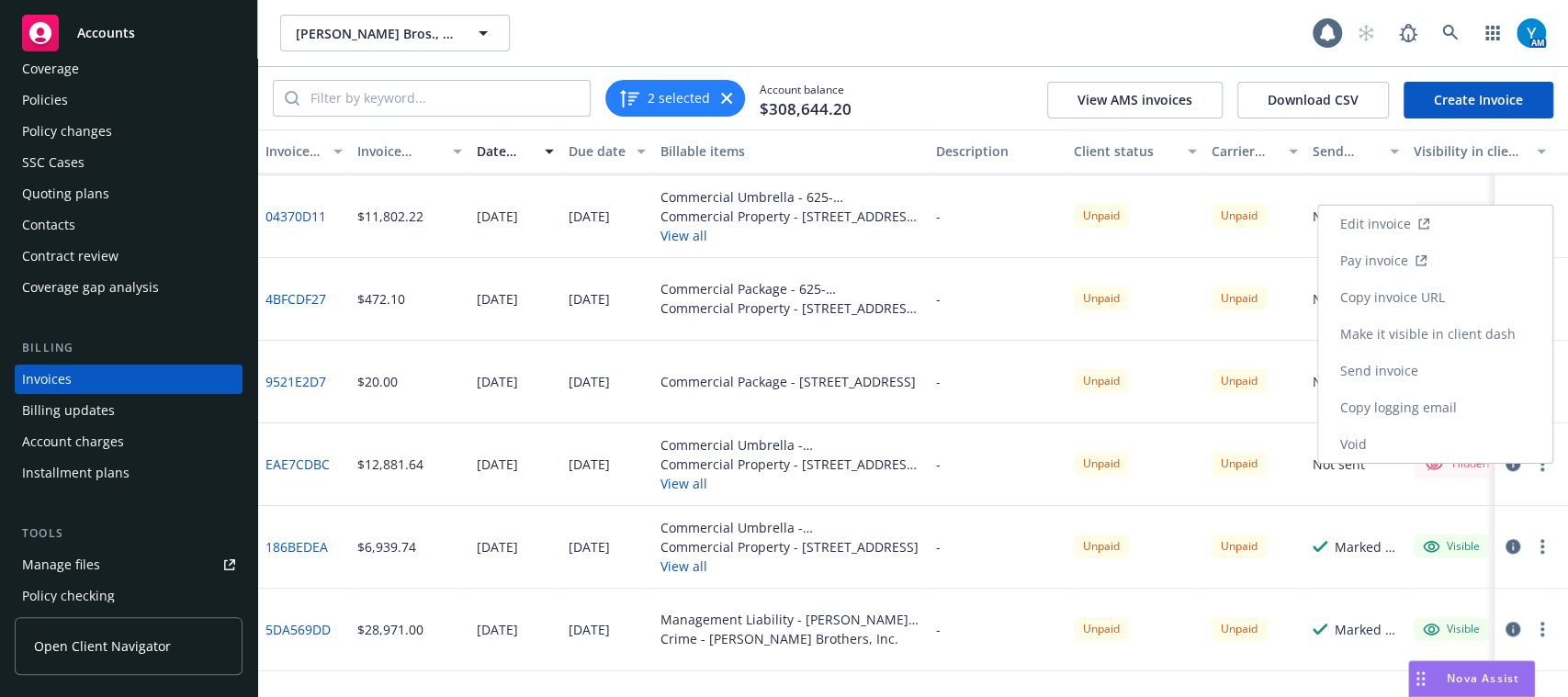
click at [1467, 326] on link "Make it visible in client dash" at bounding box center [1435, 334] width 234 height 37
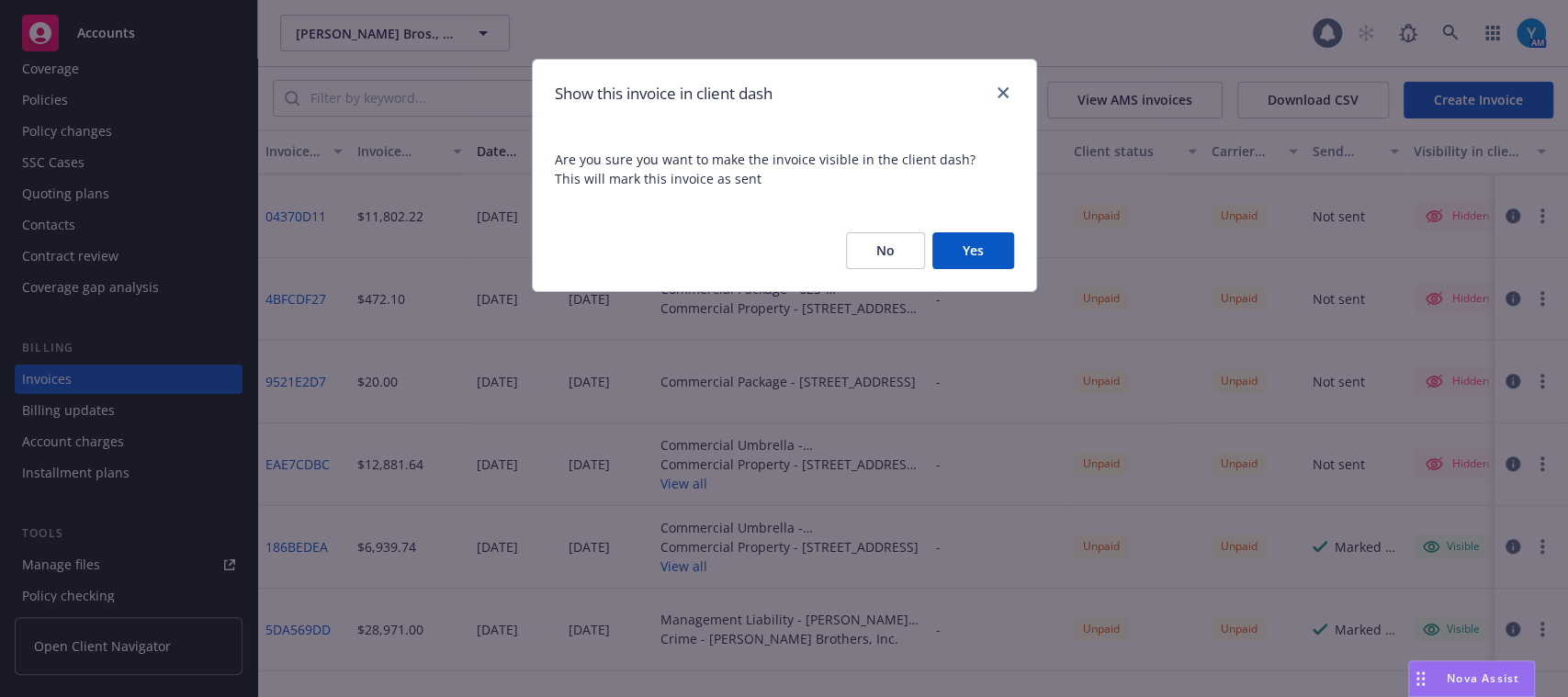
click at [961, 271] on div "No Yes" at bounding box center [784, 250] width 503 height 81
click at [961, 261] on button "Yes" at bounding box center [973, 250] width 82 height 37
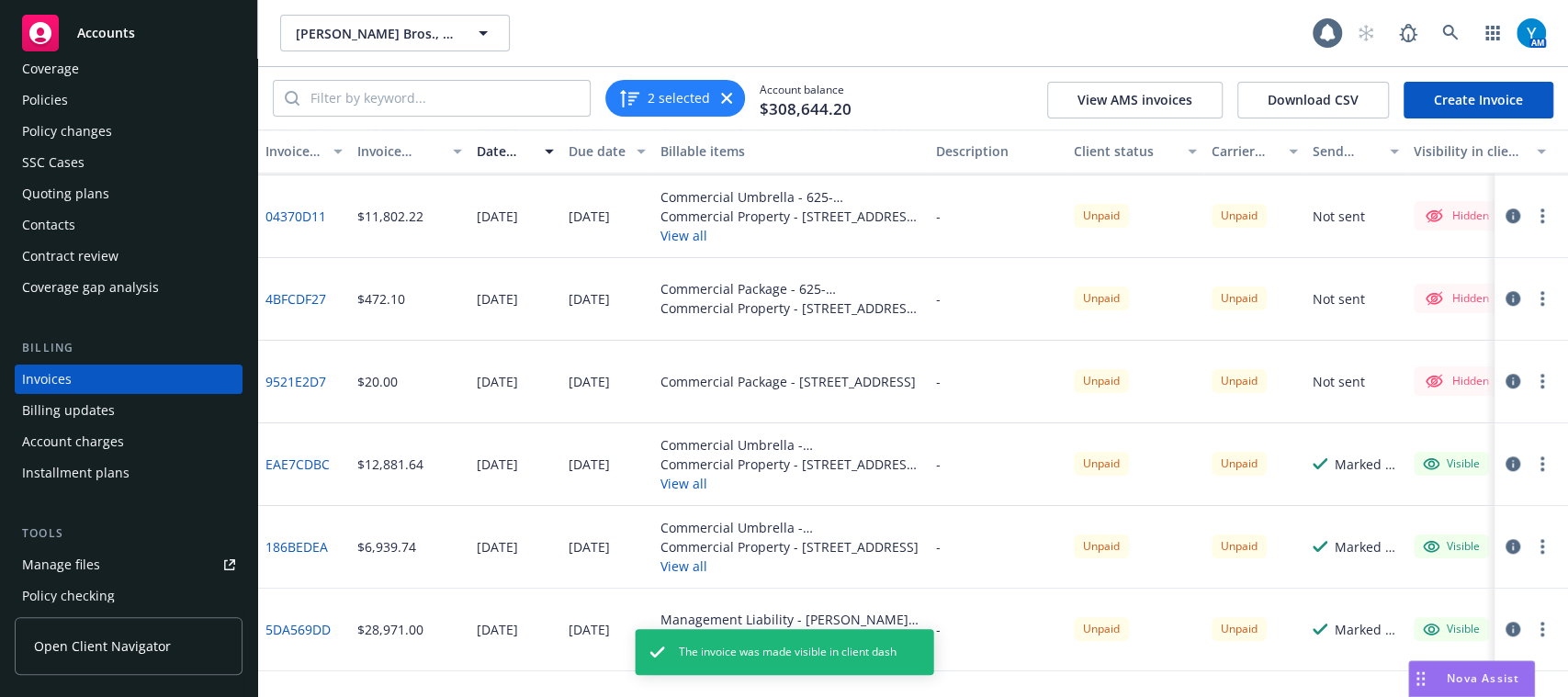
click at [1531, 380] on button "button" at bounding box center [1542, 381] width 22 height 22
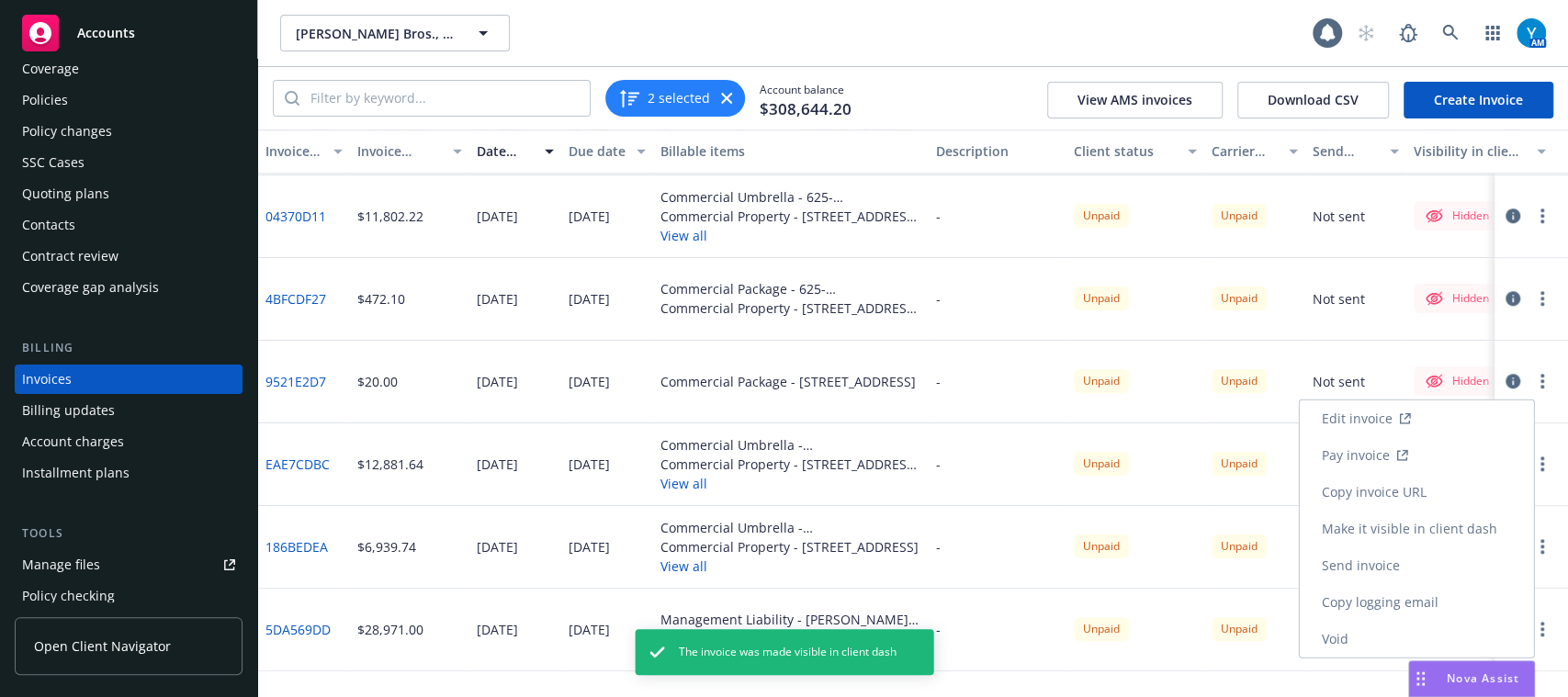
click at [1423, 516] on link "Make it visible in client dash" at bounding box center [1416, 529] width 234 height 37
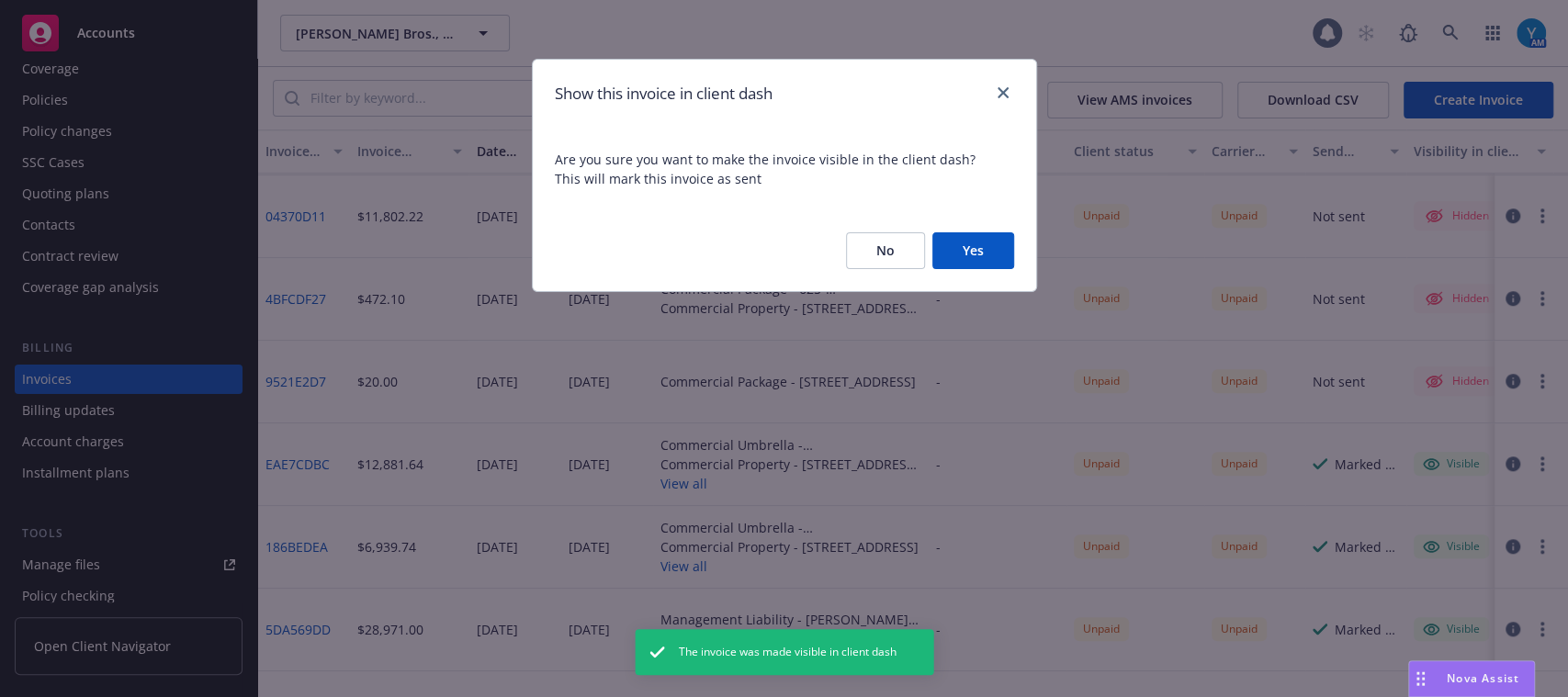
click at [984, 255] on button "Yes" at bounding box center [973, 250] width 82 height 37
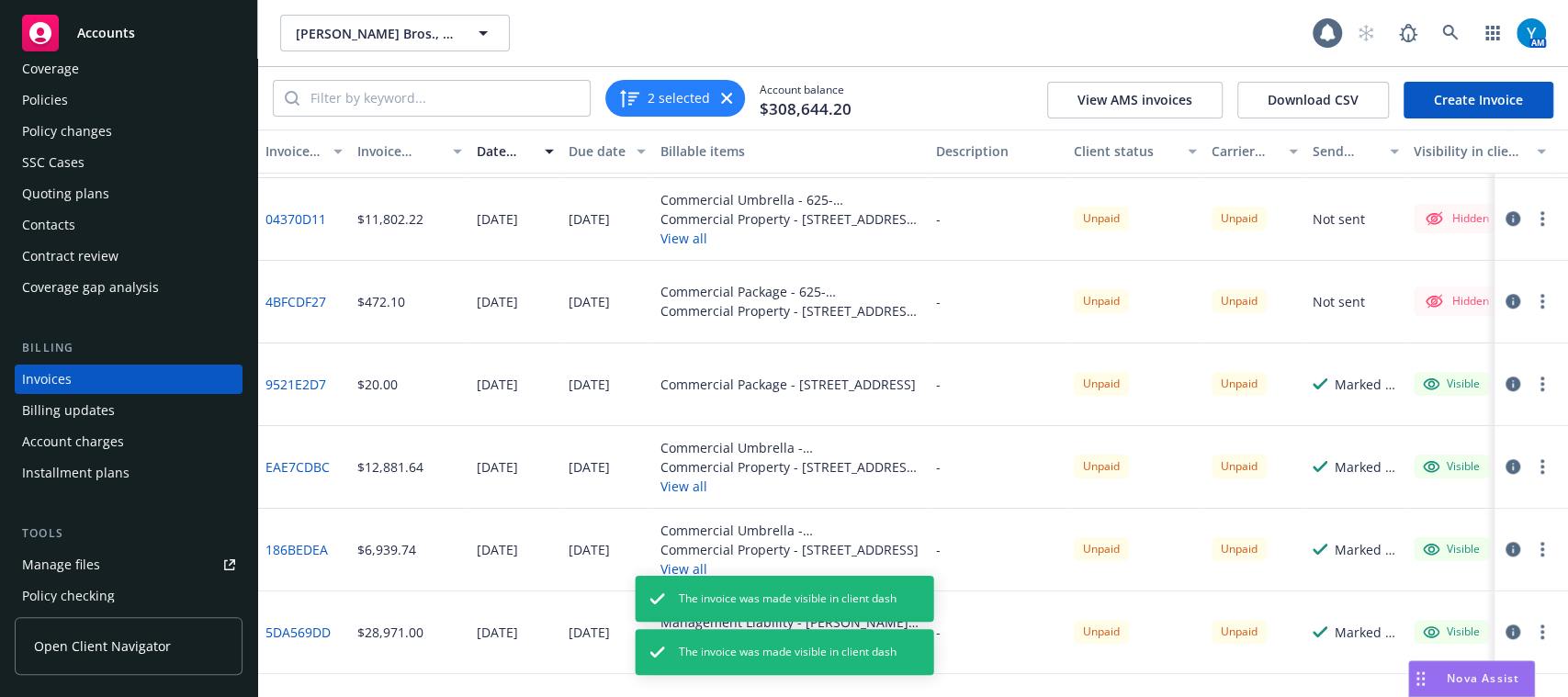
scroll to position [819, 0]
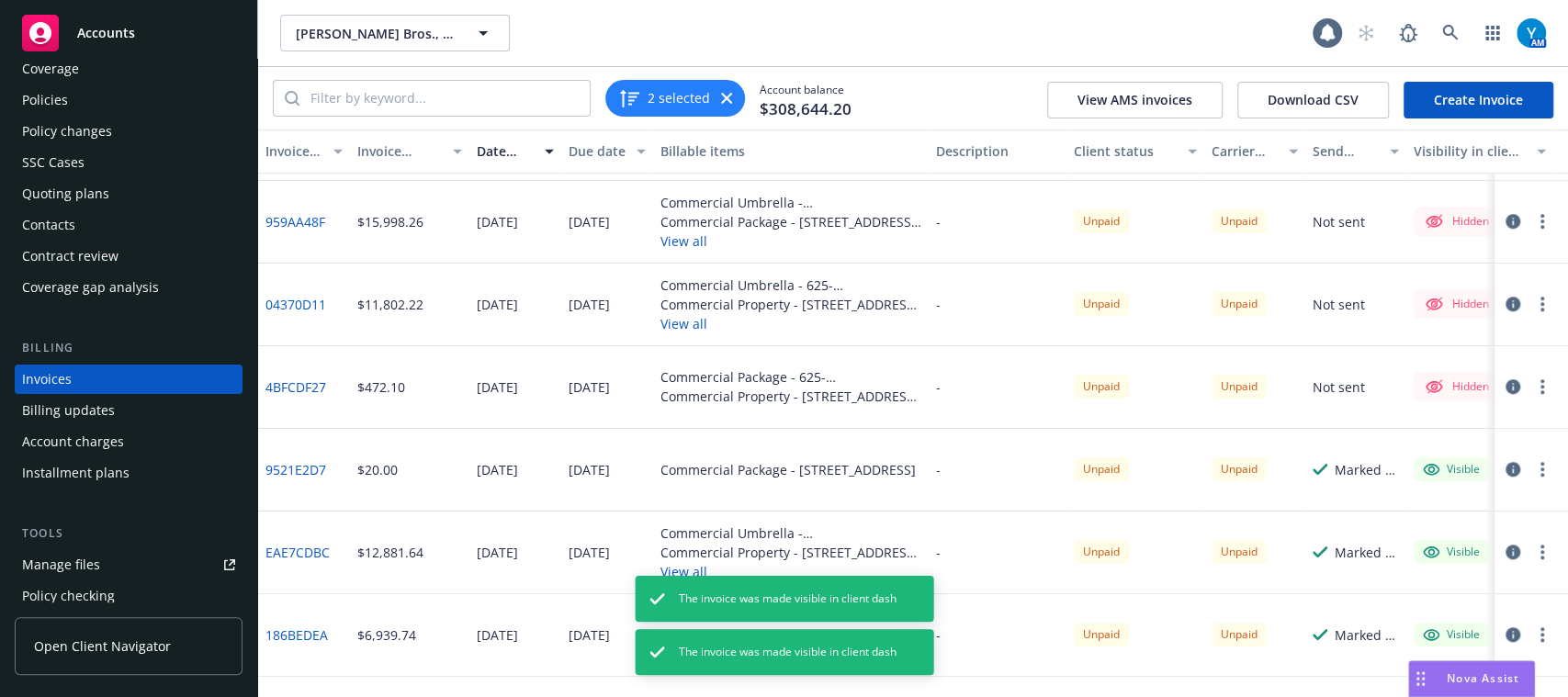
click at [1531, 395] on button "button" at bounding box center [1542, 387] width 22 height 22
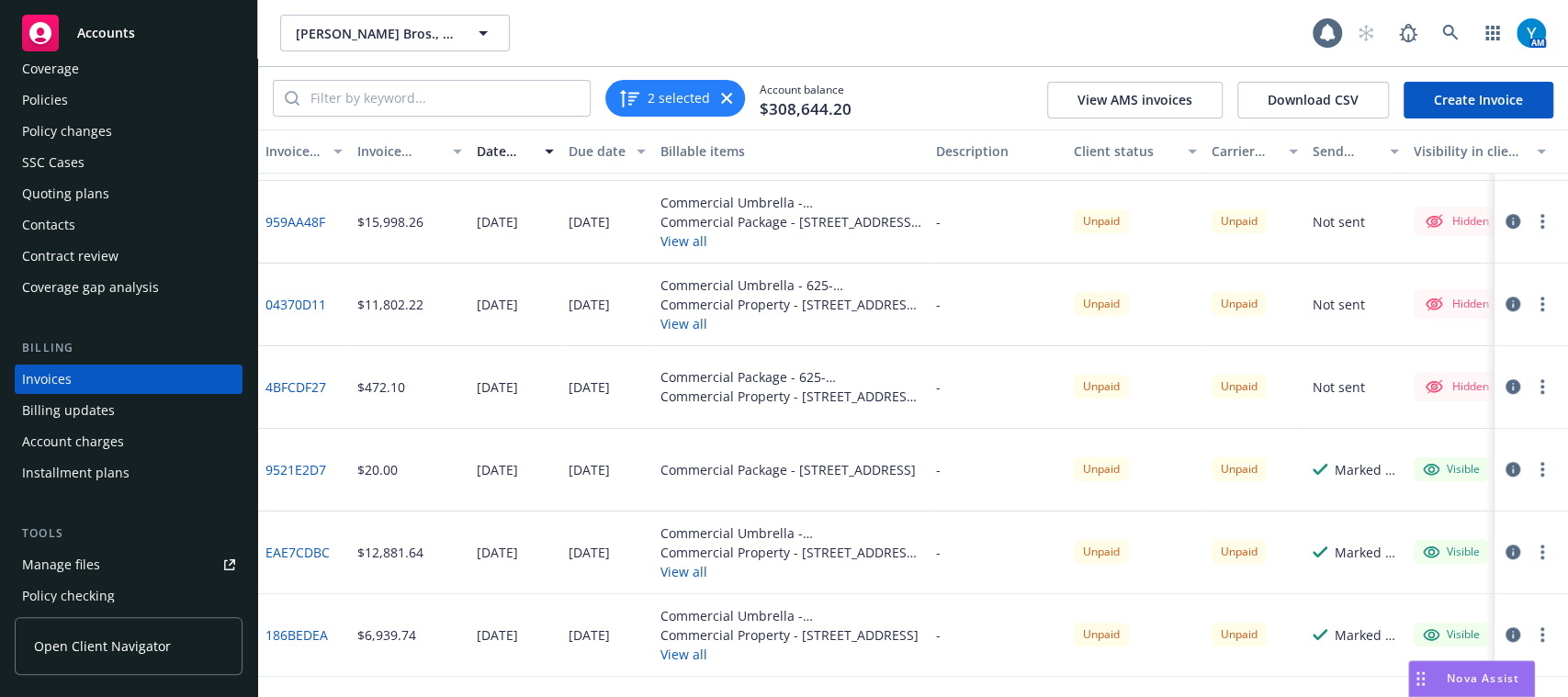
click at [1540, 389] on icon "button" at bounding box center [1542, 386] width 4 height 15
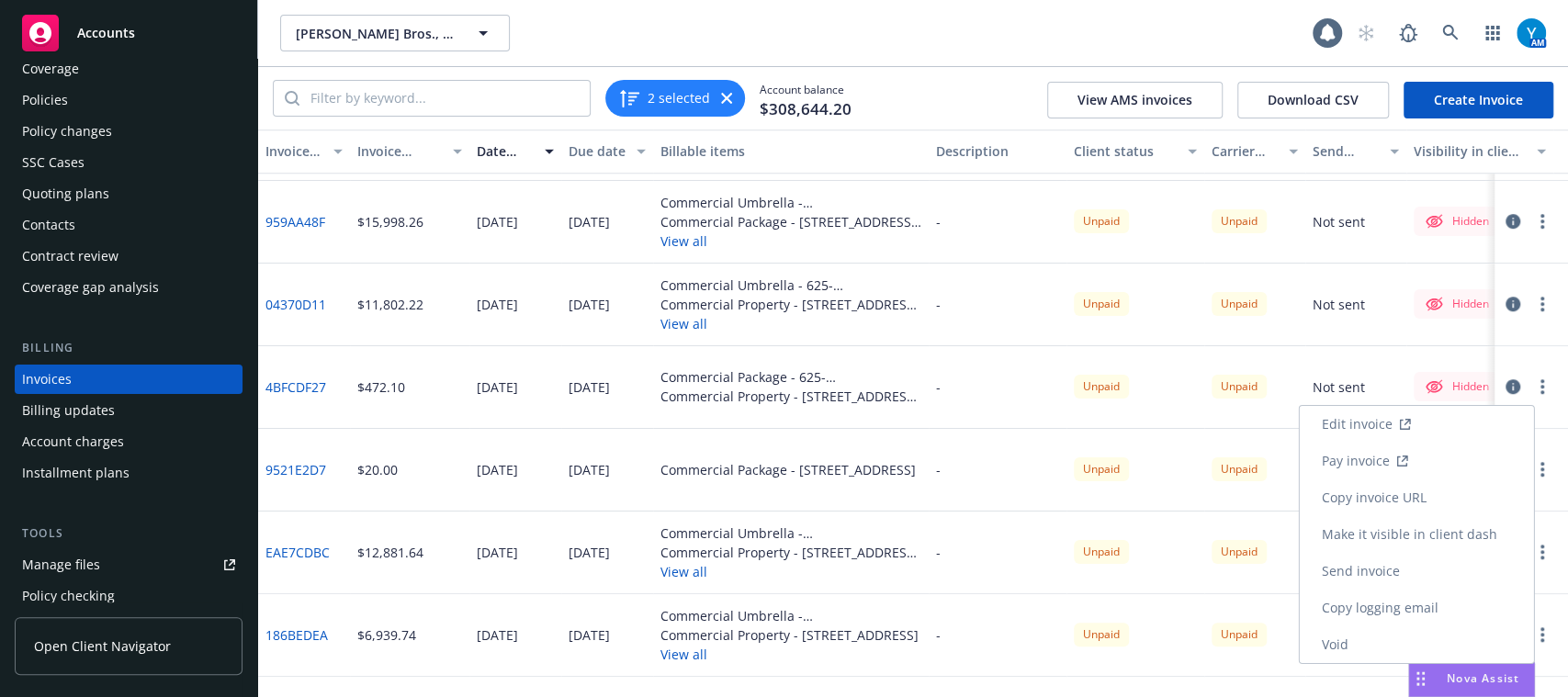
click at [1414, 532] on link "Make it visible in client dash" at bounding box center [1416, 534] width 234 height 37
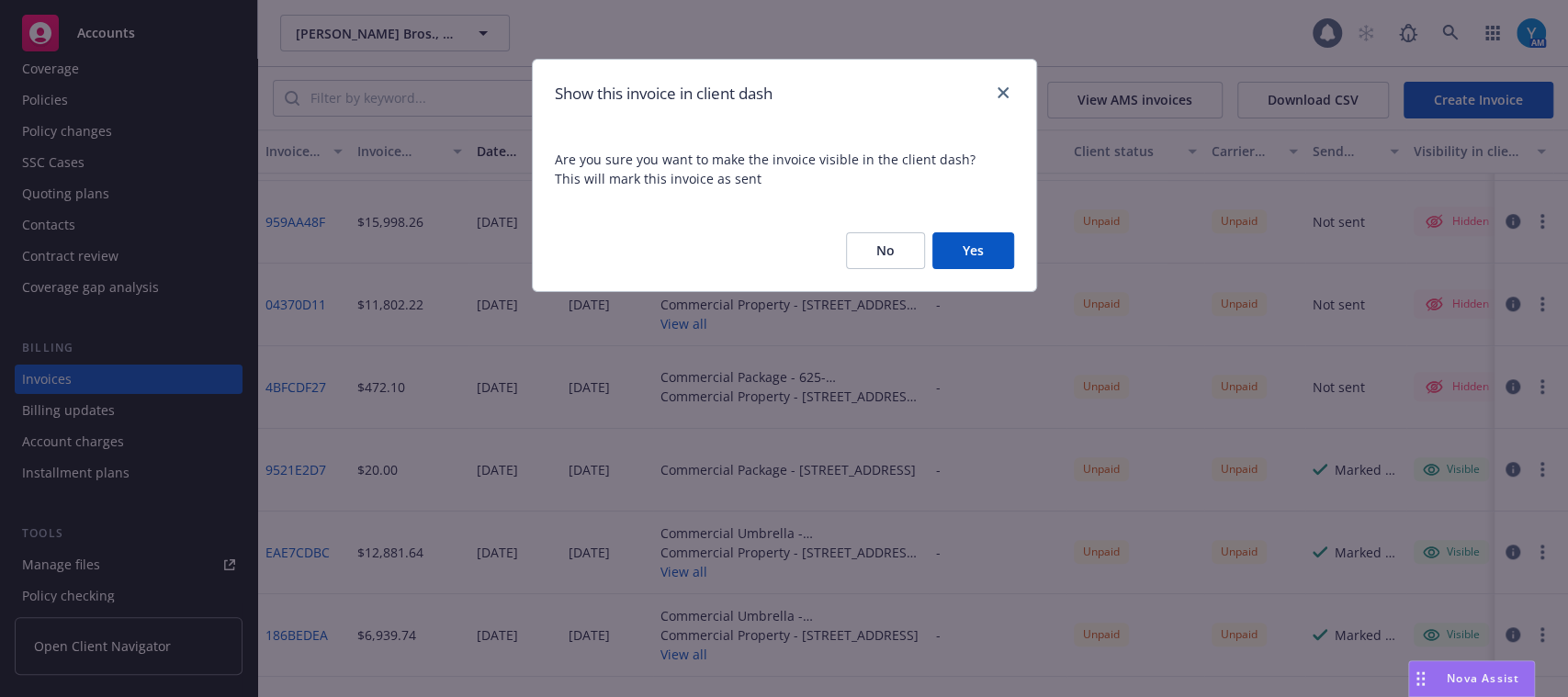
click at [971, 256] on button "Yes" at bounding box center [973, 250] width 82 height 37
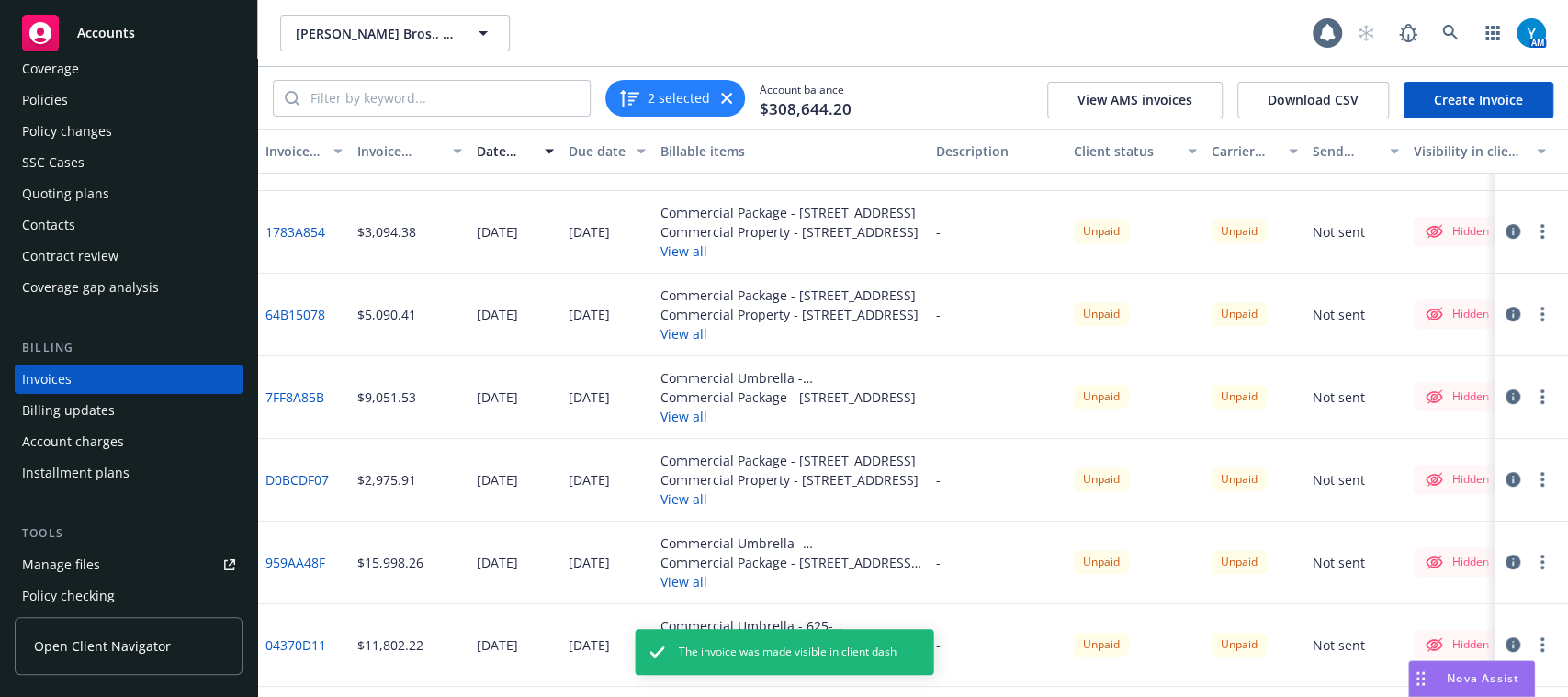
scroll to position [625, 0]
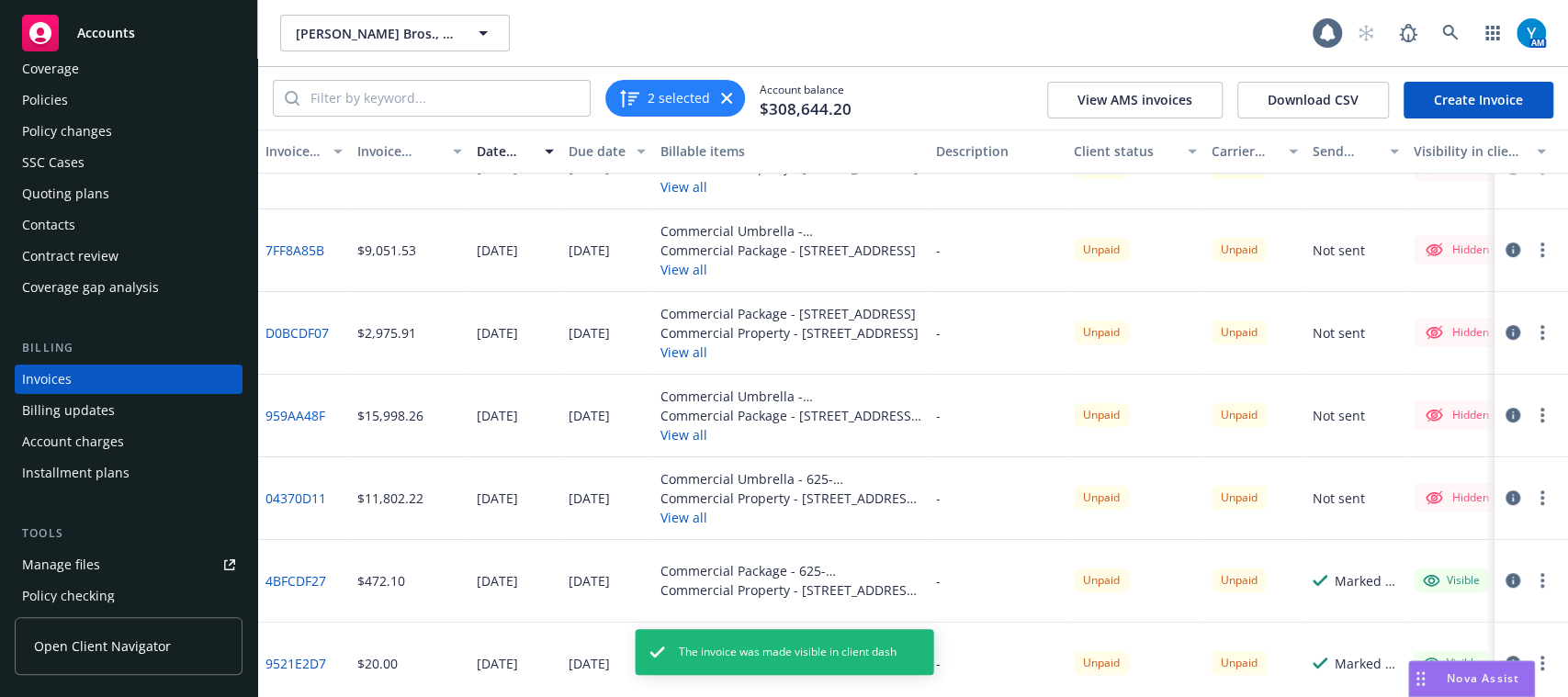
click at [1531, 500] on button "button" at bounding box center [1542, 498] width 22 height 22
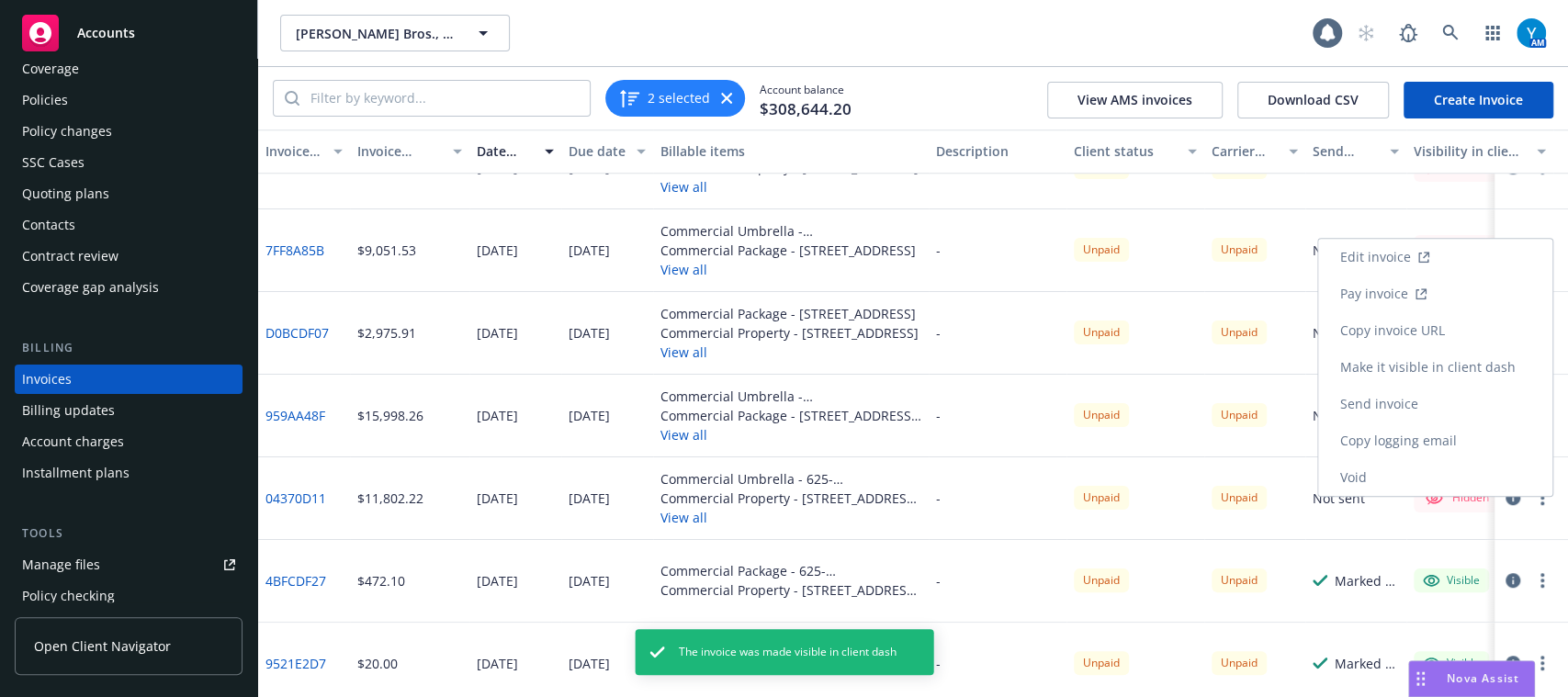
click at [1433, 371] on link "Make it visible in client dash" at bounding box center [1435, 367] width 234 height 37
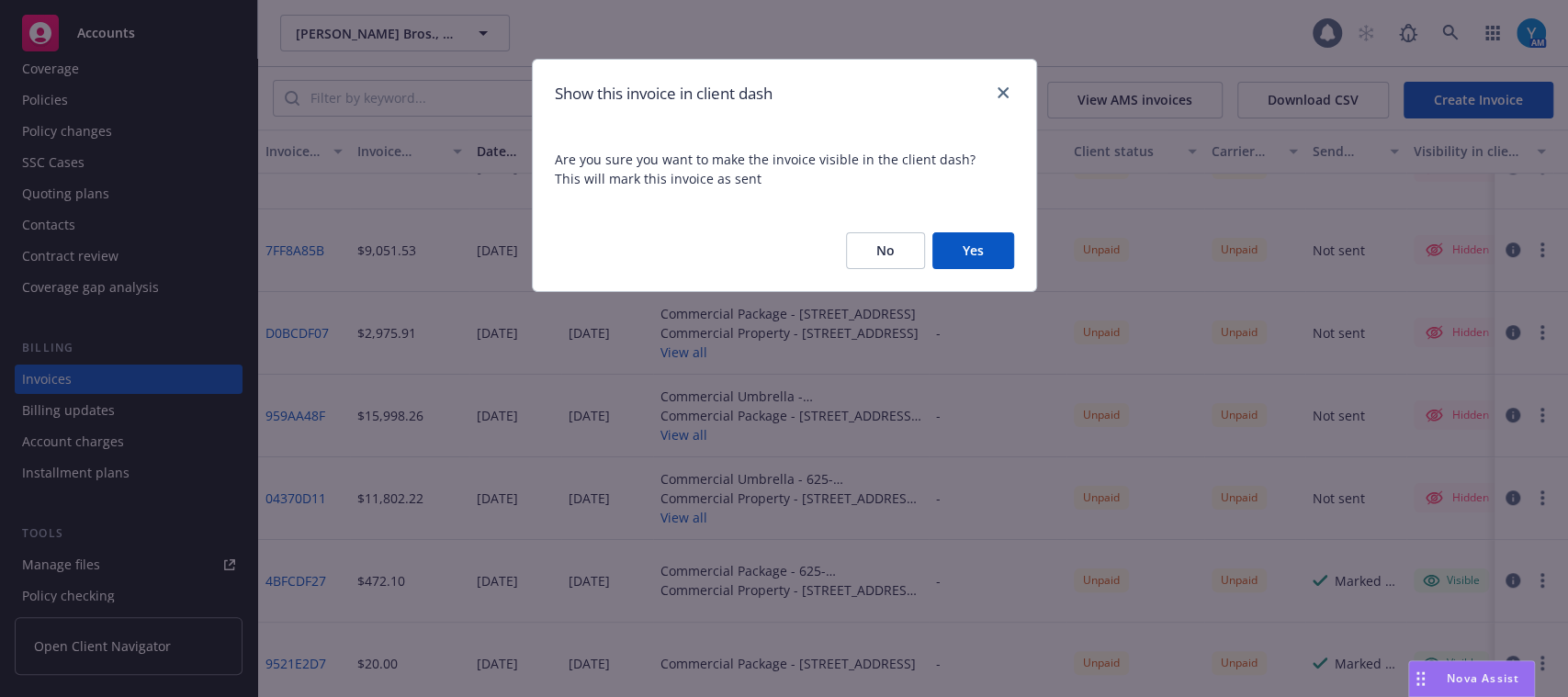
click at [982, 250] on button "Yes" at bounding box center [973, 250] width 82 height 37
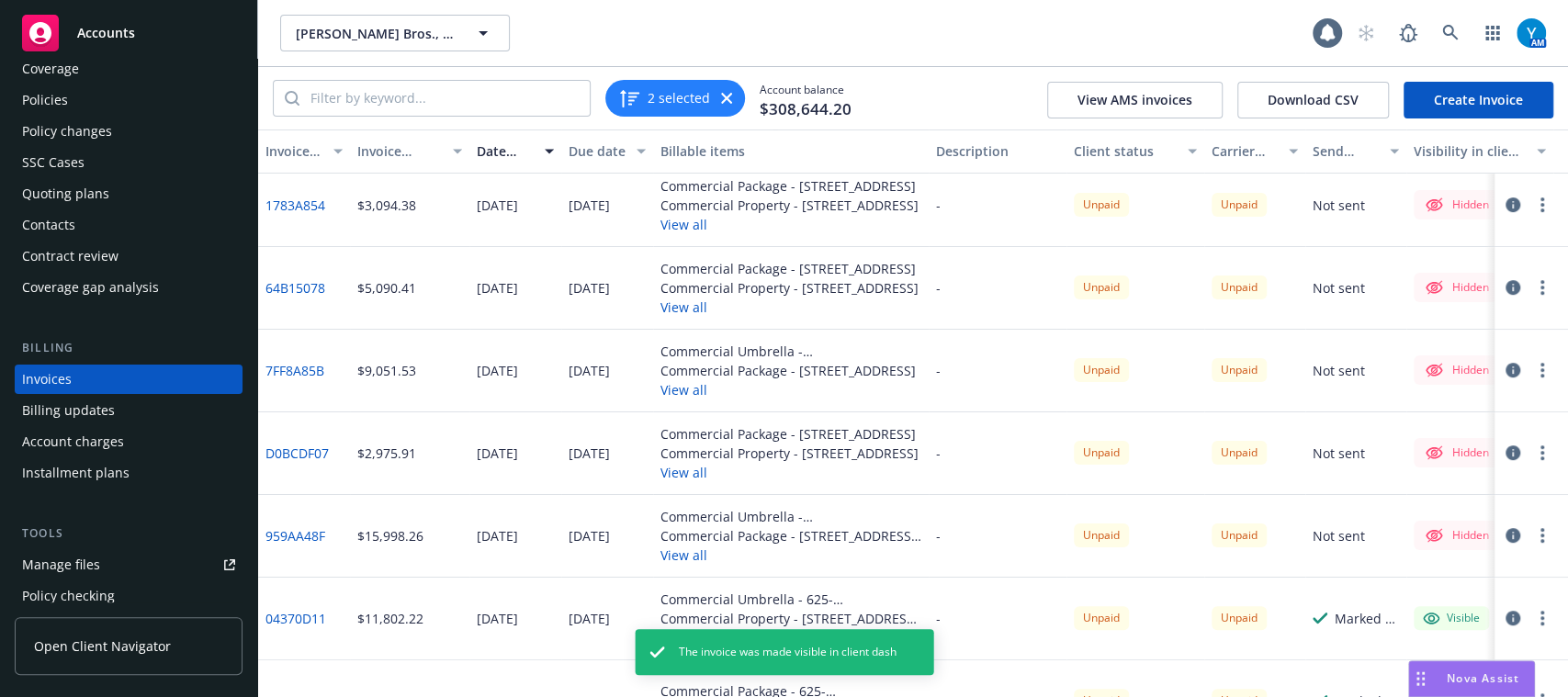
scroll to position [500, 0]
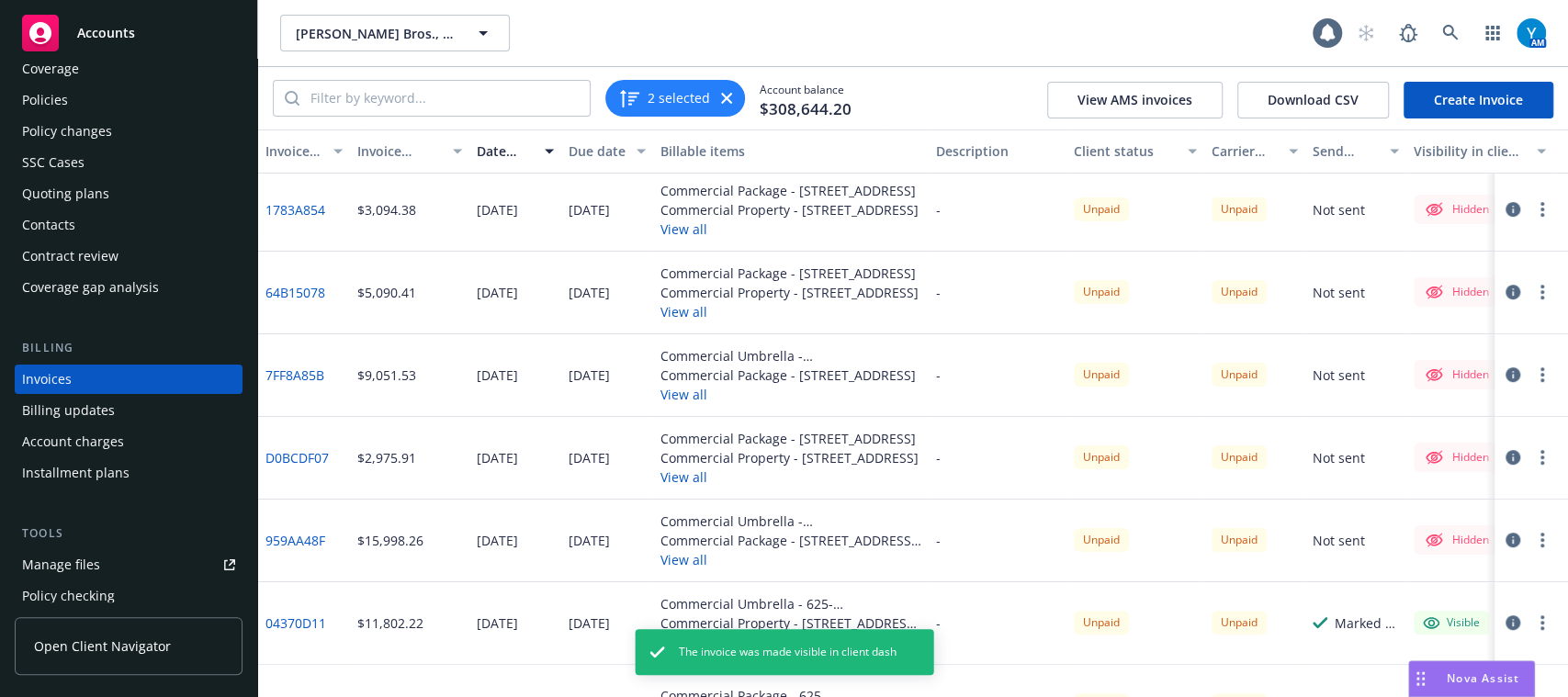
click at [1531, 535] on button "button" at bounding box center [1542, 540] width 22 height 22
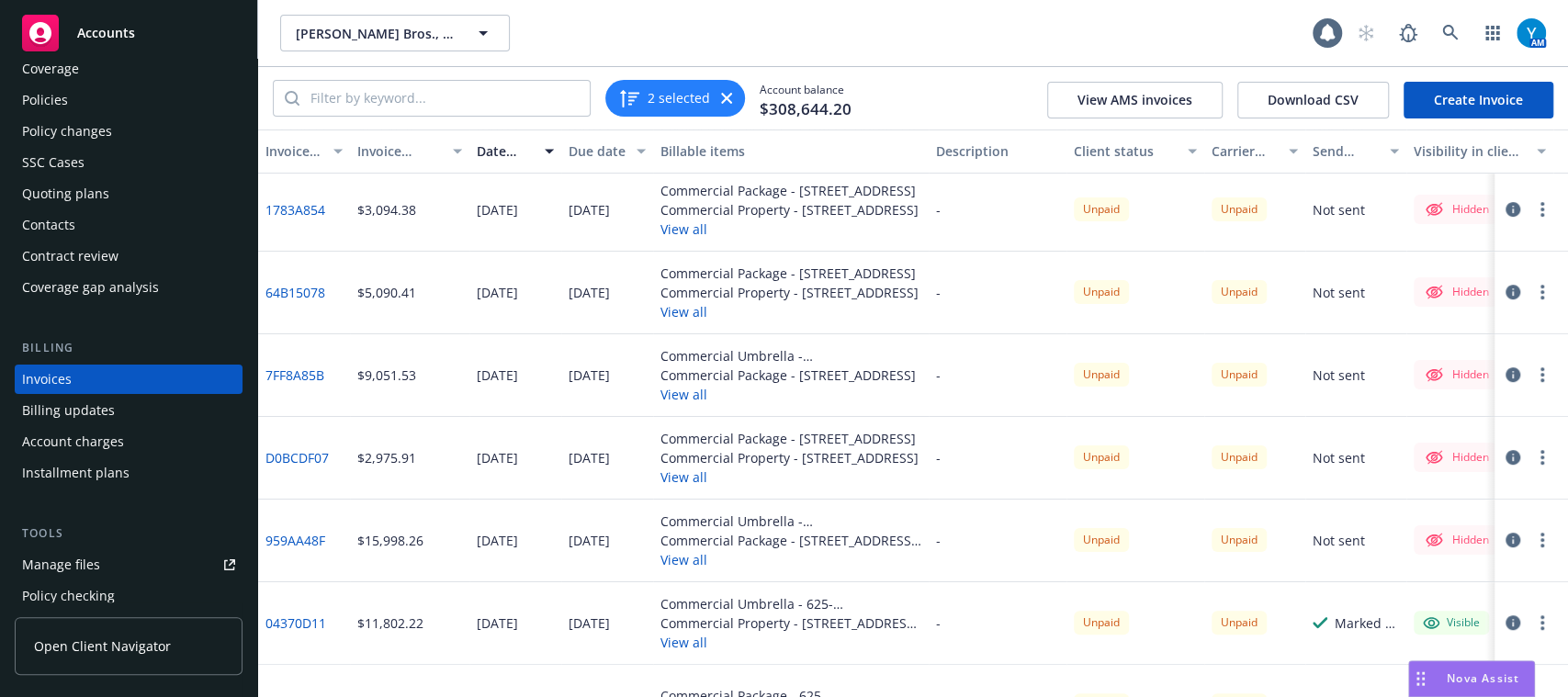
click at [1540, 539] on circle "button" at bounding box center [1542, 540] width 4 height 4
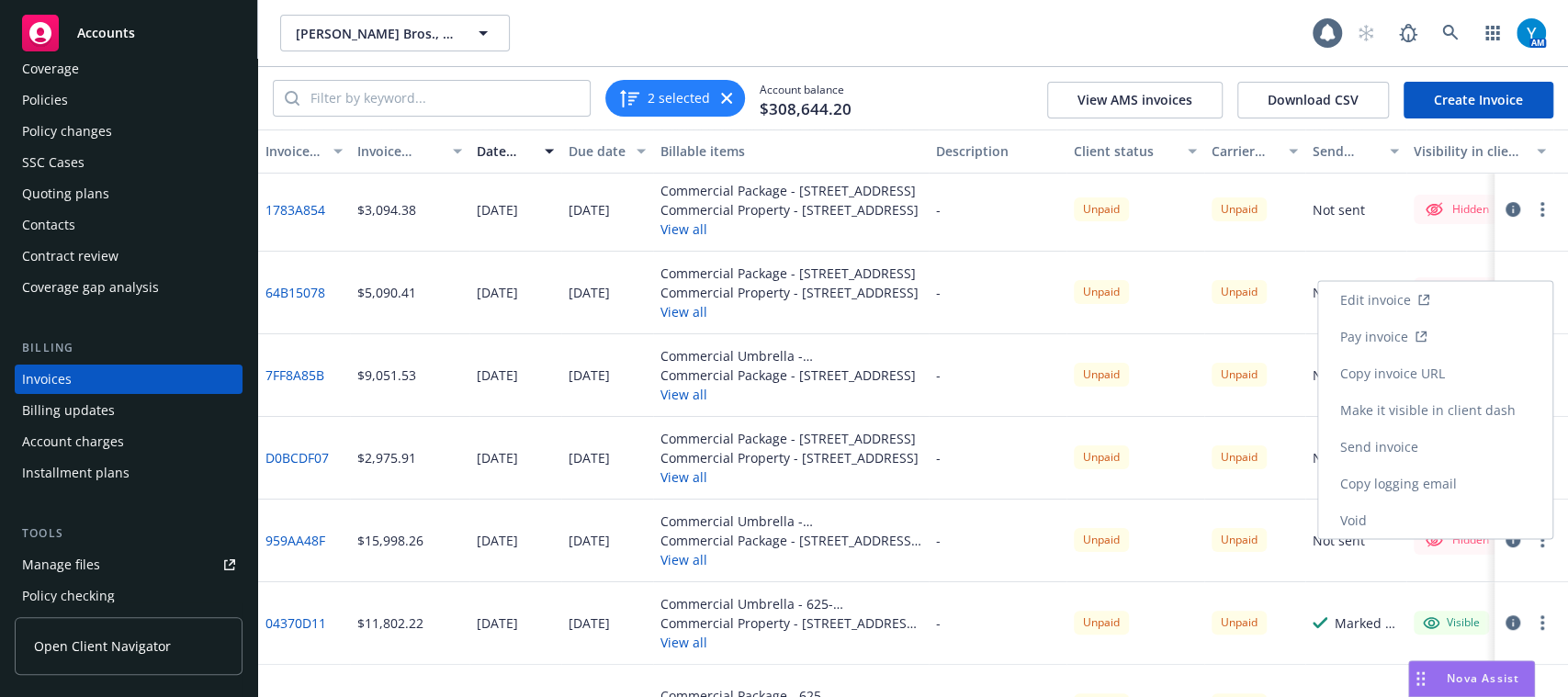
click at [1499, 408] on link "Make it visible in client dash" at bounding box center [1435, 409] width 234 height 37
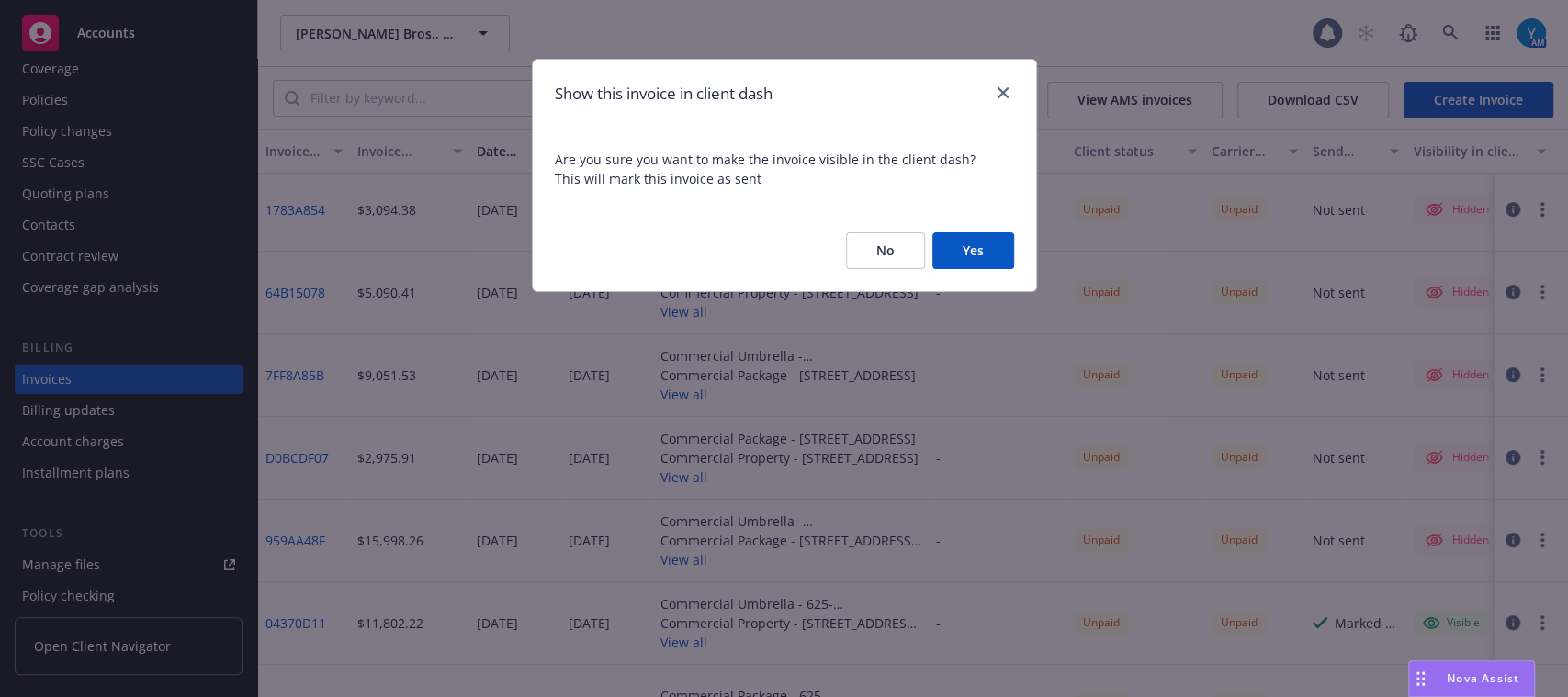
click at [966, 251] on button "Yes" at bounding box center [973, 250] width 82 height 37
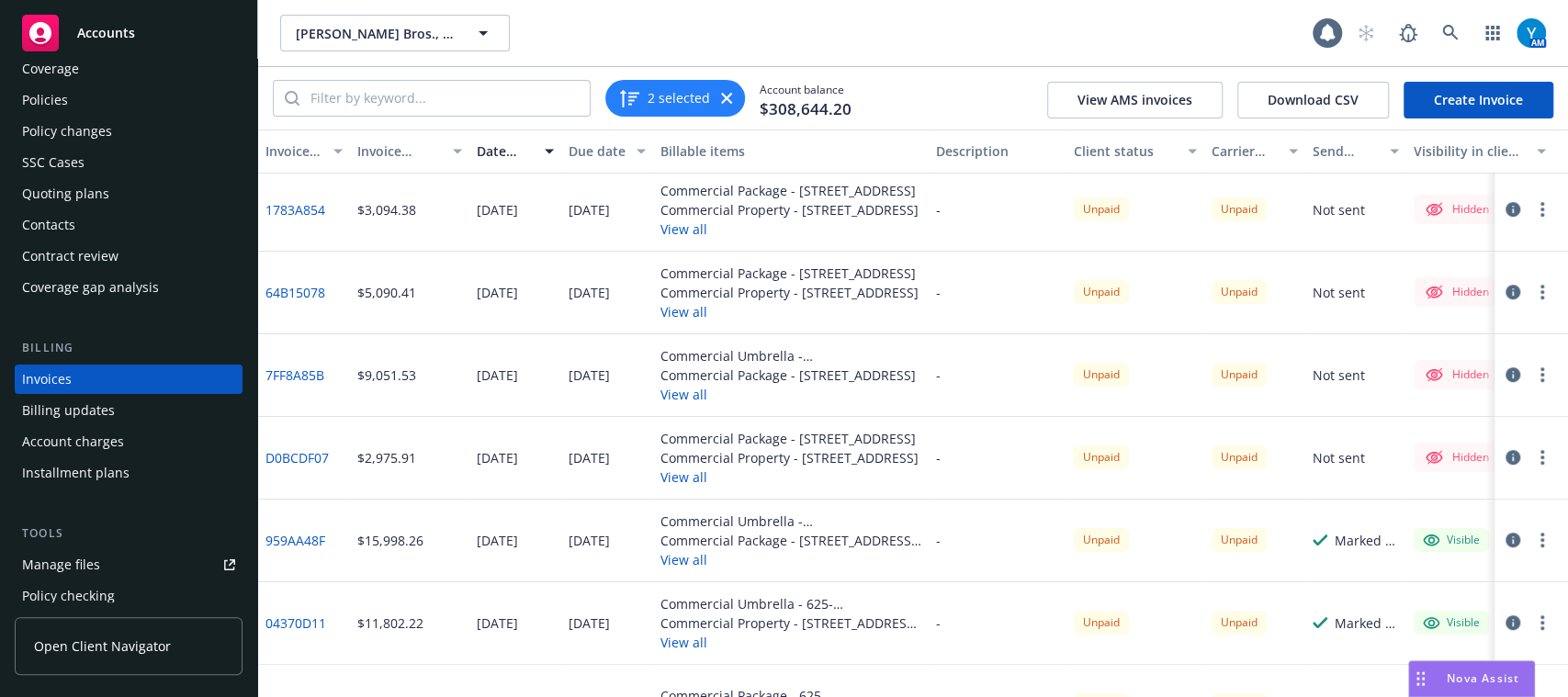
click at [1531, 449] on button "button" at bounding box center [1542, 457] width 22 height 22
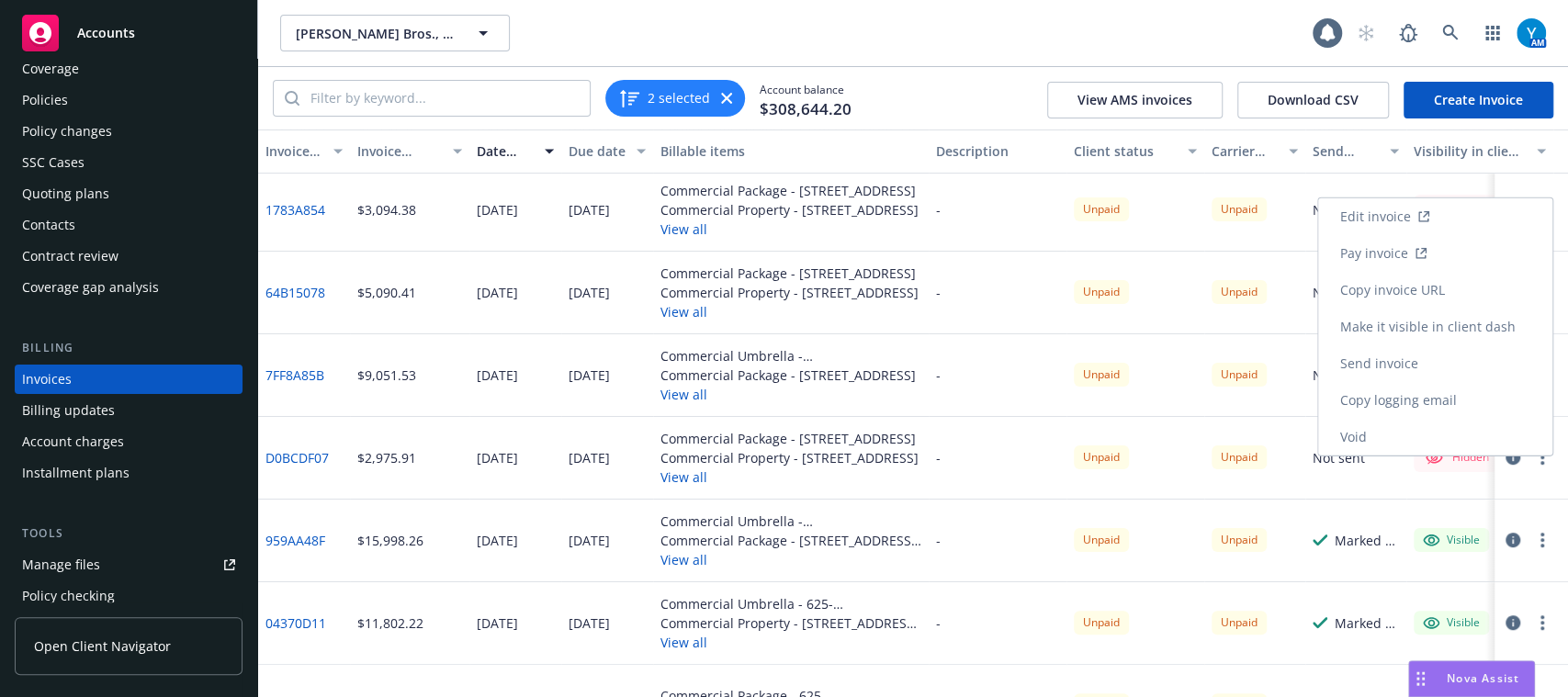
click at [1411, 333] on link "Make it visible in client dash" at bounding box center [1435, 327] width 234 height 37
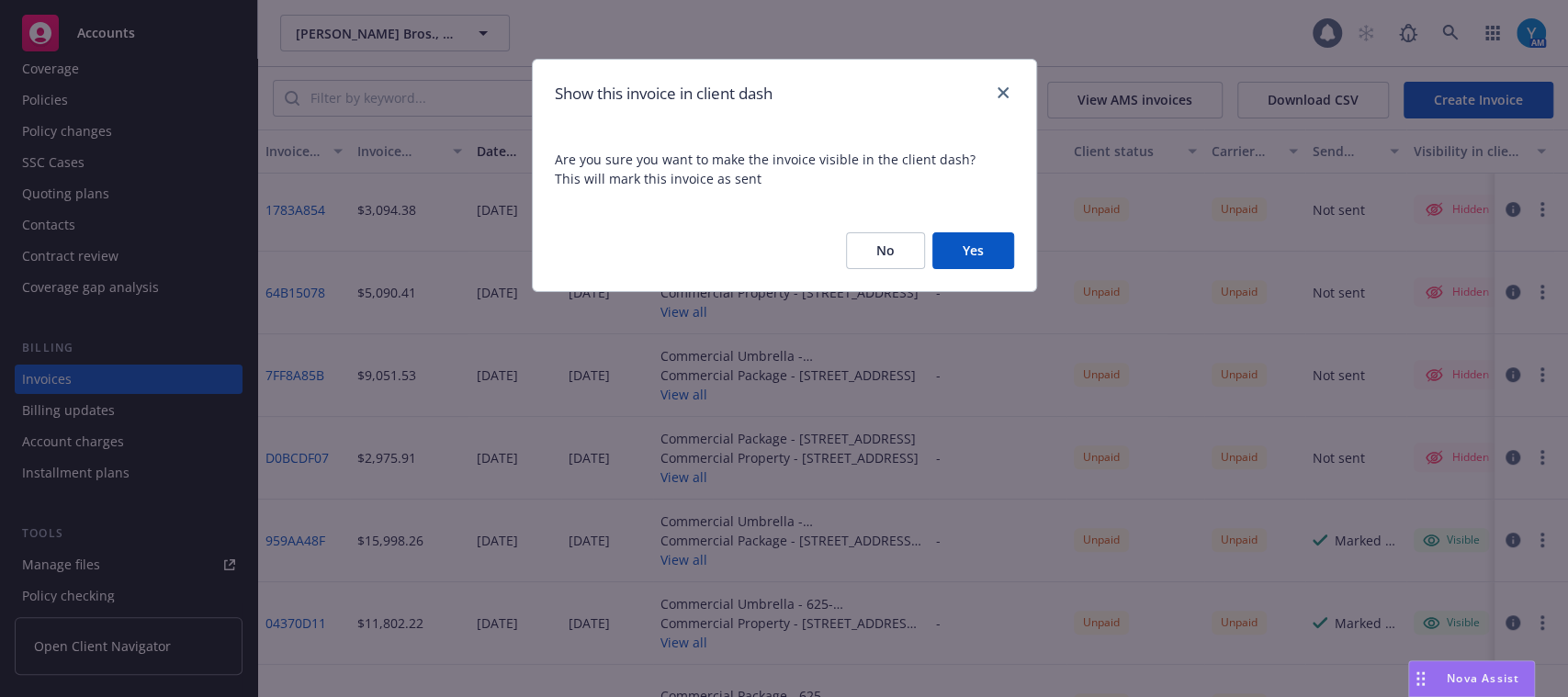
click at [994, 255] on button "Yes" at bounding box center [973, 250] width 82 height 37
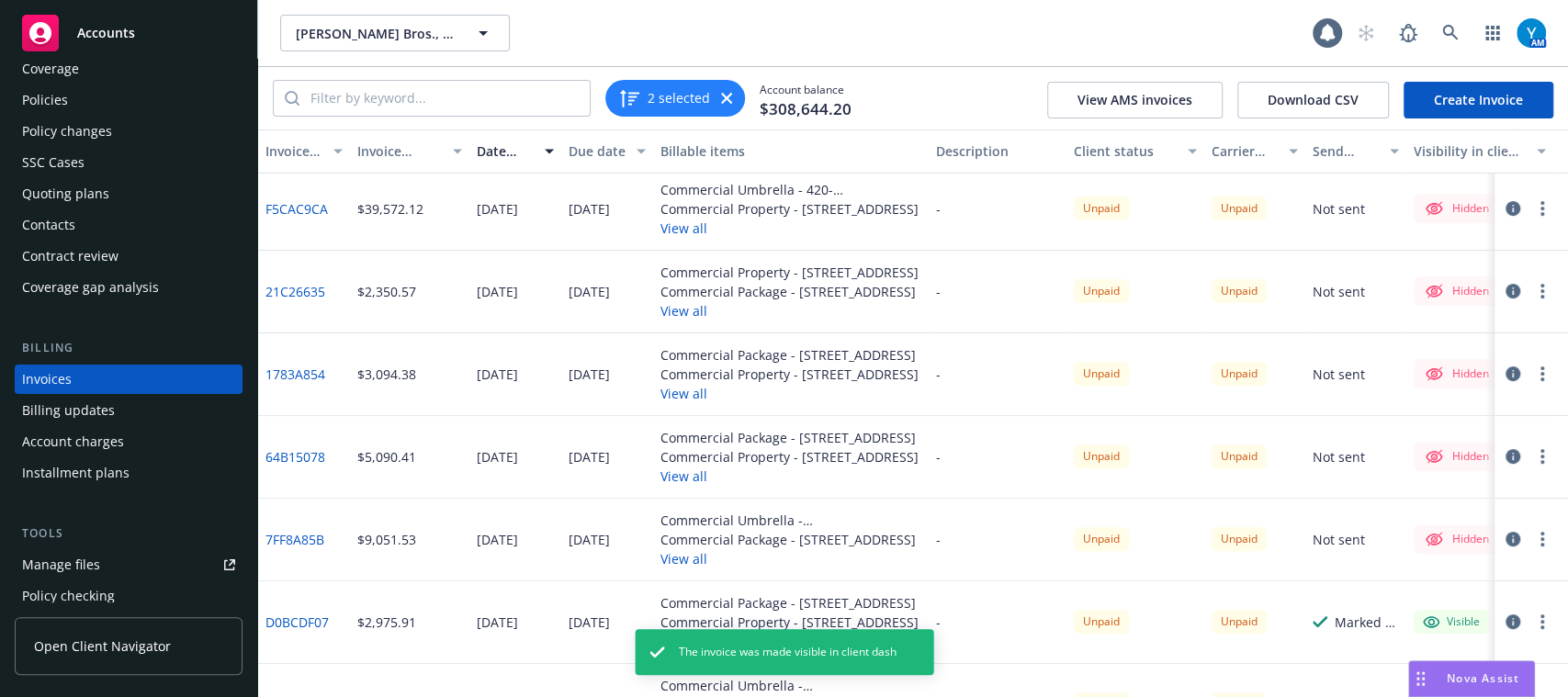
scroll to position [389, 0]
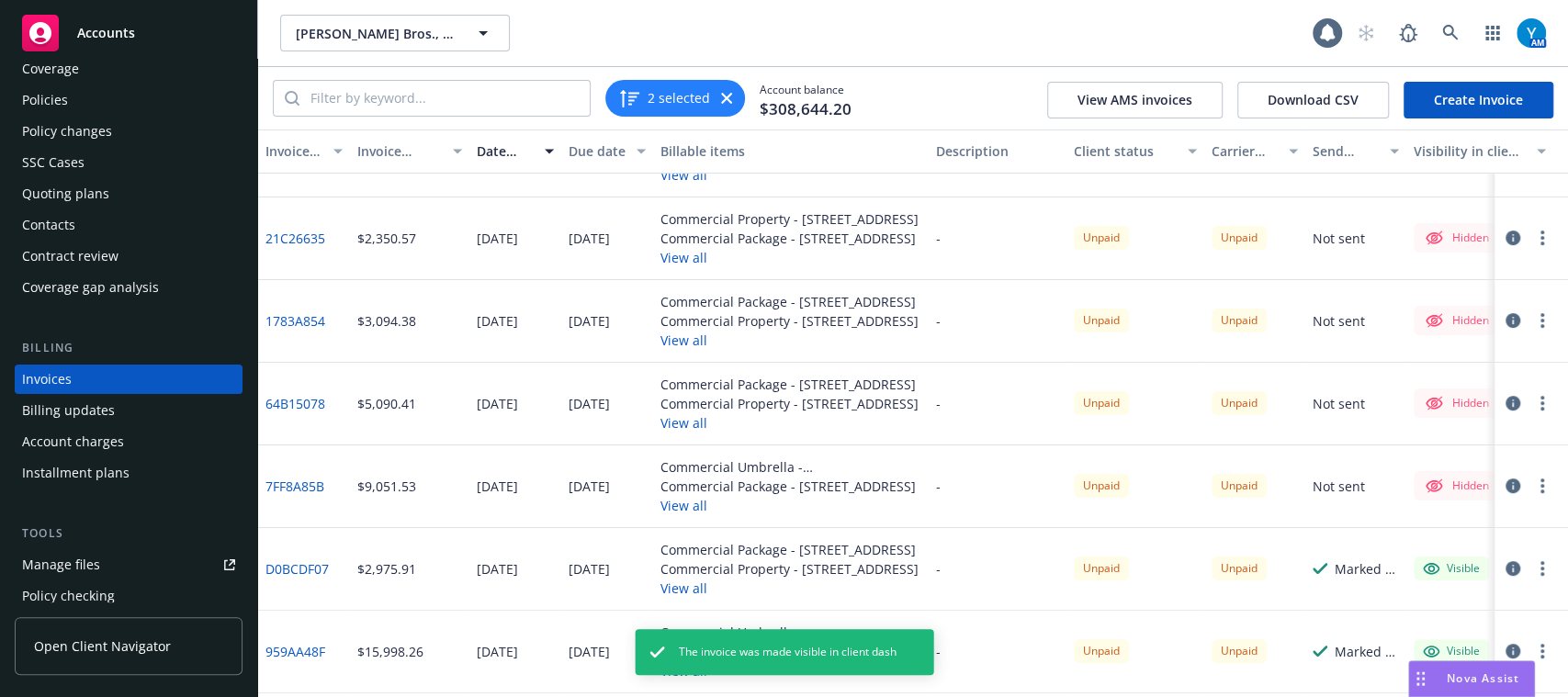
click at [1531, 478] on button "button" at bounding box center [1542, 486] width 22 height 22
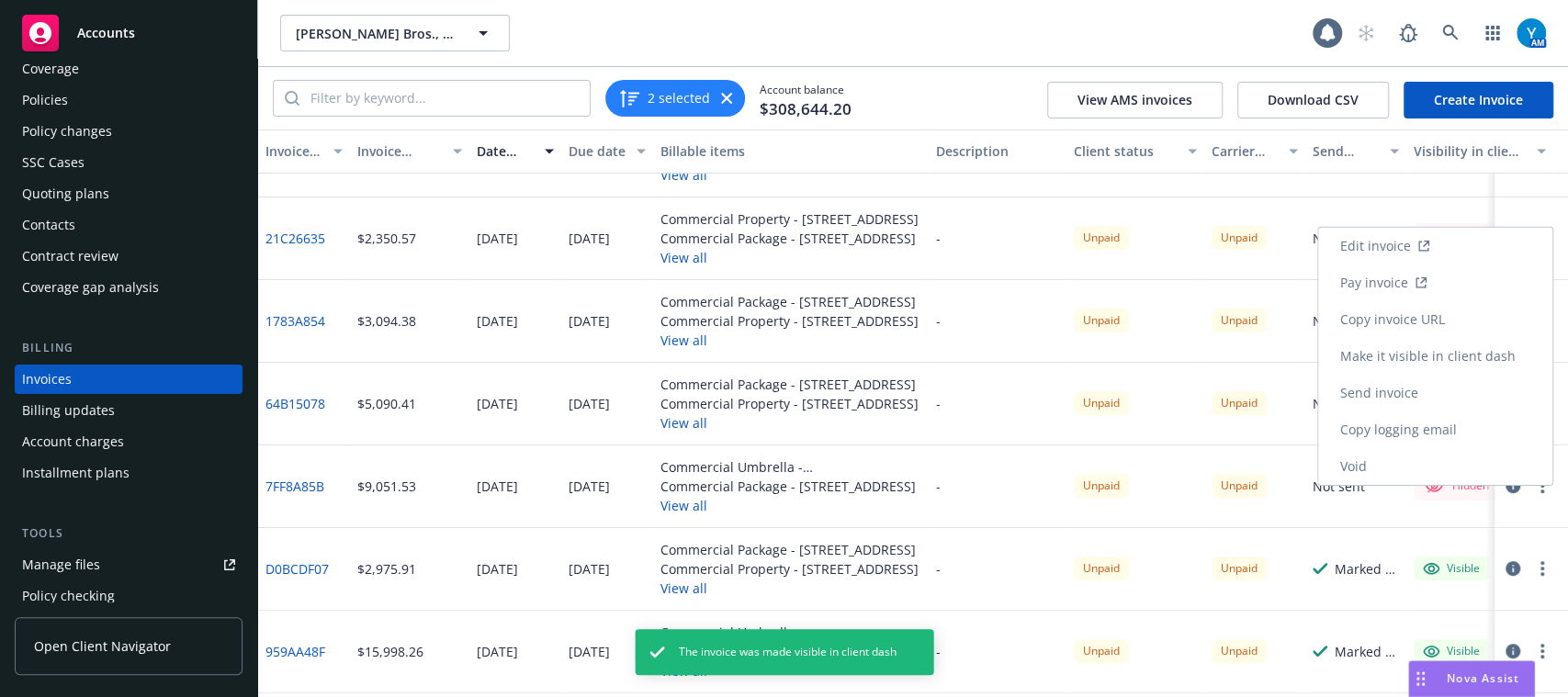
click at [1422, 359] on link "Make it visible in client dash" at bounding box center [1435, 356] width 234 height 37
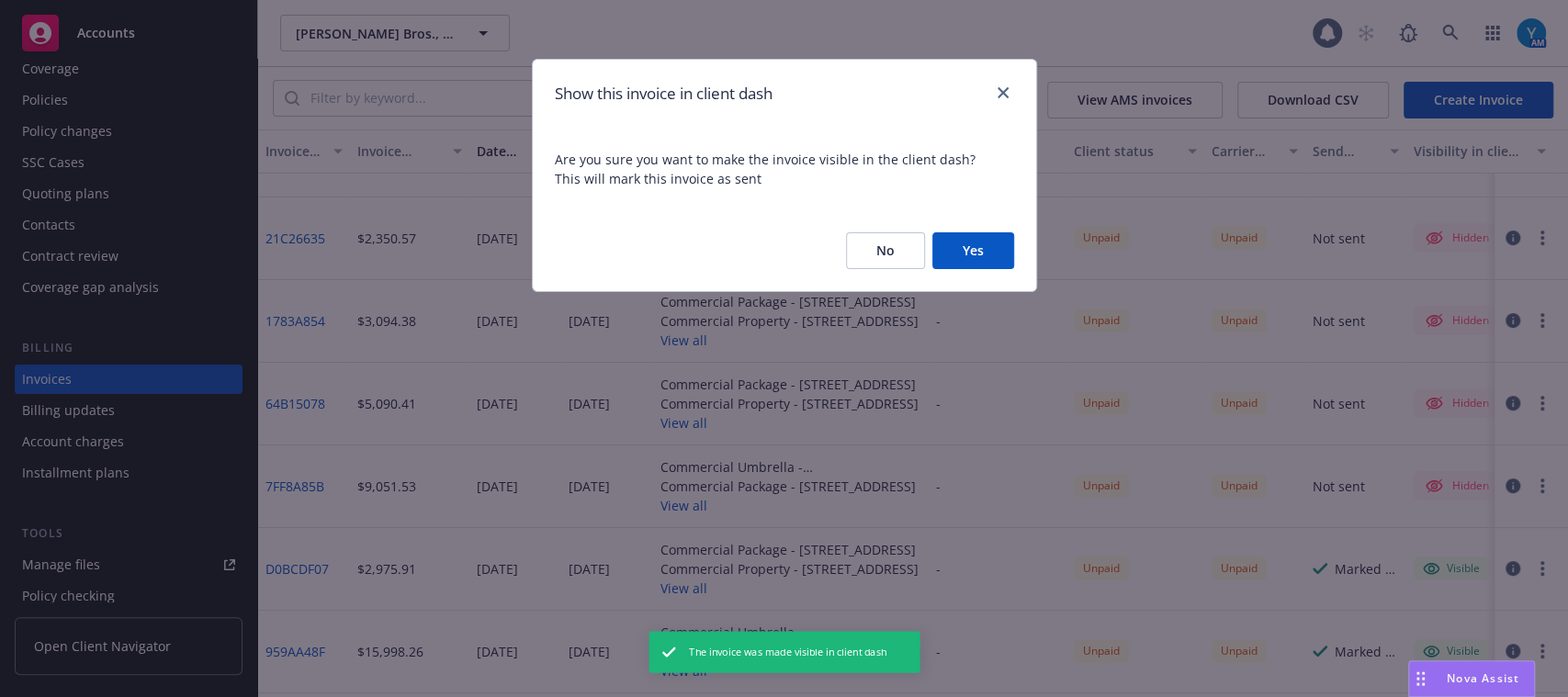
click at [986, 253] on button "Yes" at bounding box center [973, 250] width 82 height 37
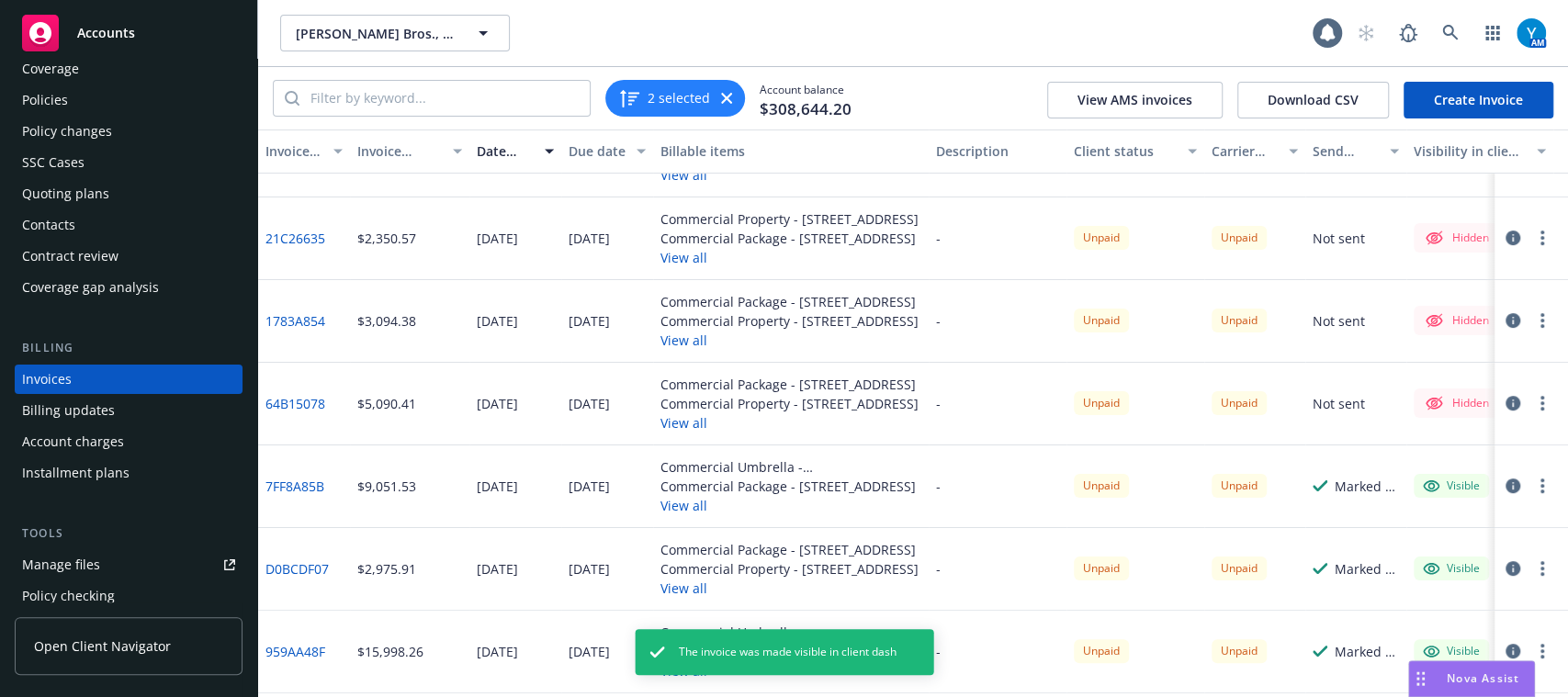
click at [1531, 405] on button "button" at bounding box center [1542, 403] width 22 height 22
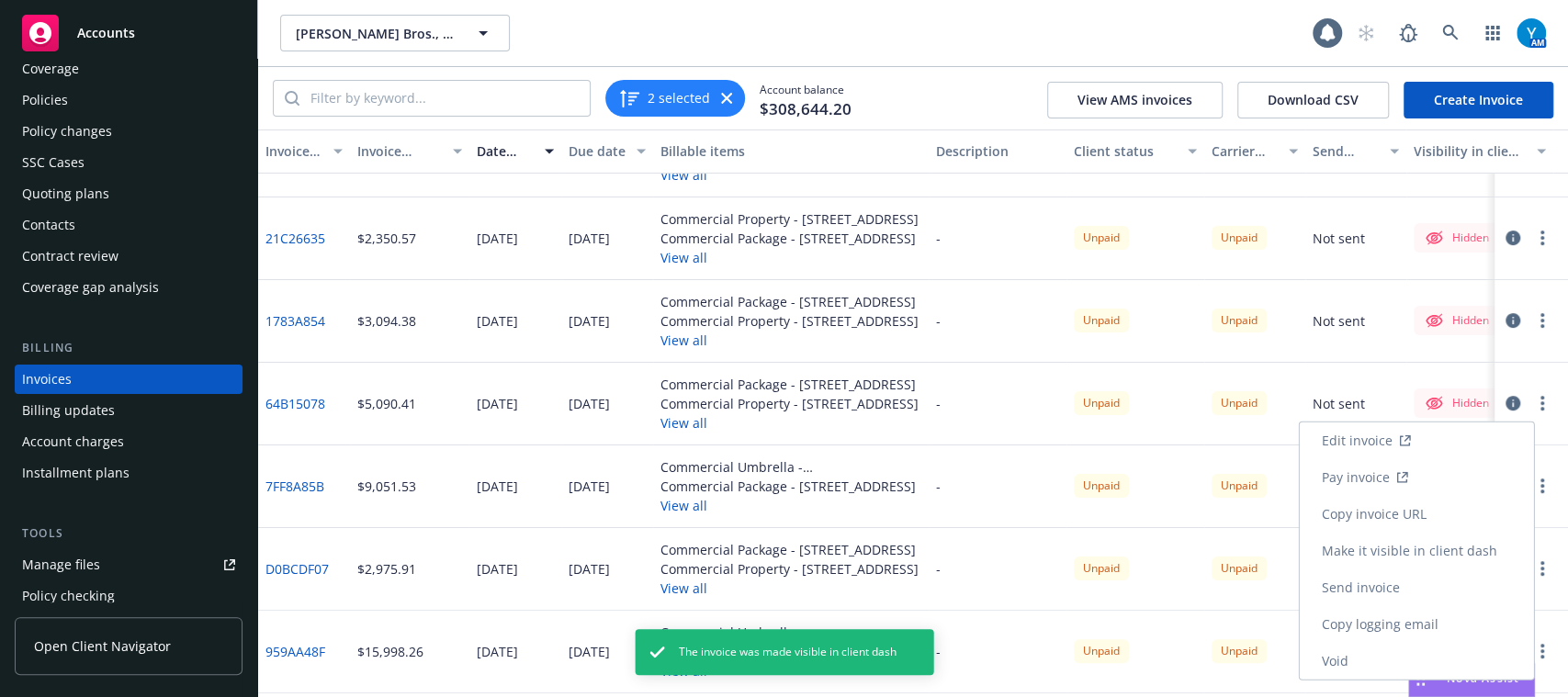
click at [1461, 549] on link "Make it visible in client dash" at bounding box center [1416, 551] width 234 height 37
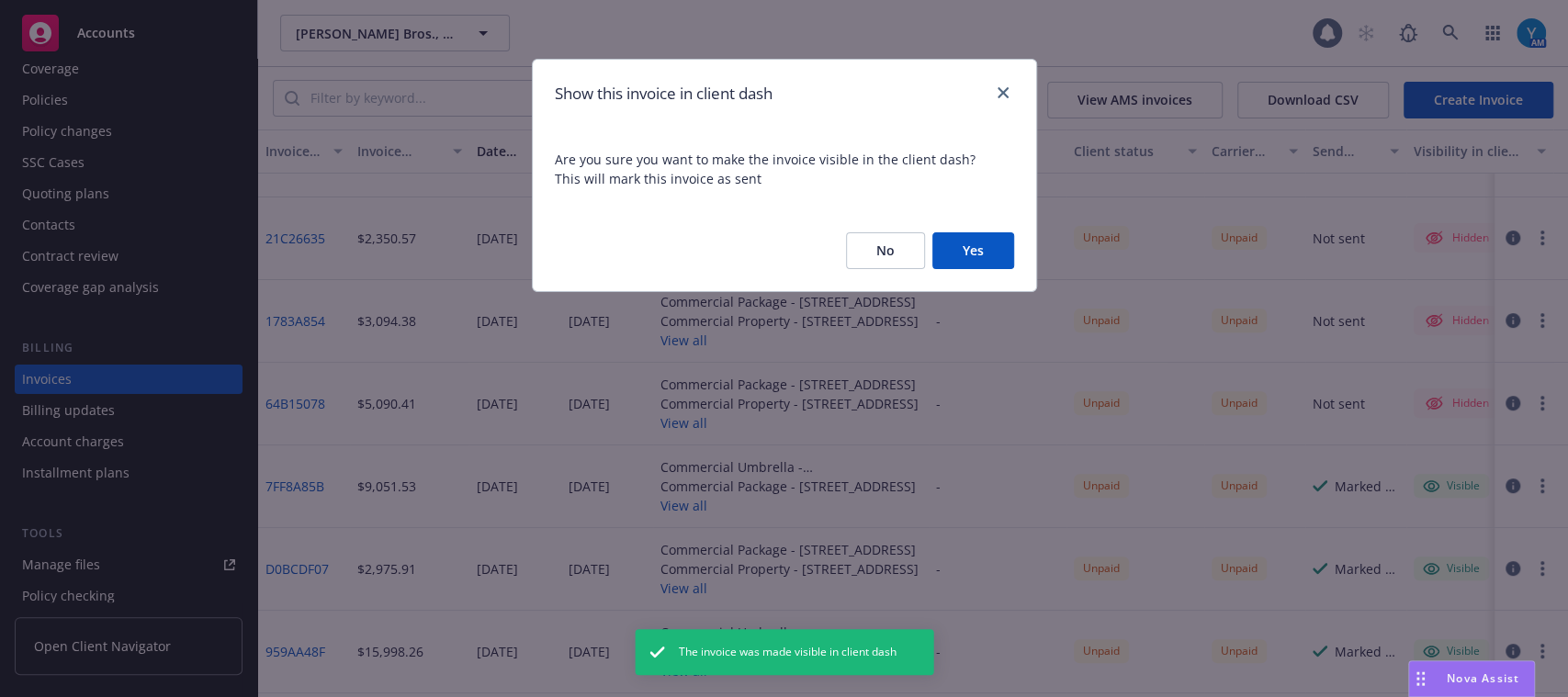
click at [996, 253] on button "Yes" at bounding box center [973, 250] width 82 height 37
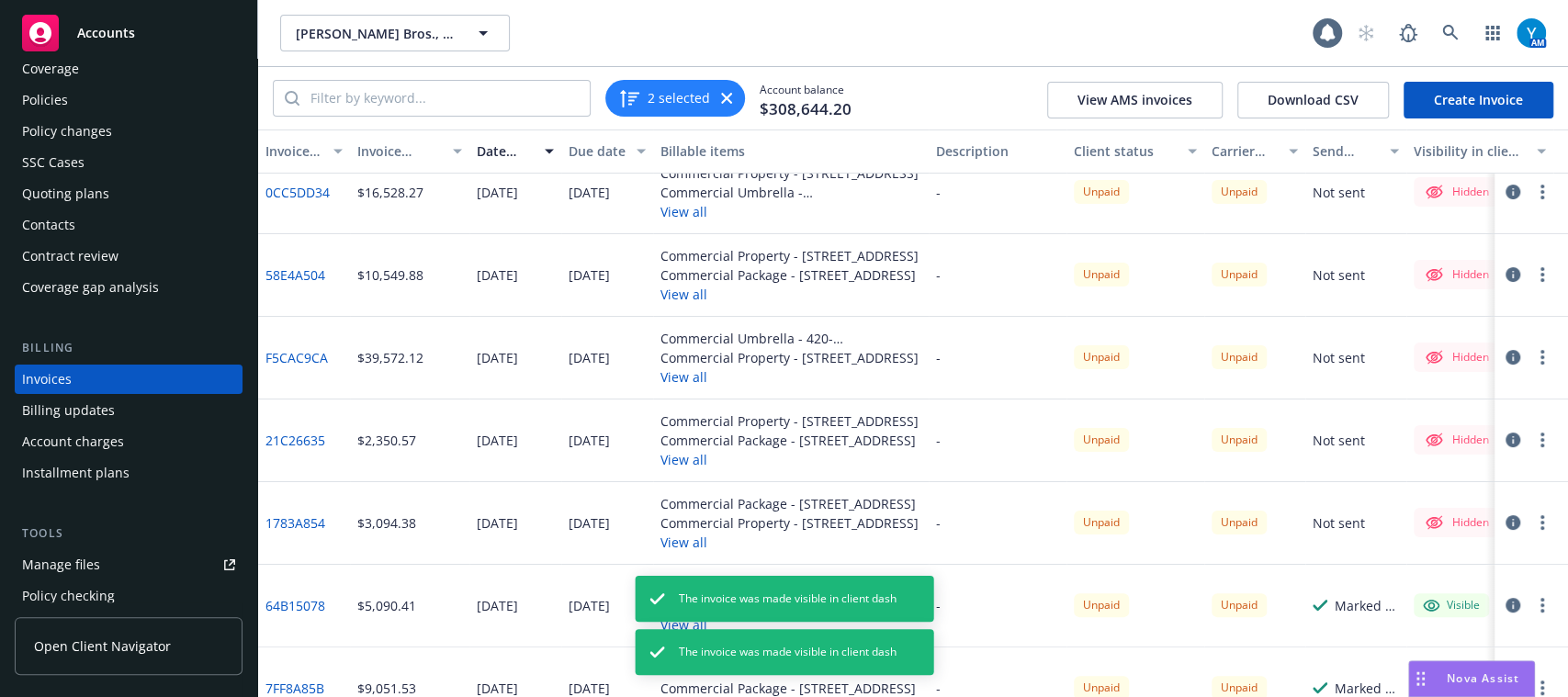
scroll to position [175, 0]
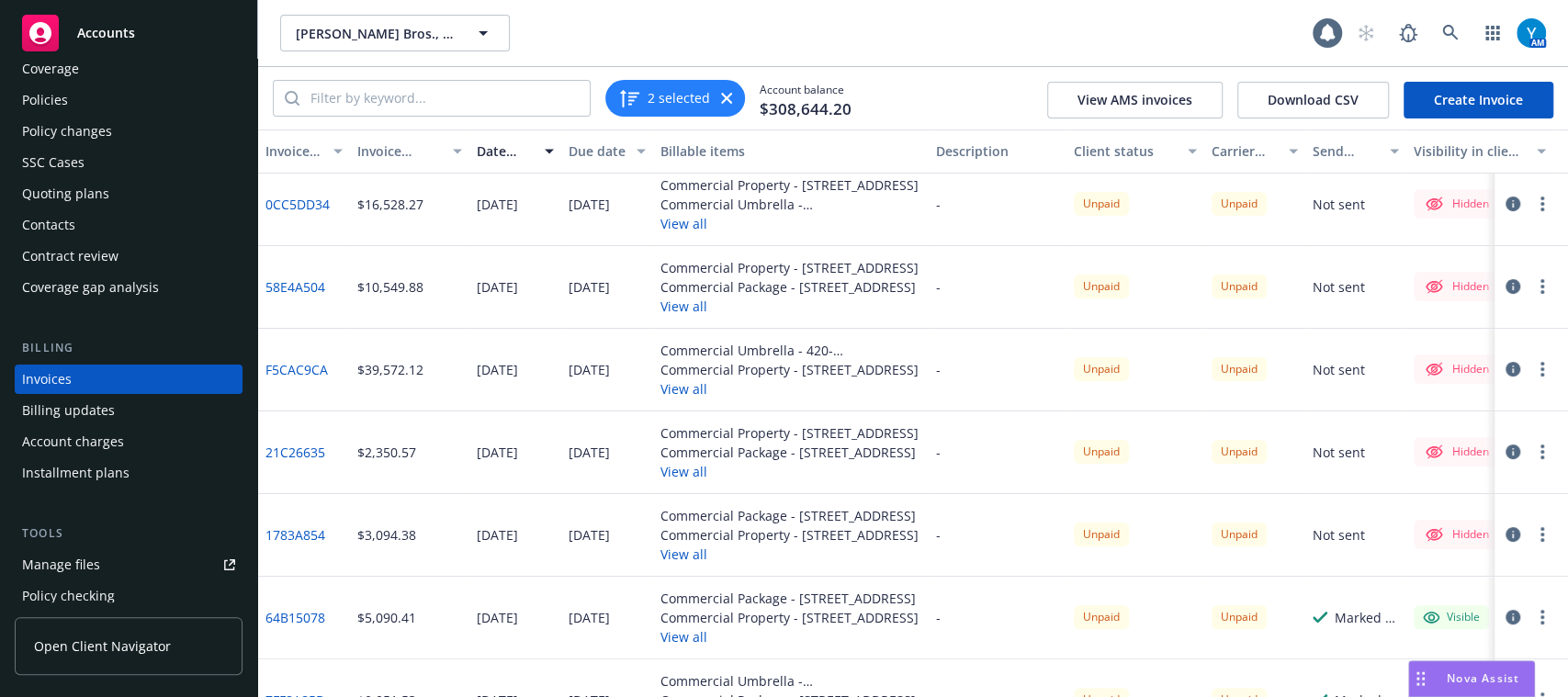
click at [1531, 535] on button "button" at bounding box center [1542, 534] width 22 height 22
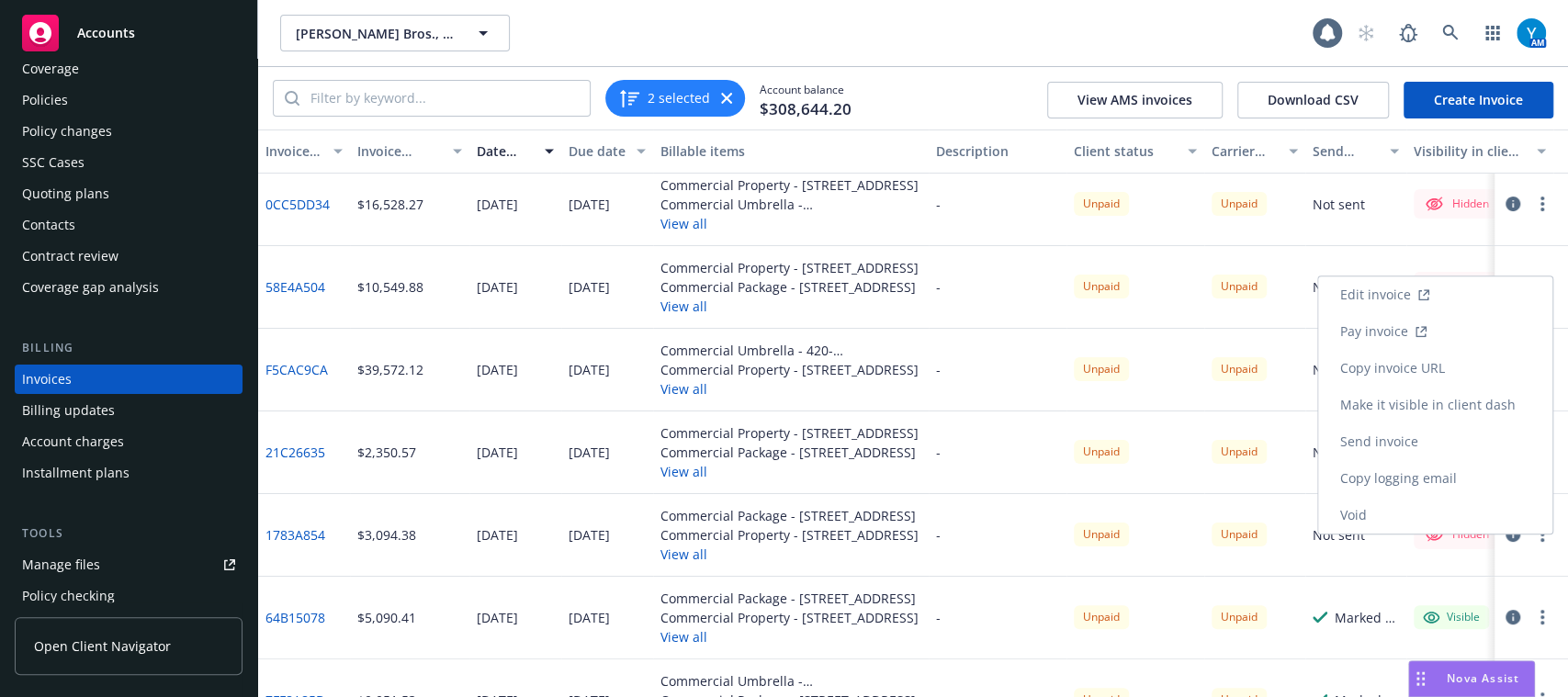
click at [1421, 401] on link "Make it visible in client dash" at bounding box center [1435, 405] width 234 height 37
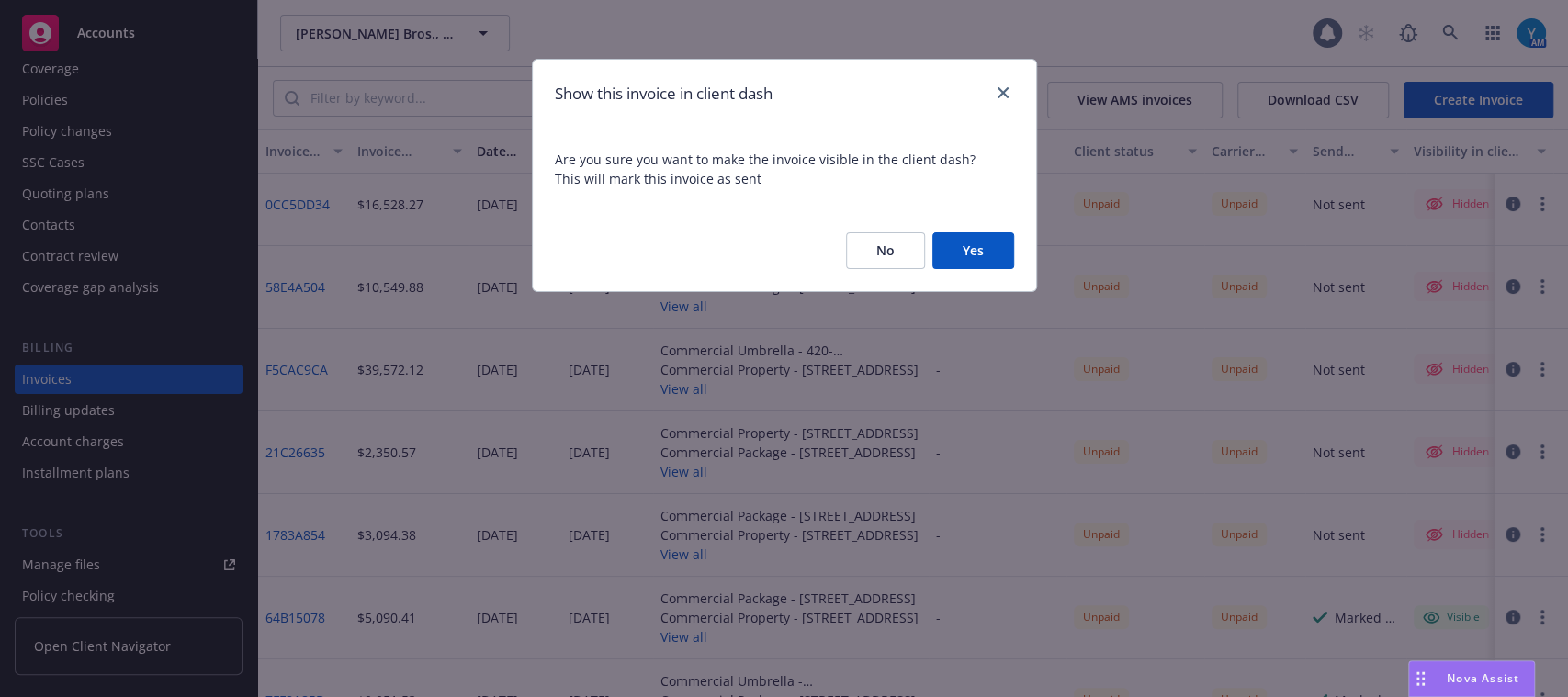
click at [961, 242] on button "Yes" at bounding box center [973, 250] width 82 height 37
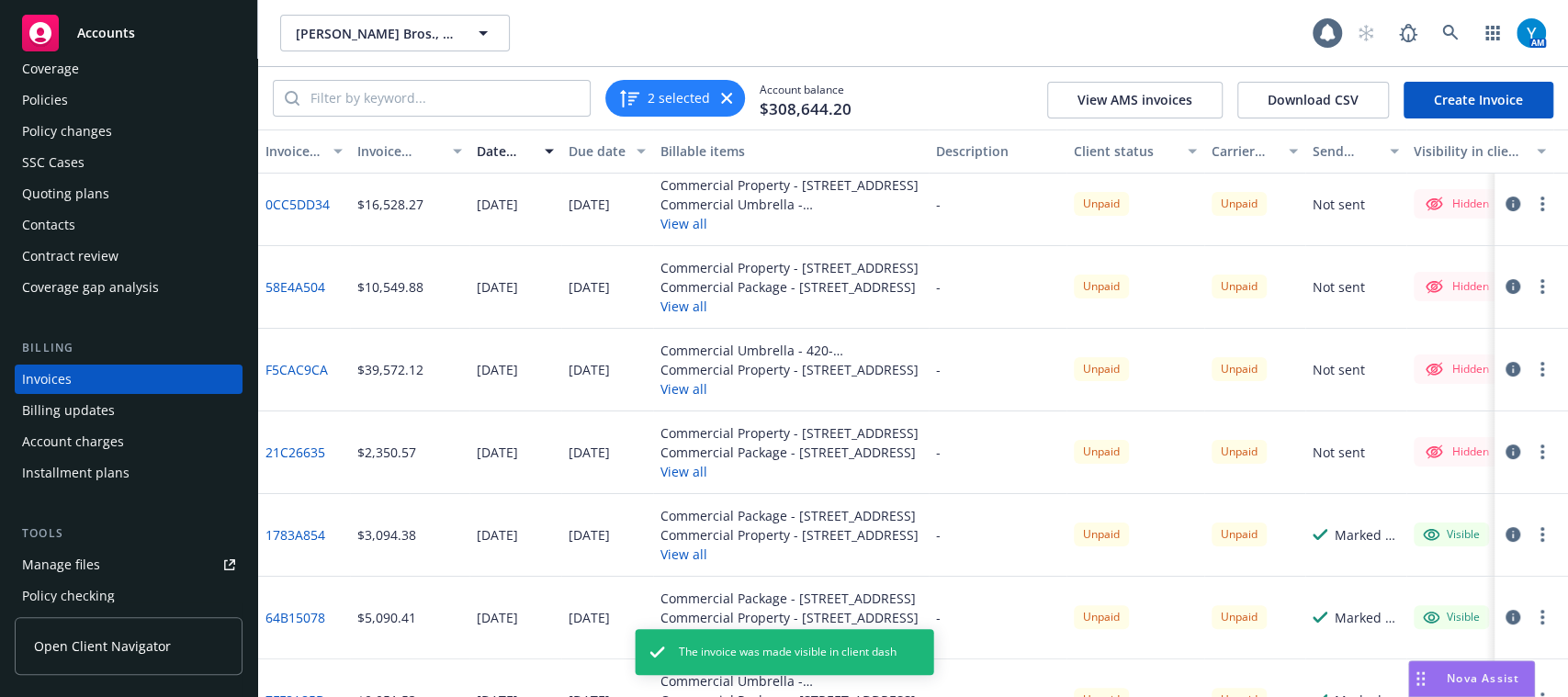
click at [1540, 452] on circle "button" at bounding box center [1542, 452] width 4 height 4
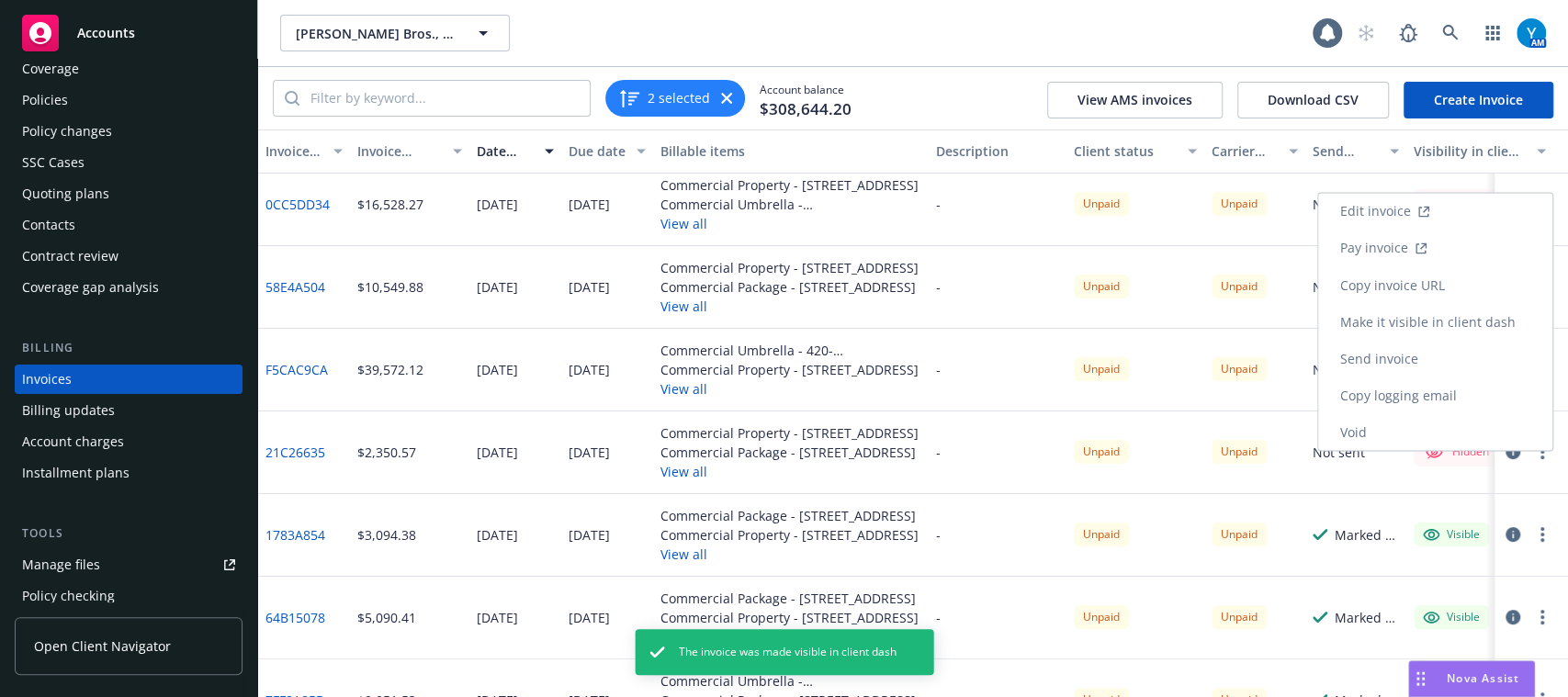
click at [1404, 311] on link "Make it visible in client dash" at bounding box center [1435, 321] width 234 height 37
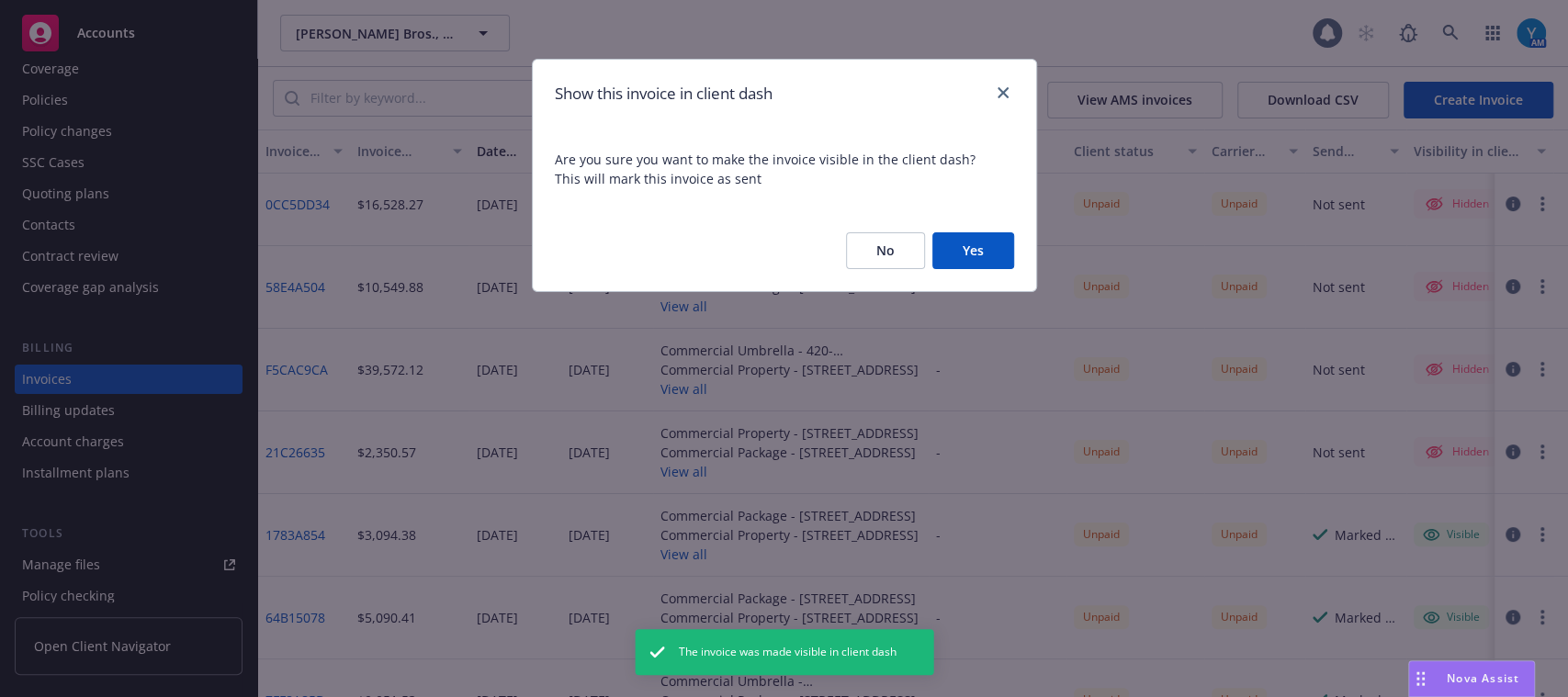
click at [962, 264] on button "Yes" at bounding box center [973, 250] width 82 height 37
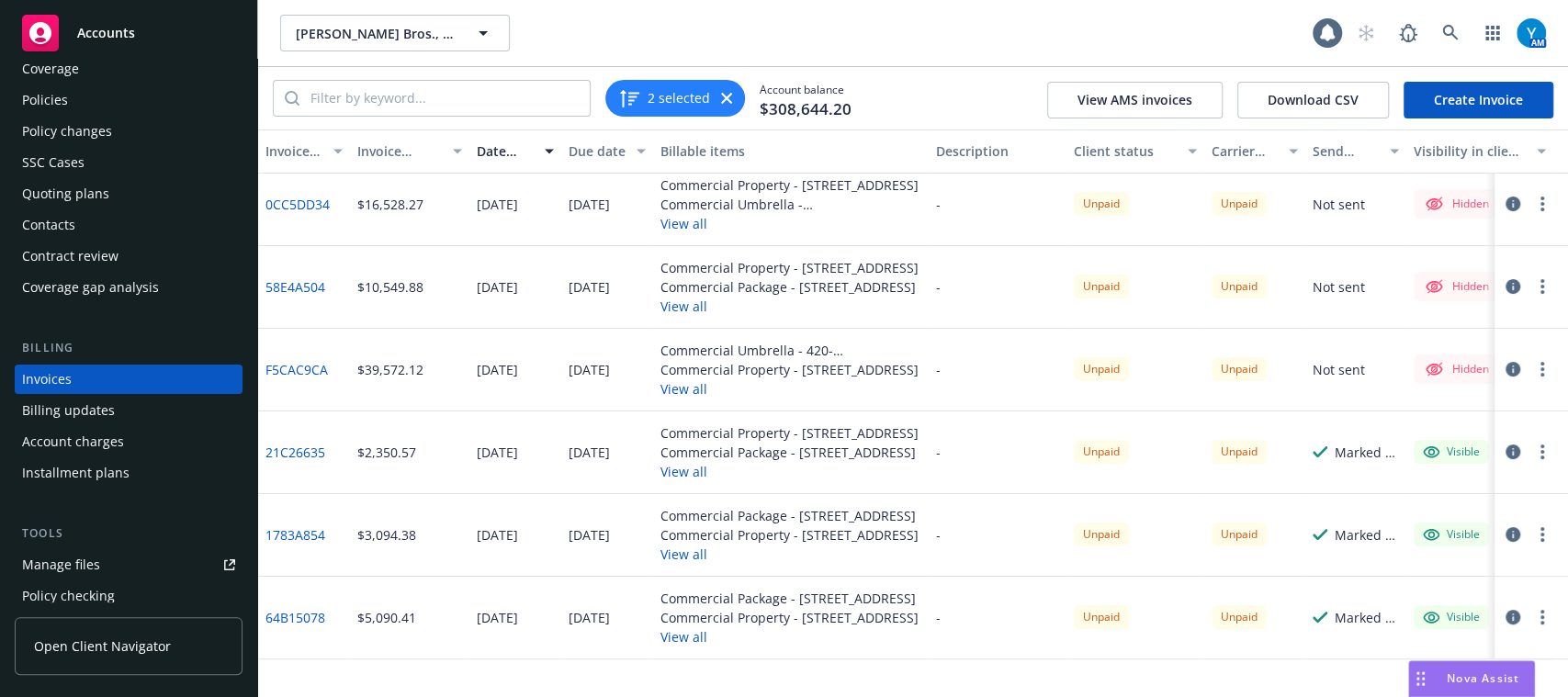
scroll to position [0, 0]
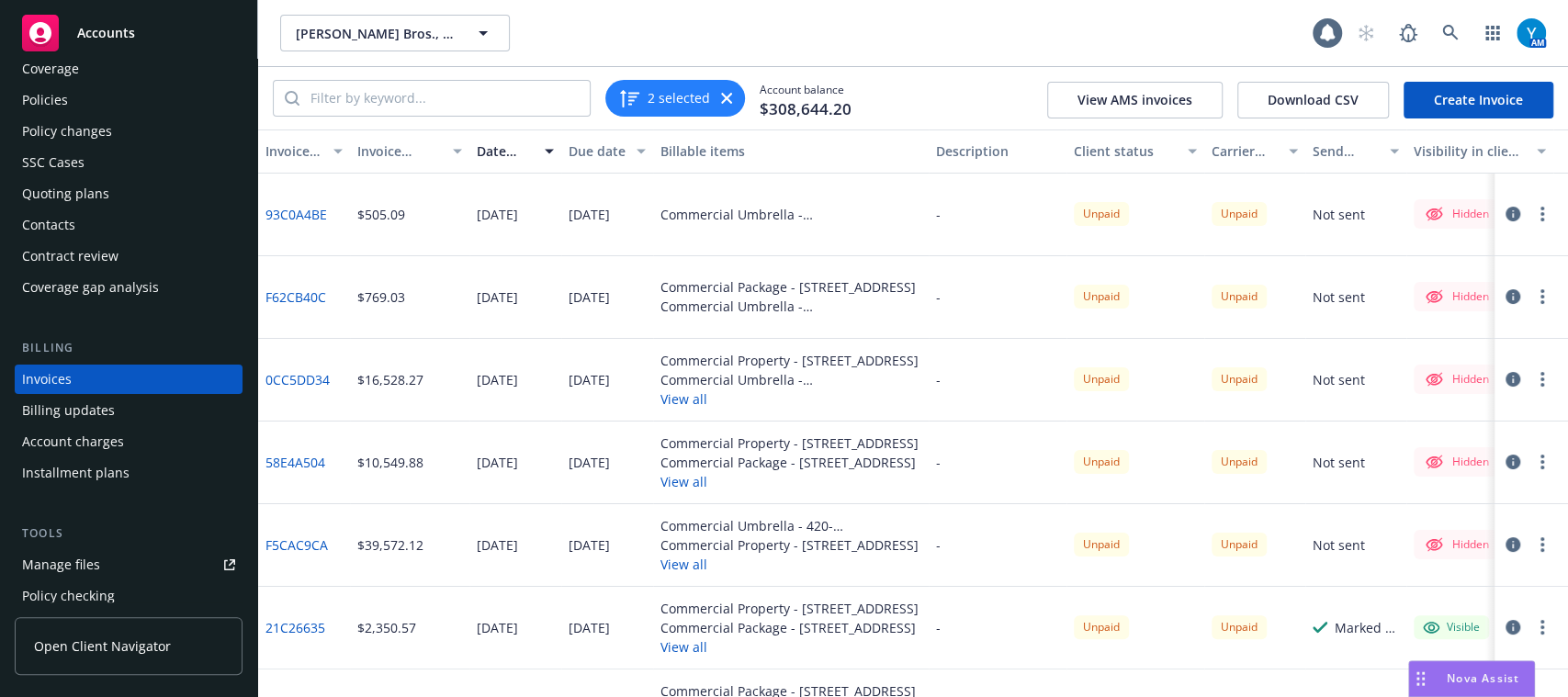
click at [1531, 542] on button "button" at bounding box center [1542, 545] width 22 height 22
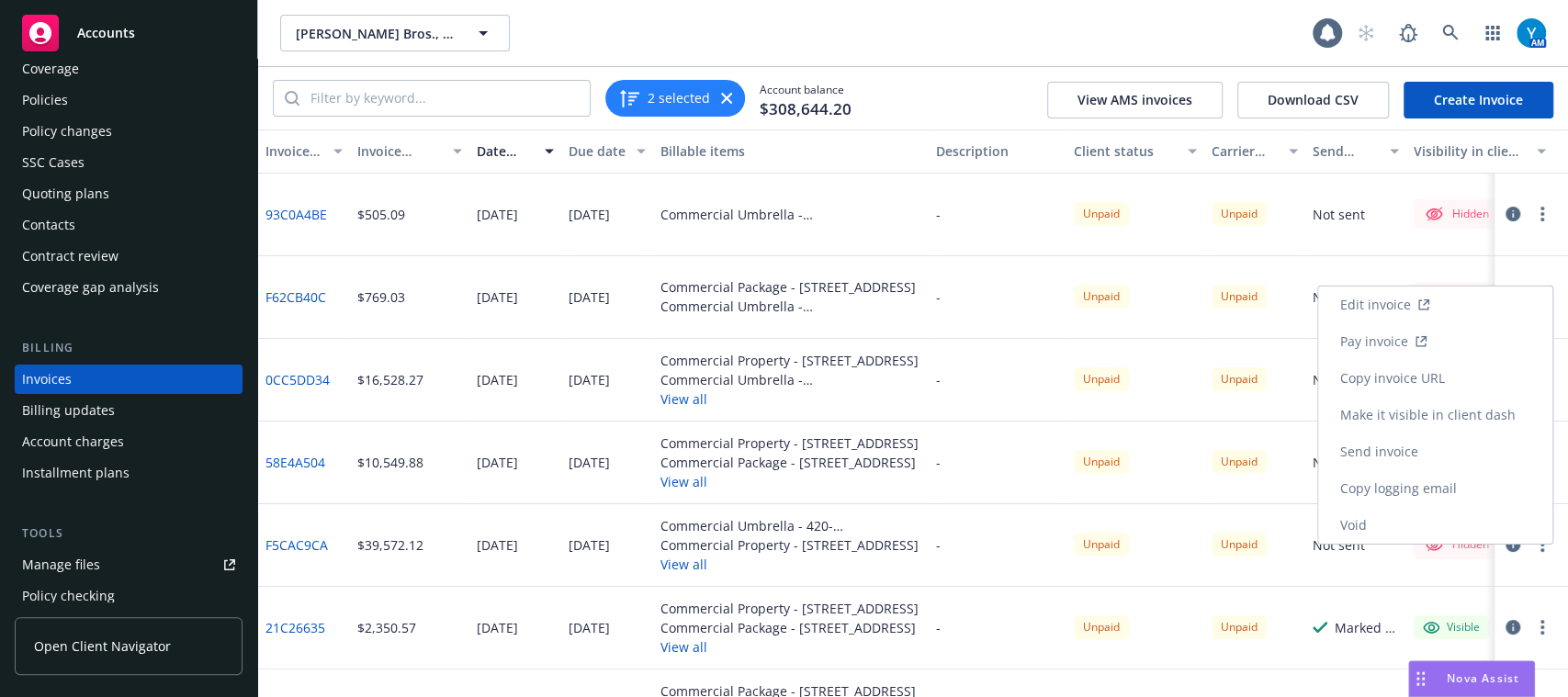
click at [1395, 418] on link "Make it visible in client dash" at bounding box center [1435, 415] width 234 height 37
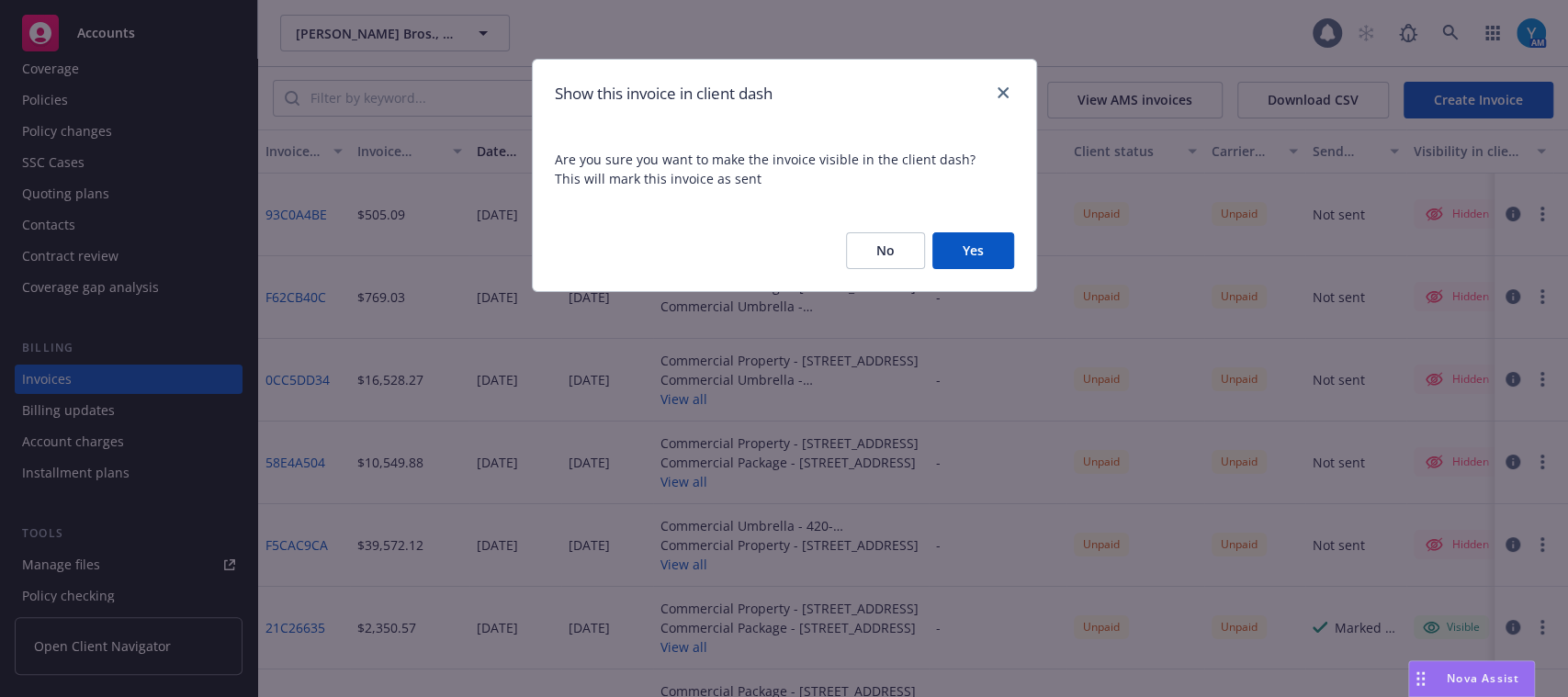
click at [981, 249] on button "Yes" at bounding box center [973, 250] width 82 height 37
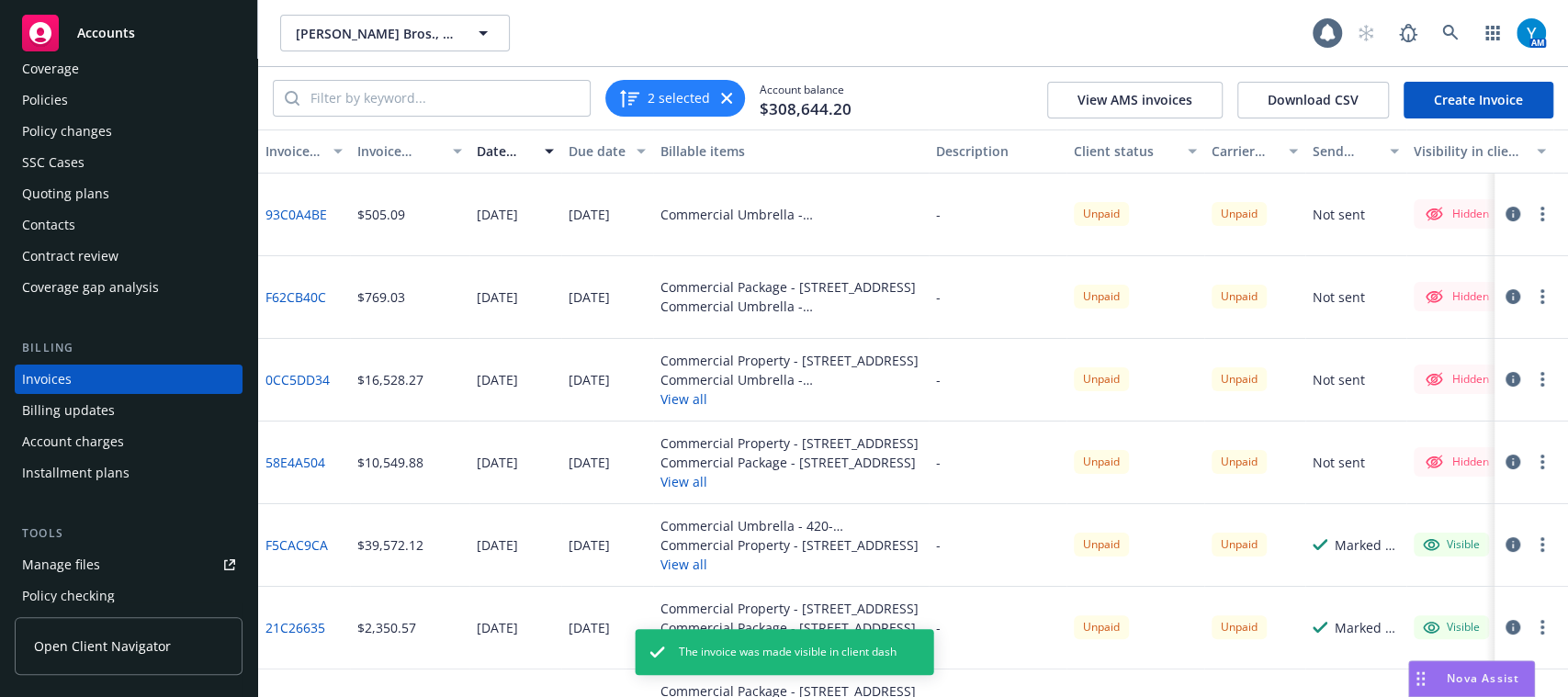
click at [1540, 463] on icon "button" at bounding box center [1542, 462] width 4 height 15
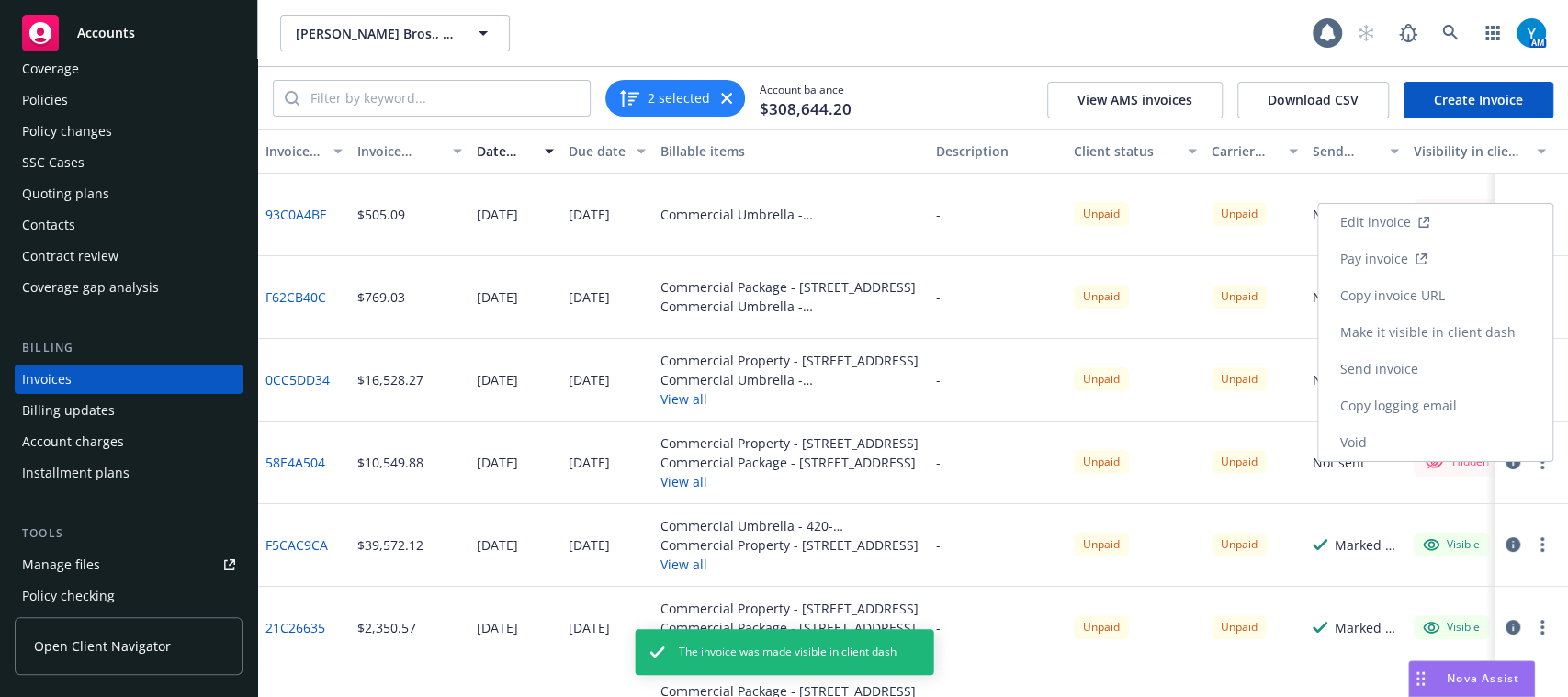
click at [1406, 334] on link "Make it visible in client dash" at bounding box center [1435, 332] width 234 height 37
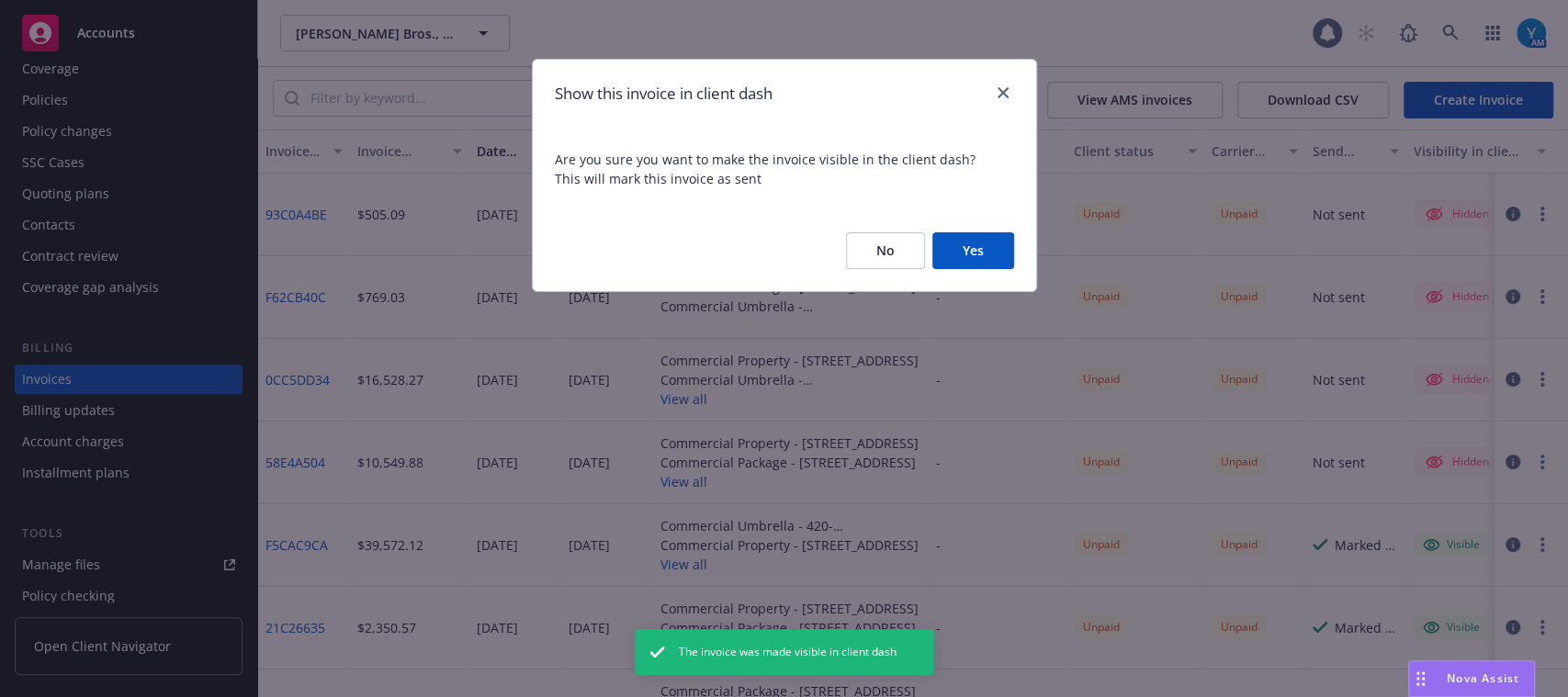
click at [1002, 247] on button "Yes" at bounding box center [973, 250] width 82 height 37
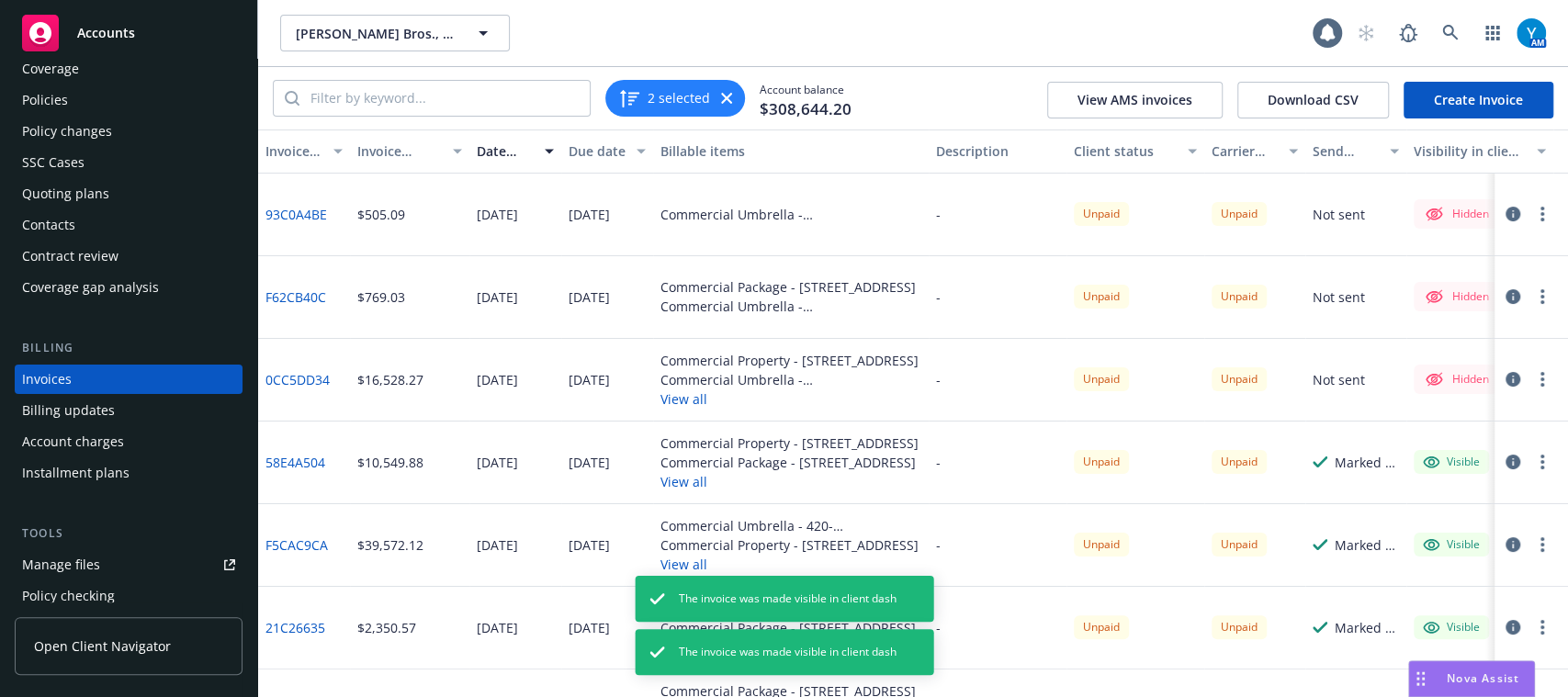
click at [1512, 386] on div at bounding box center [1526, 379] width 51 height 22
click at [1540, 379] on icon "button" at bounding box center [1542, 379] width 4 height 15
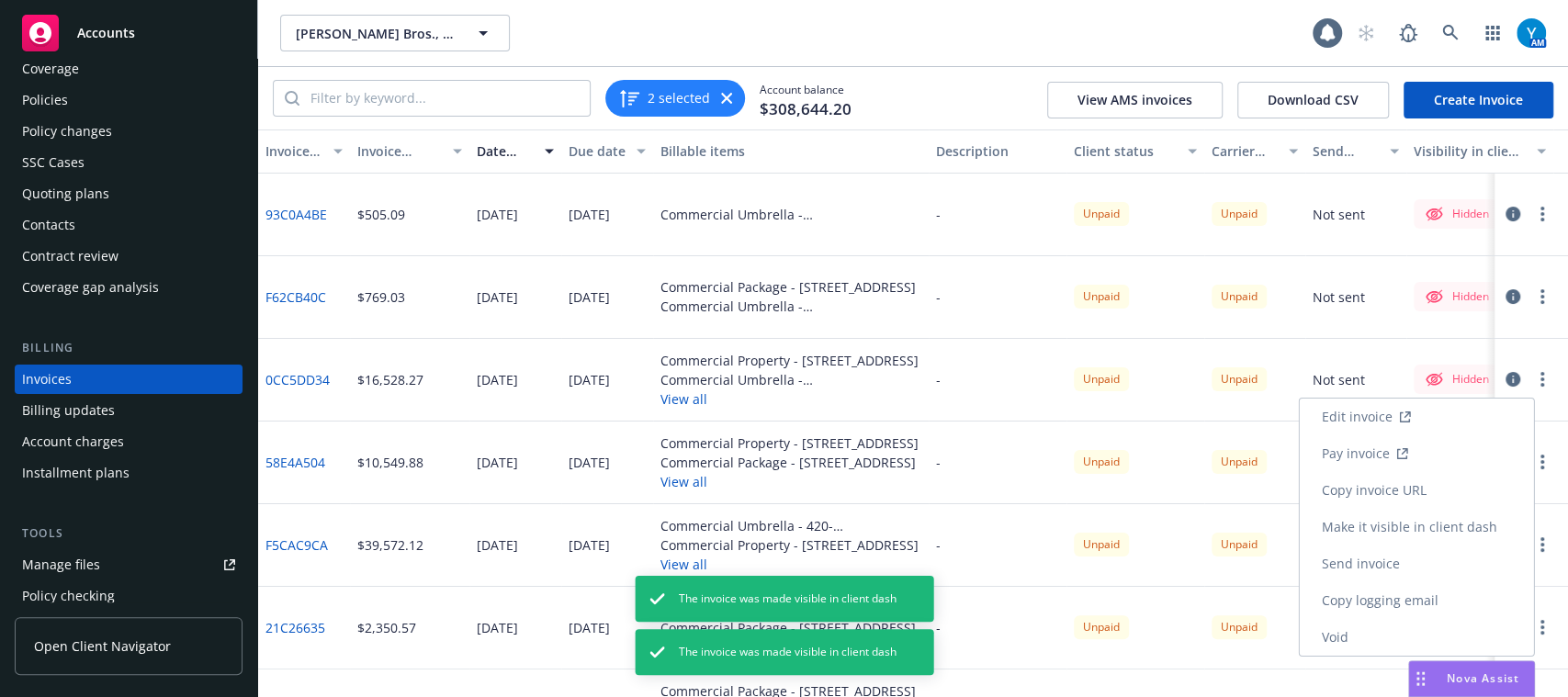
click at [1420, 525] on link "Make it visible in client dash" at bounding box center [1416, 527] width 234 height 37
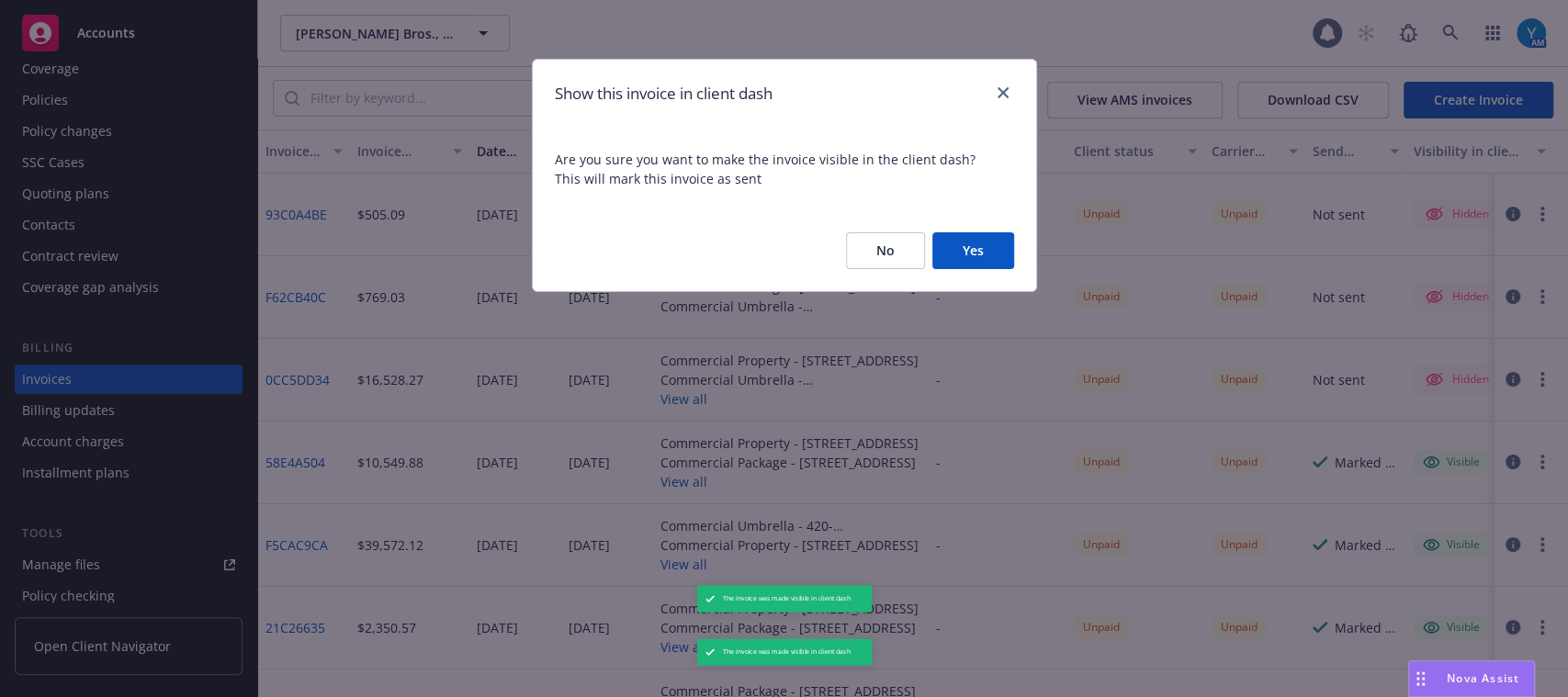
click at [994, 230] on div "No Yes" at bounding box center [784, 250] width 503 height 81
click at [996, 253] on button "Yes" at bounding box center [973, 250] width 82 height 37
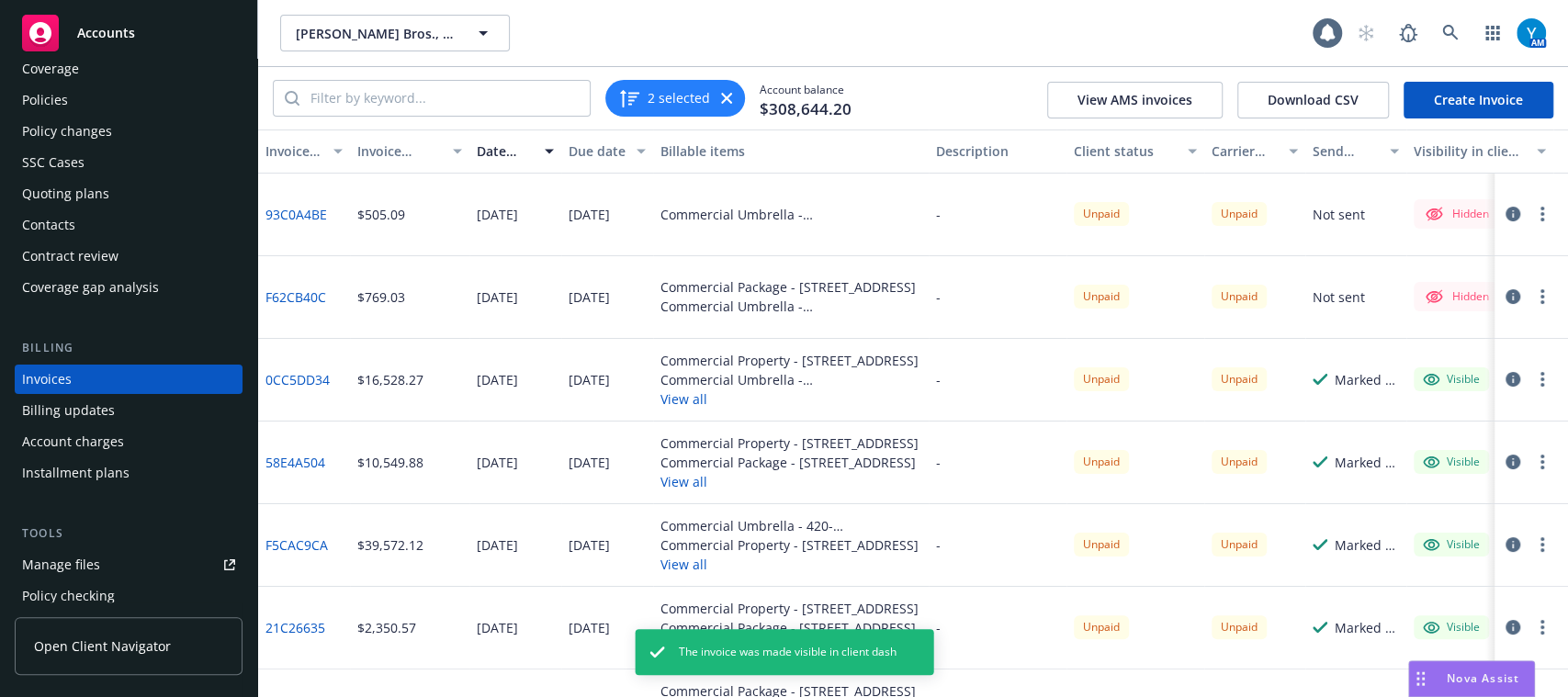
click at [1540, 298] on circle "button" at bounding box center [1542, 297] width 4 height 4
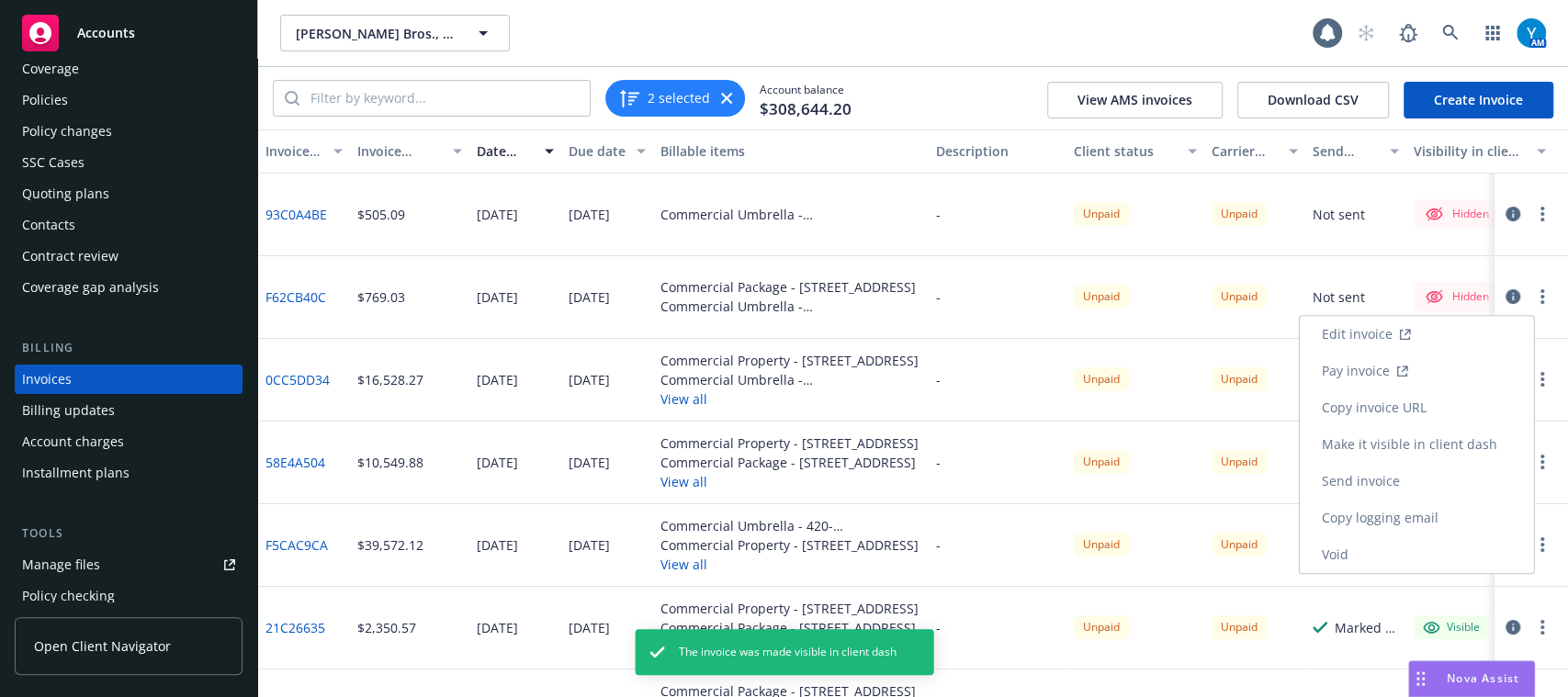
click at [1422, 443] on link "Make it visible in client dash" at bounding box center [1416, 444] width 234 height 37
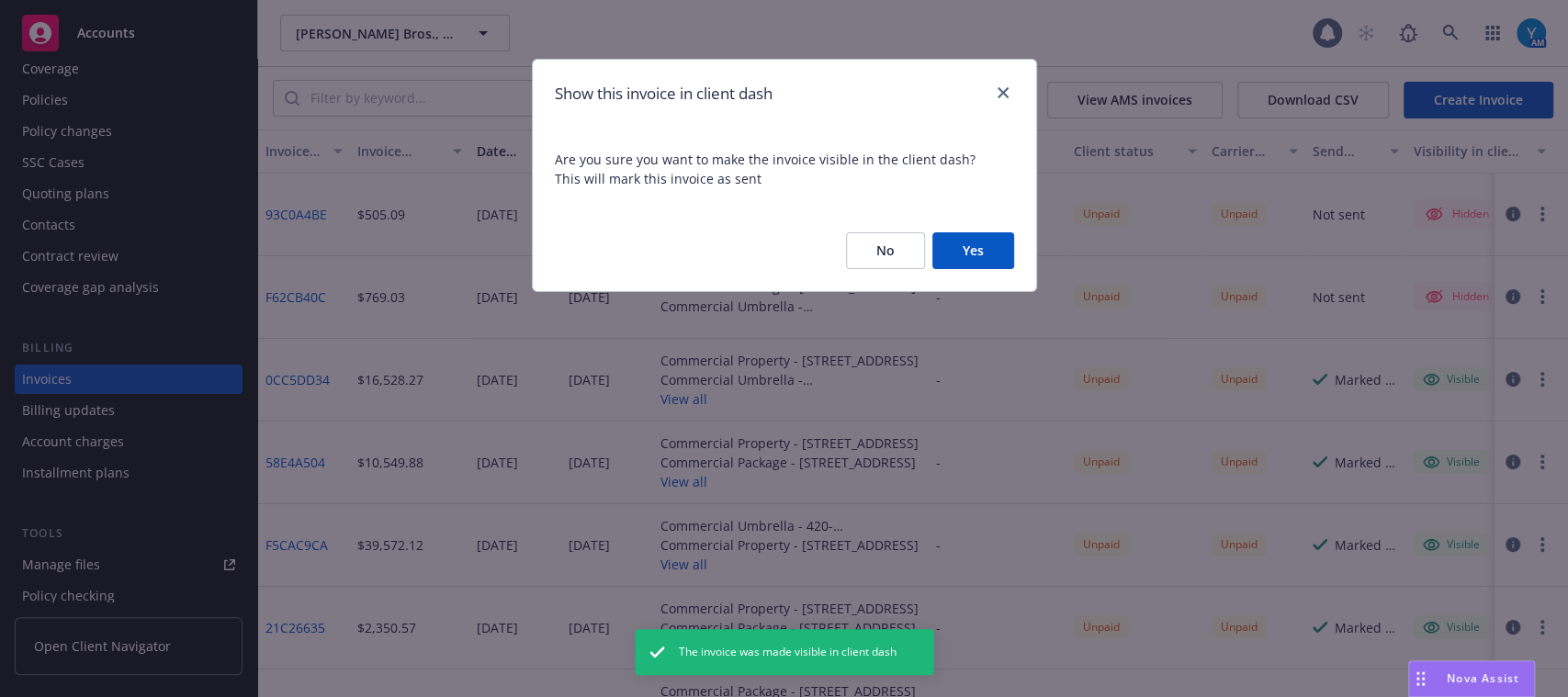
click at [955, 262] on button "Yes" at bounding box center [973, 250] width 82 height 37
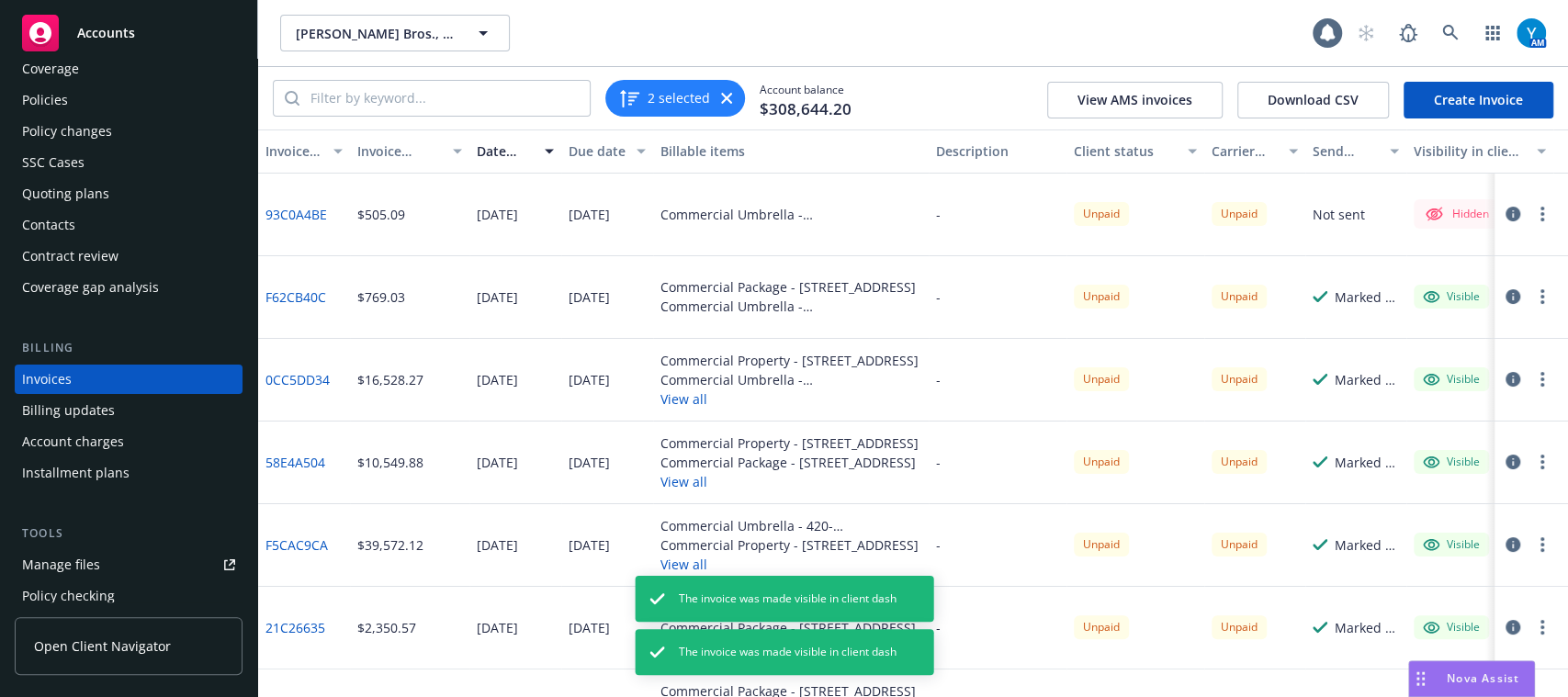
click at [1540, 219] on circle "button" at bounding box center [1542, 220] width 4 height 4
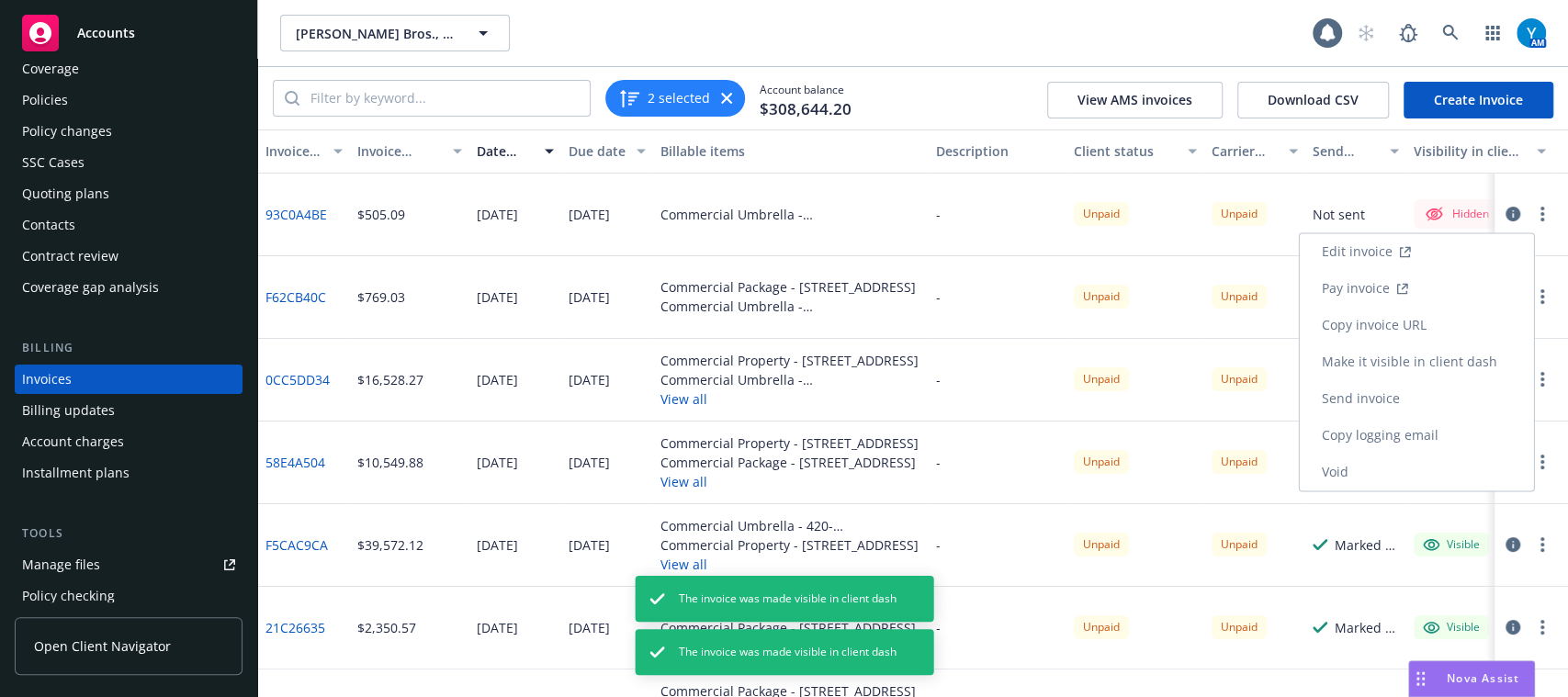
click at [1418, 375] on link "Make it visible in client dash" at bounding box center [1416, 361] width 234 height 37
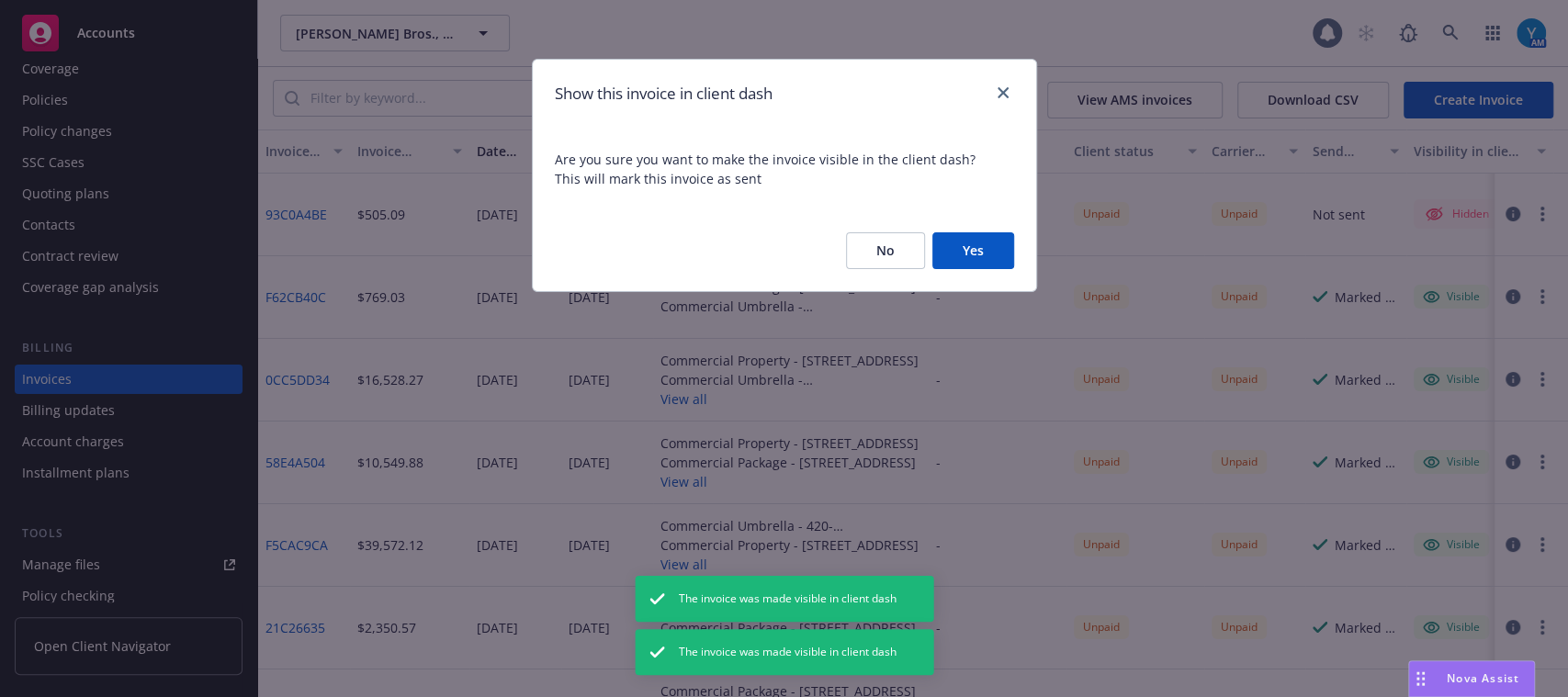
click at [985, 245] on button "Yes" at bounding box center [973, 250] width 82 height 37
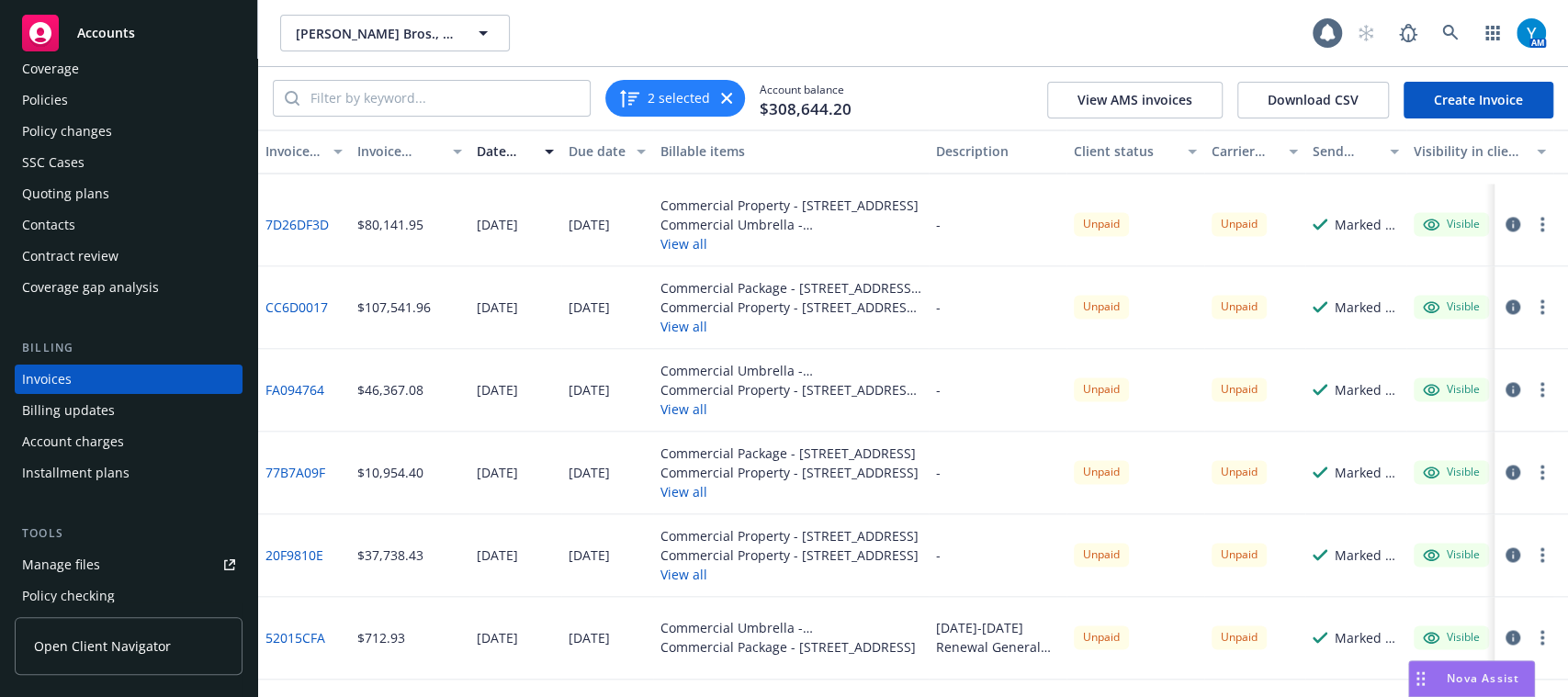
scroll to position [1973, 0]
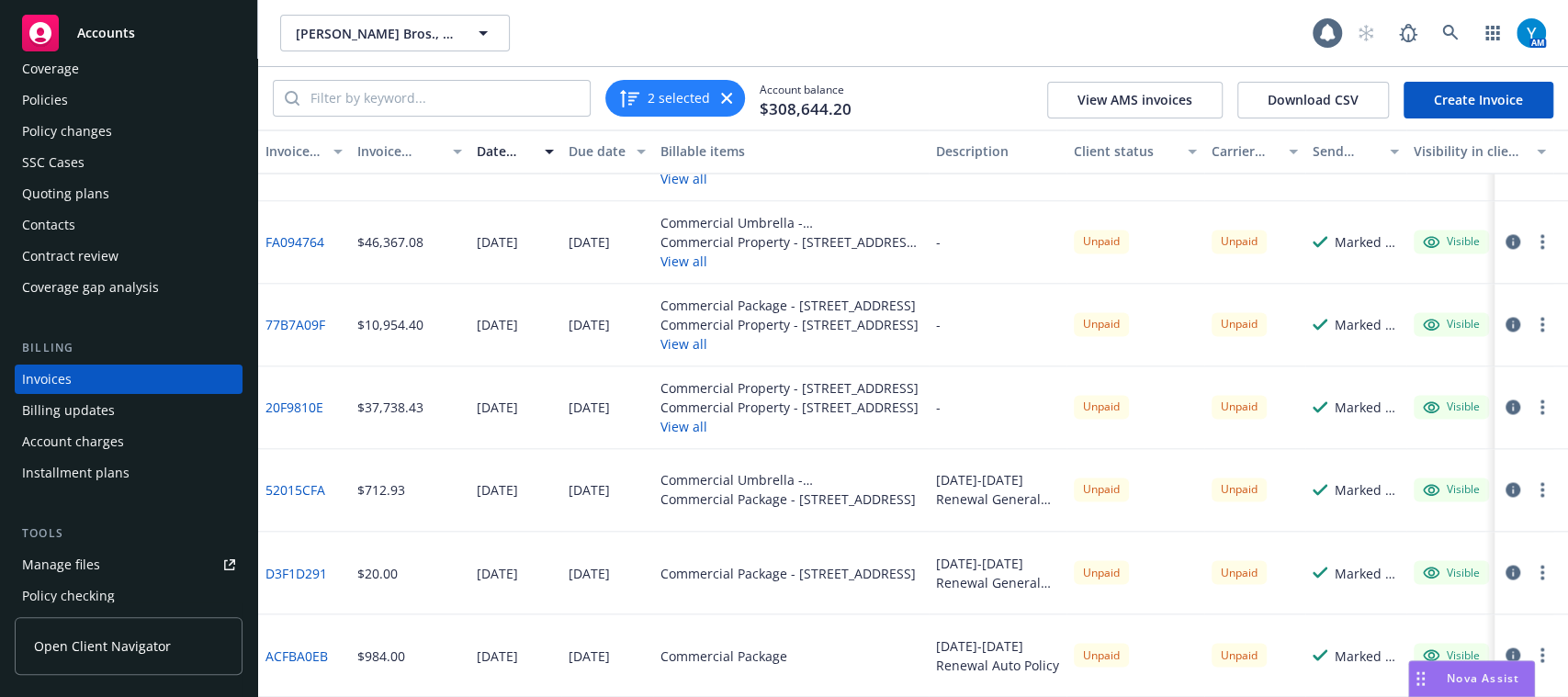
click at [1540, 399] on icon "button" at bounding box center [1542, 406] width 4 height 15
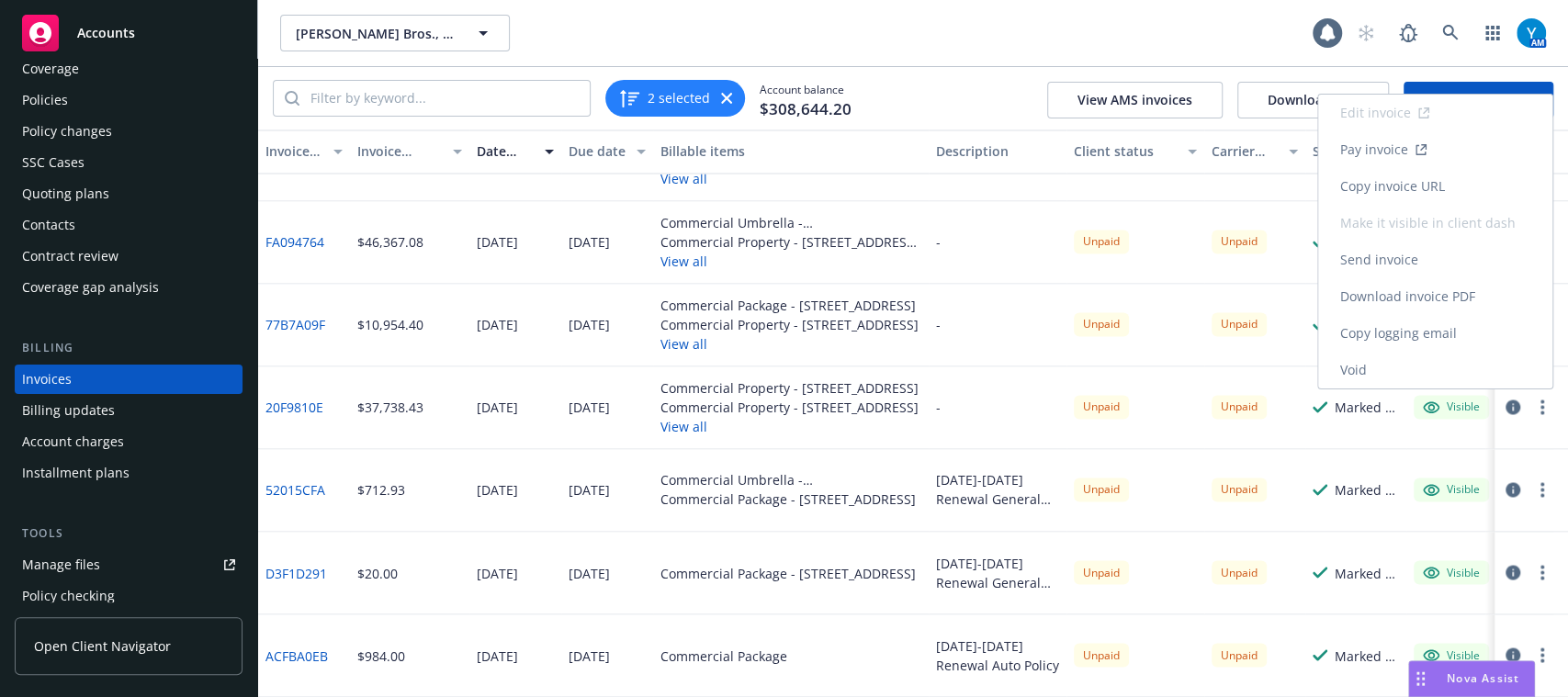
click at [1400, 284] on link "Download invoice PDF" at bounding box center [1435, 296] width 234 height 37
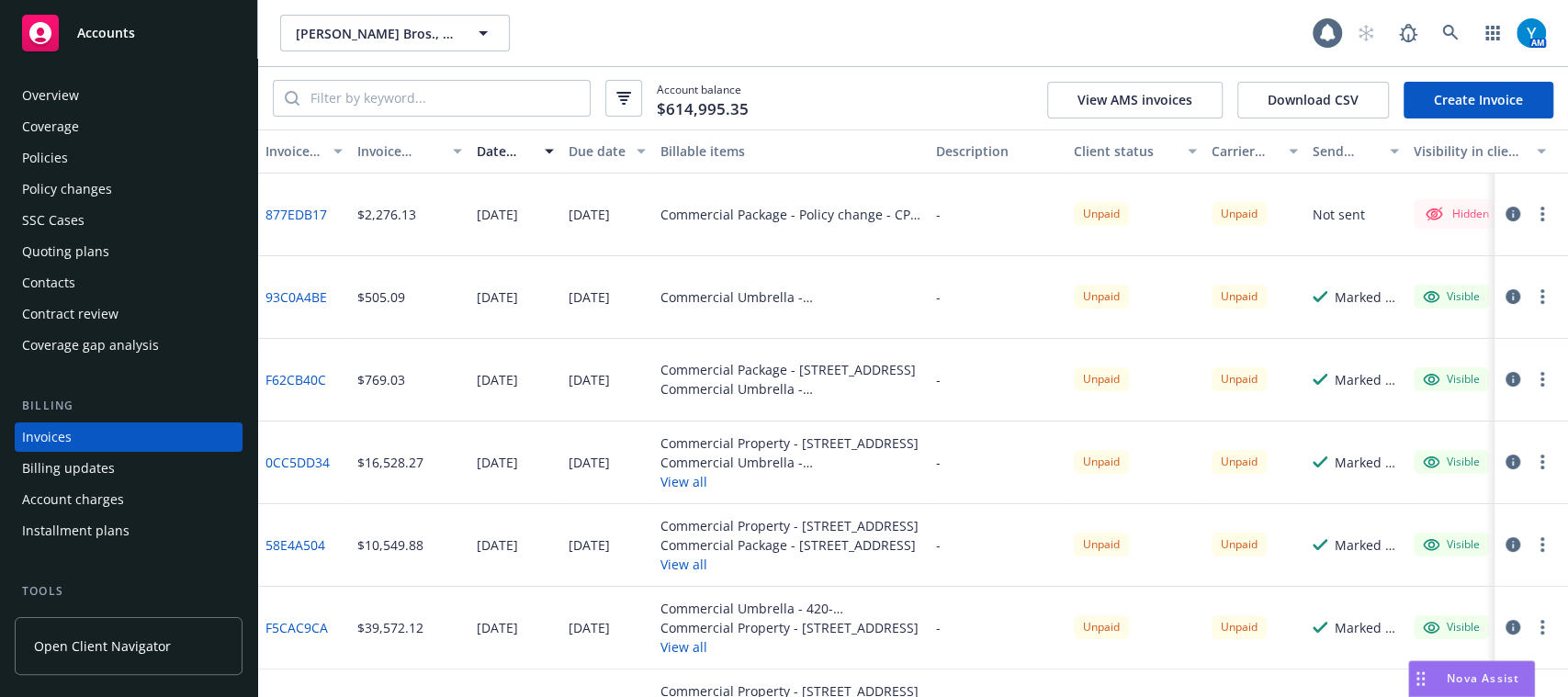
scroll to position [59, 0]
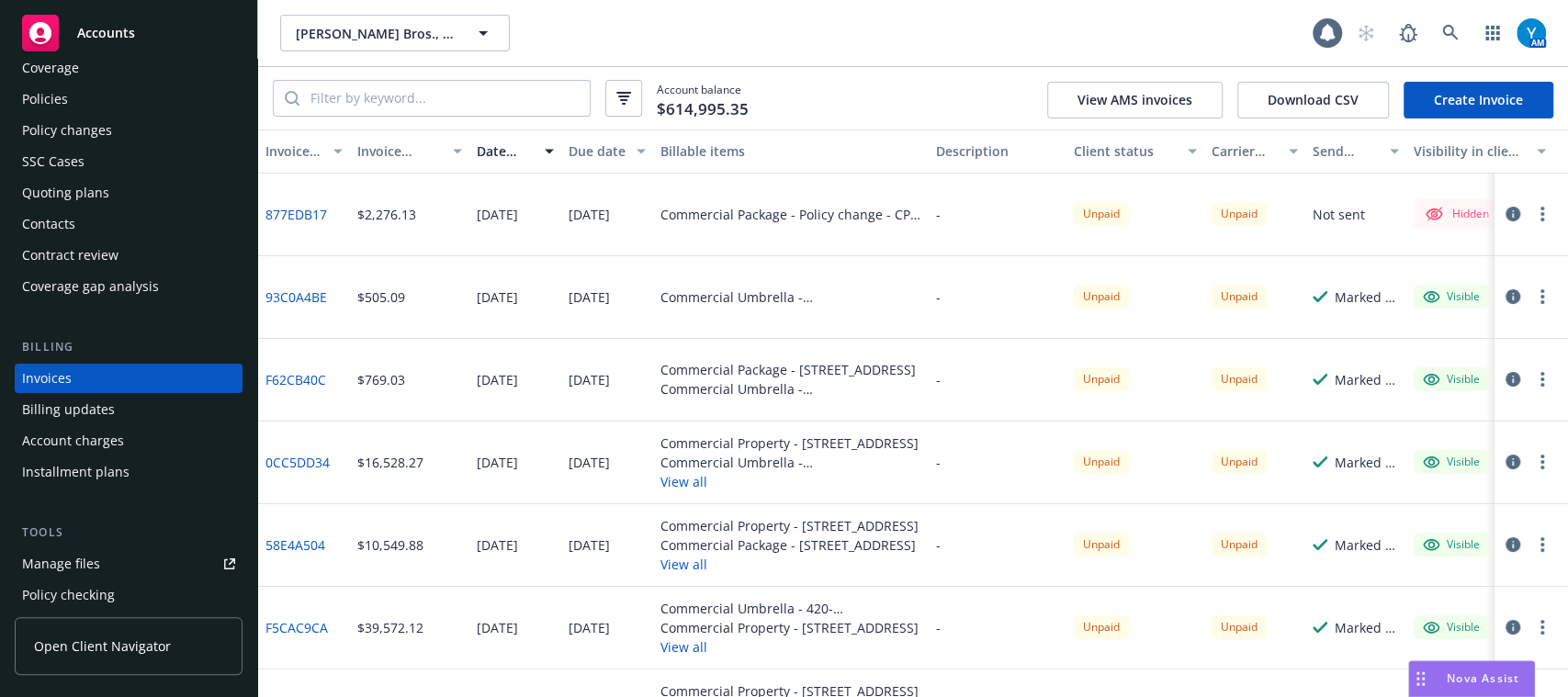
click at [1540, 210] on icon "button" at bounding box center [1542, 214] width 4 height 15
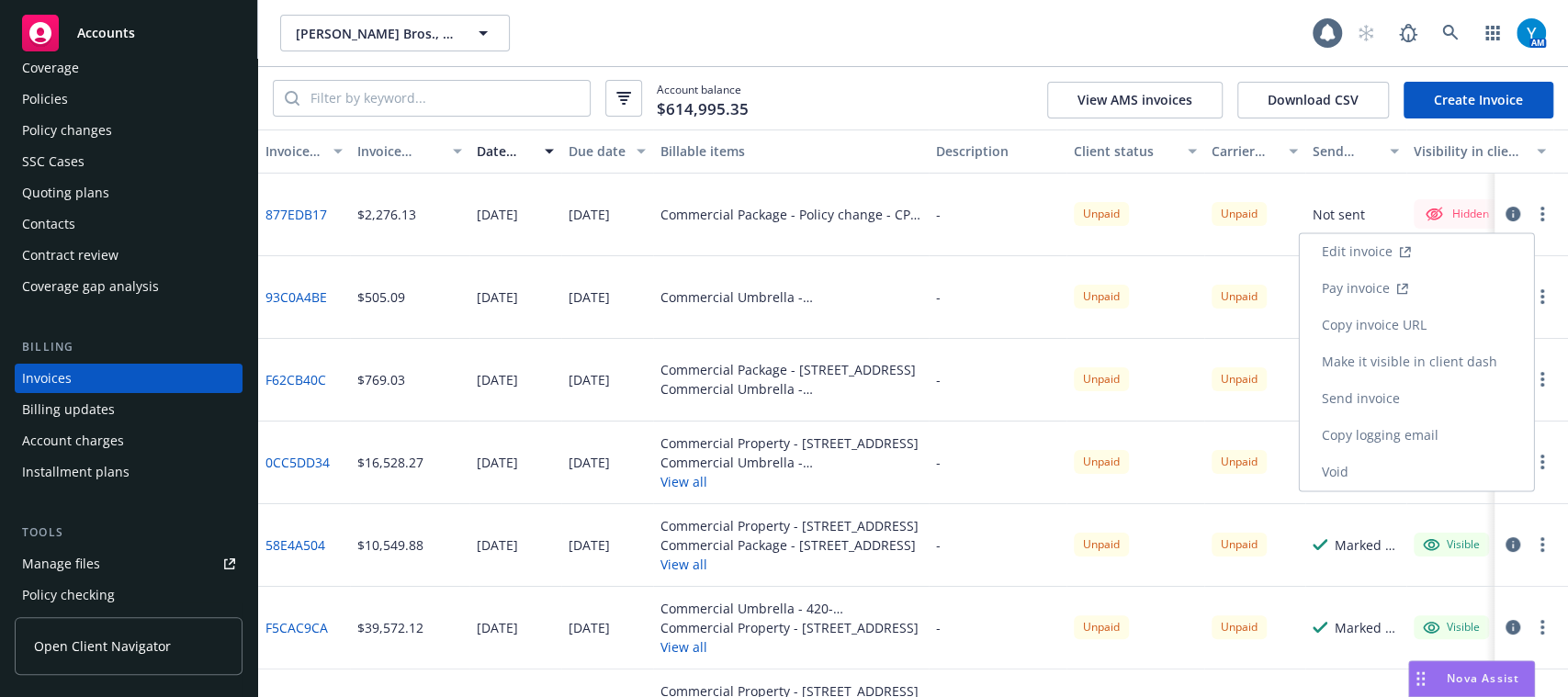
click at [1420, 354] on link "Make it visible in client dash" at bounding box center [1416, 361] width 234 height 37
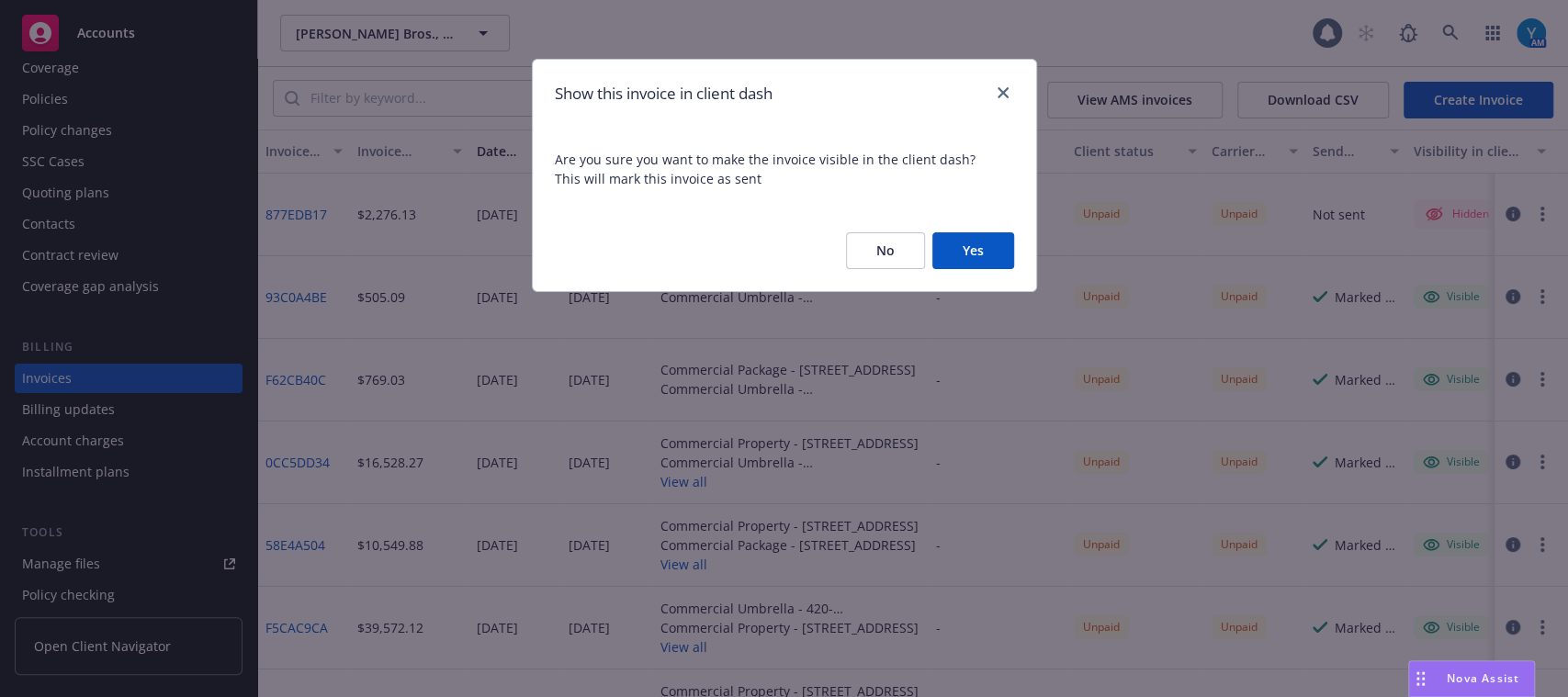
click at [992, 246] on button "Yes" at bounding box center [973, 250] width 82 height 37
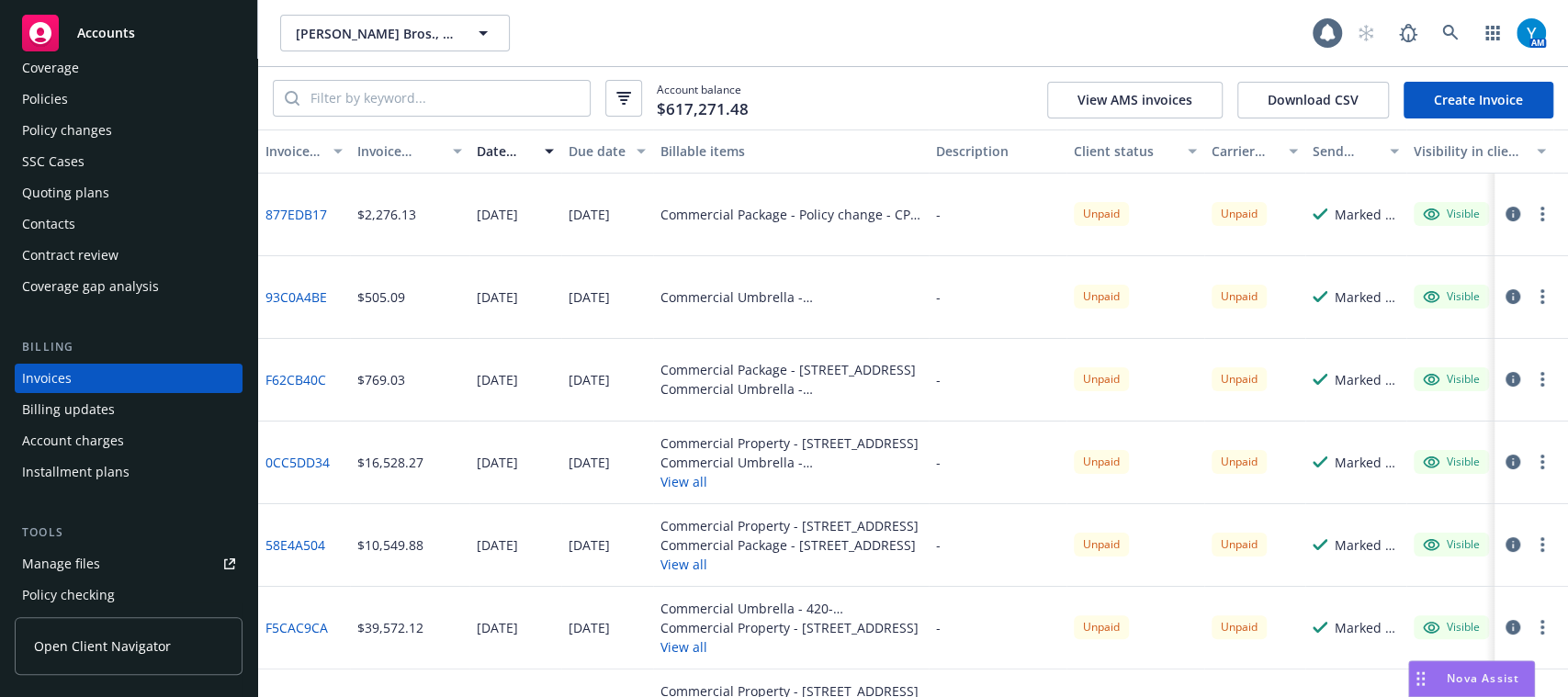
click at [783, 470] on div "Commercial Umbrella - [STREET_ADDRESS]" at bounding box center [790, 462] width 261 height 19
click at [965, 39] on div "[PERSON_NAME] Bros., Inc. [PERSON_NAME] Bros., Inc." at bounding box center [796, 33] width 1032 height 37
click at [1141, 23] on div "[PERSON_NAME] Bros., Inc. [PERSON_NAME] Bros., Inc." at bounding box center [796, 33] width 1032 height 37
click at [1220, 44] on div "[PERSON_NAME] Bros., Inc. [PERSON_NAME] Bros., Inc." at bounding box center [796, 33] width 1032 height 37
